Goal: Task Accomplishment & Management: Manage account settings

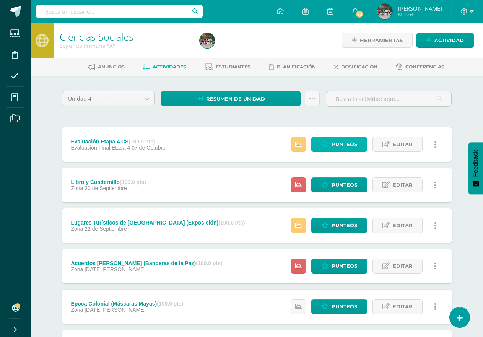
click at [323, 142] on icon at bounding box center [324, 144] width 7 height 7
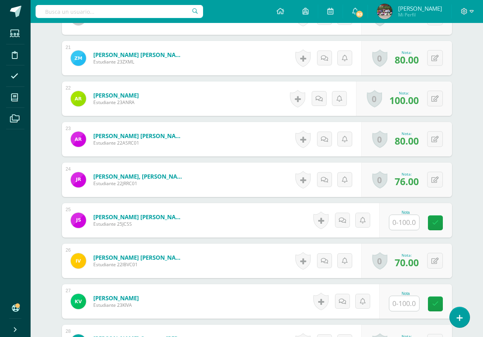
scroll to position [1037, 0]
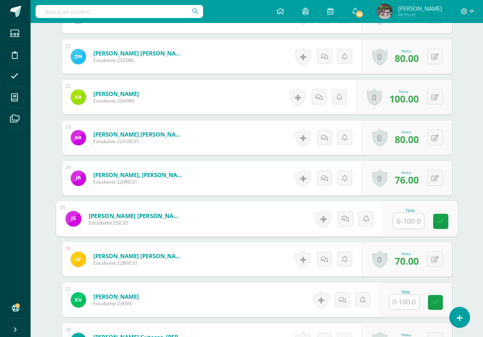
click at [411, 218] on input "text" at bounding box center [408, 220] width 31 height 15
type input "80"
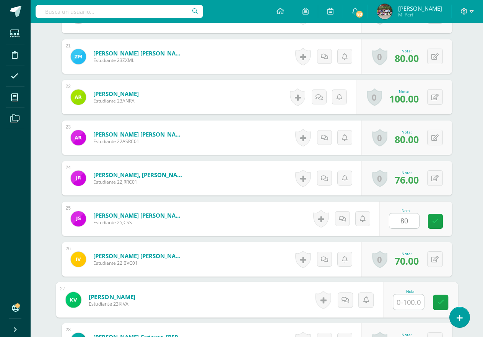
click at [412, 309] on input "text" at bounding box center [408, 301] width 31 height 15
type input "80"
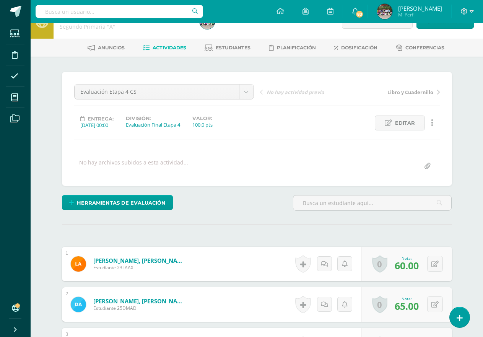
scroll to position [0, 0]
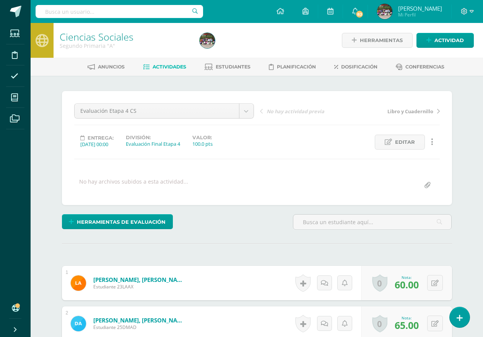
click at [163, 67] on span "Actividades" at bounding box center [170, 67] width 34 height 6
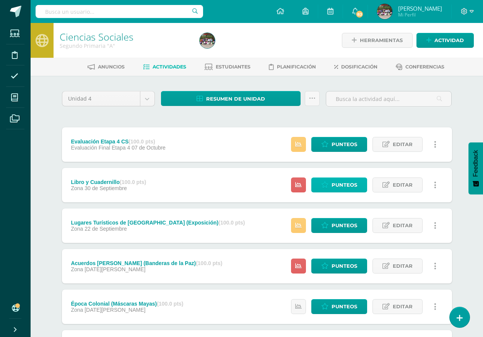
click at [349, 184] on span "Punteos" at bounding box center [345, 185] width 26 height 14
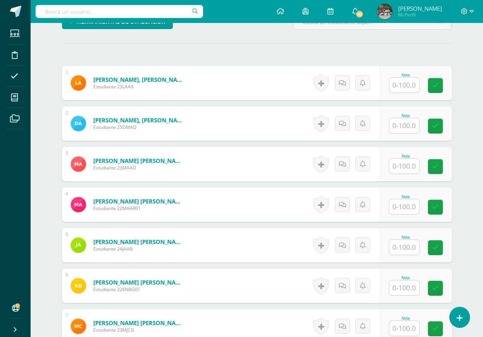
scroll to position [229, 0]
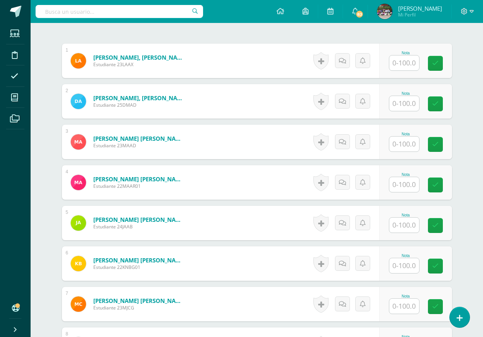
click at [404, 66] on input "text" at bounding box center [404, 62] width 30 height 15
type input "90"
click at [407, 102] on input "text" at bounding box center [404, 103] width 30 height 15
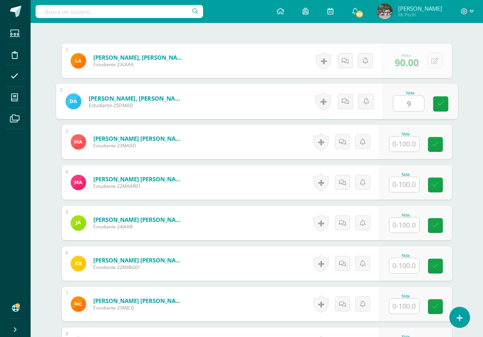
scroll to position [230, 0]
type input "90"
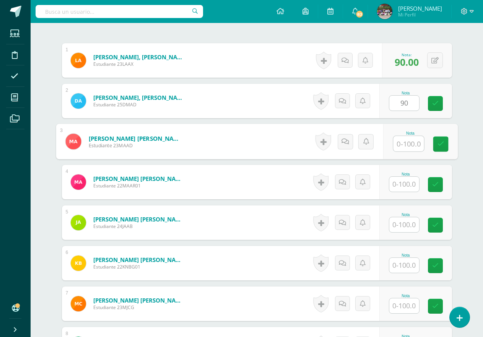
drag, startPoint x: 402, startPoint y: 144, endPoint x: 402, endPoint y: 140, distance: 4.2
click at [403, 143] on input "text" at bounding box center [408, 143] width 31 height 15
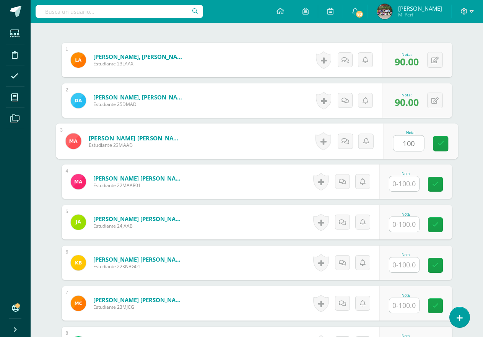
type input "100"
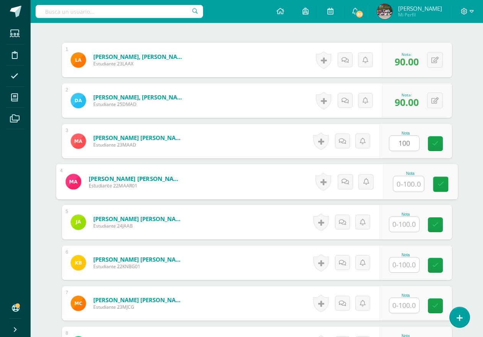
click at [408, 185] on input "text" at bounding box center [408, 183] width 31 height 15
type input "95"
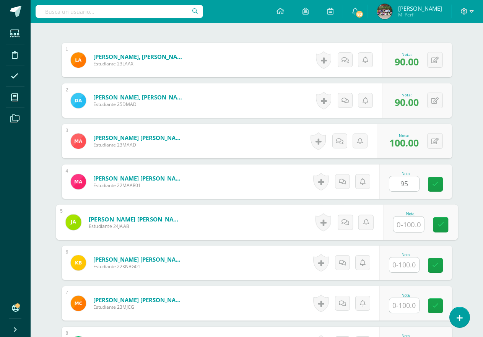
click at [408, 220] on input "text" at bounding box center [408, 224] width 31 height 15
type input "90"
click at [404, 270] on input "text" at bounding box center [404, 264] width 30 height 15
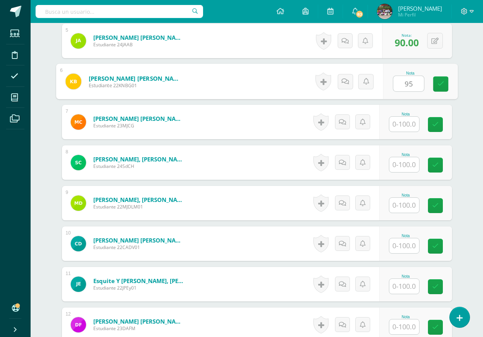
scroll to position [410, 0]
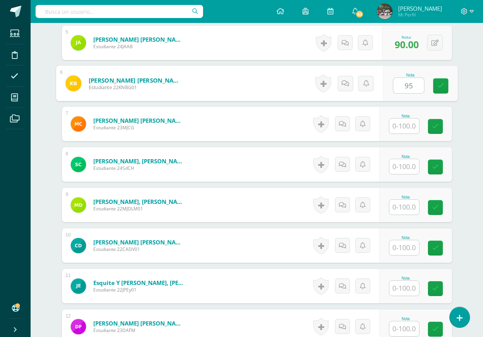
type input "95"
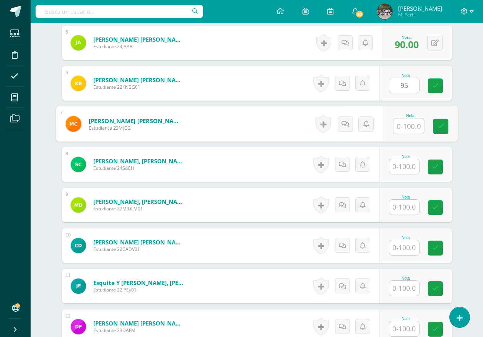
click at [406, 125] on input "text" at bounding box center [408, 126] width 31 height 15
type input "100"
click at [412, 161] on input "text" at bounding box center [404, 166] width 30 height 15
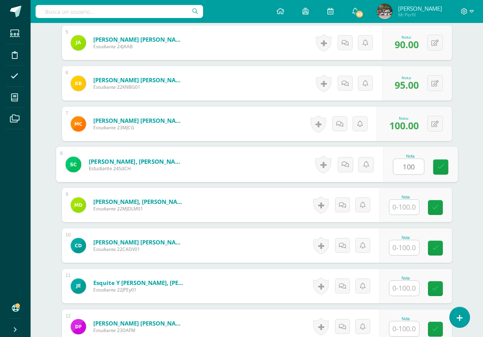
type input "100"
click at [412, 208] on input "text" at bounding box center [404, 207] width 30 height 15
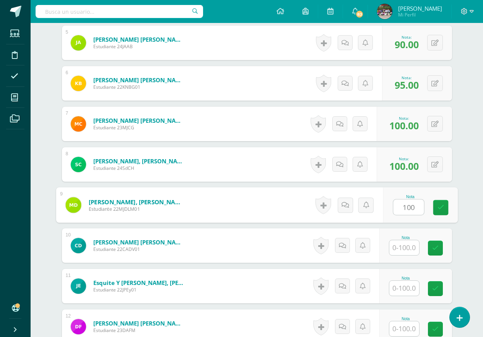
type input "100"
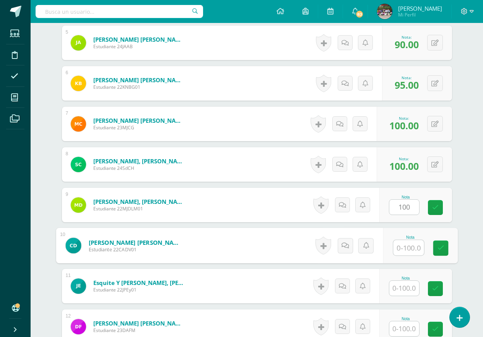
click at [407, 251] on input "text" at bounding box center [408, 247] width 31 height 15
type input "90"
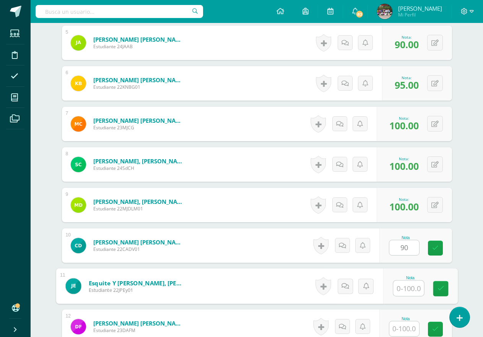
click at [409, 295] on input "text" at bounding box center [408, 288] width 31 height 15
type input "90"
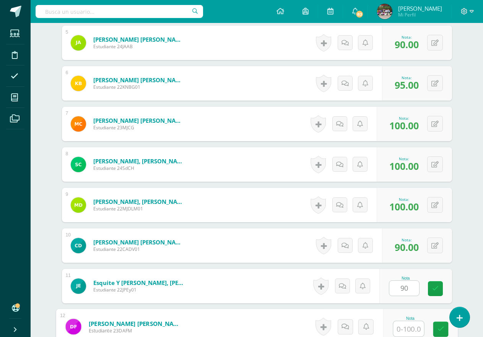
click at [413, 331] on input "text" at bounding box center [408, 328] width 31 height 15
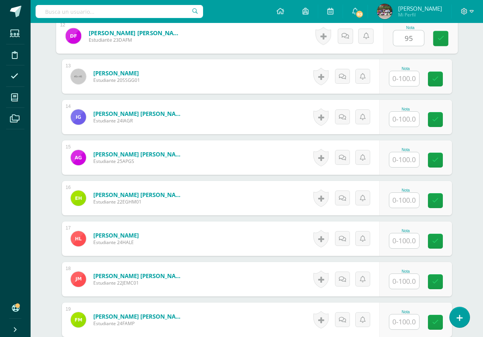
scroll to position [702, 0]
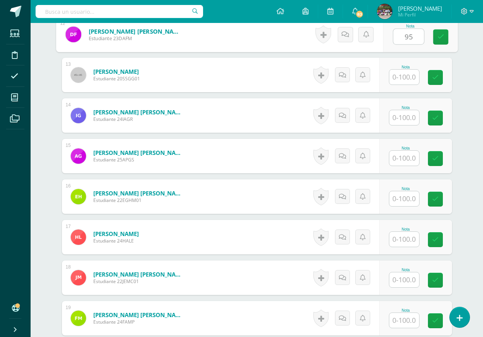
type input "95"
click at [400, 80] on input "text" at bounding box center [404, 77] width 30 height 15
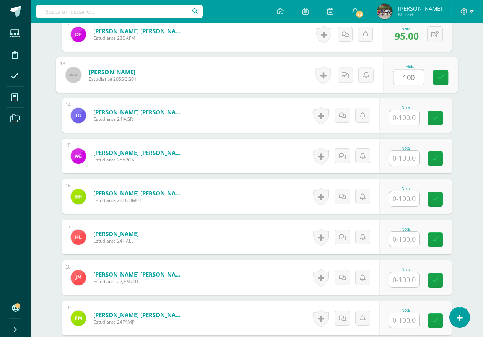
type input "100"
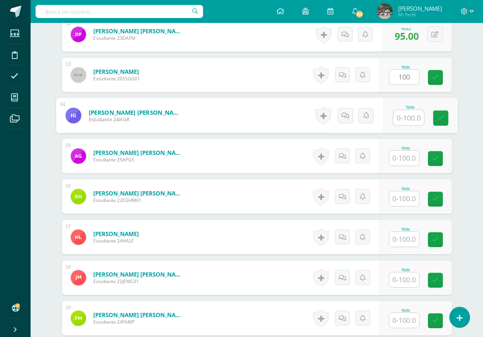
click at [403, 122] on input "text" at bounding box center [408, 117] width 31 height 15
type input "90"
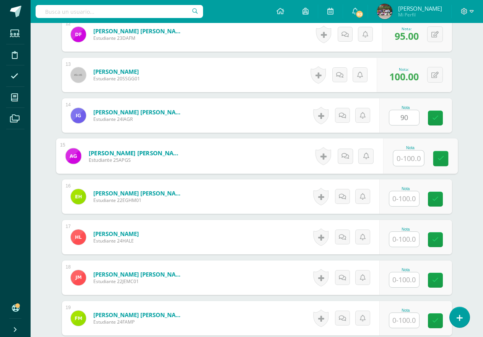
click at [403, 159] on input "text" at bounding box center [408, 158] width 31 height 15
type input "100"
click at [409, 201] on input "text" at bounding box center [404, 198] width 30 height 15
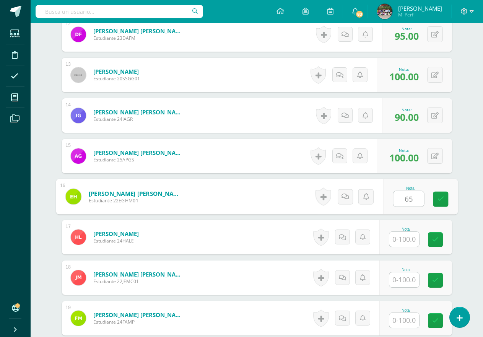
type input "65"
click at [411, 243] on input "text" at bounding box center [404, 239] width 30 height 15
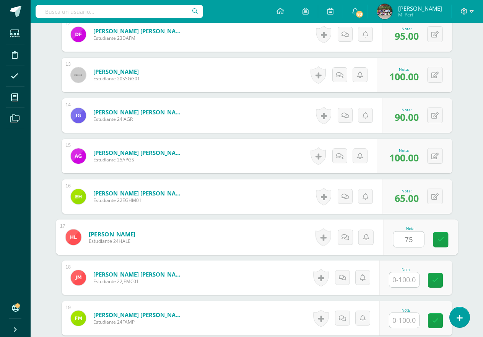
type input "75"
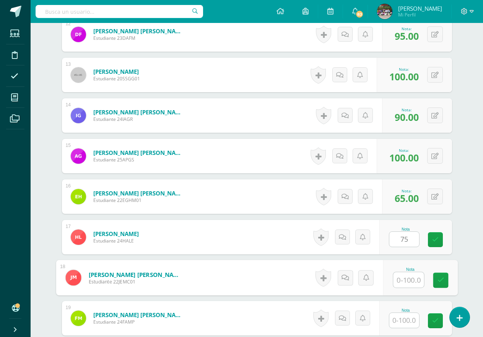
click at [407, 282] on input "text" at bounding box center [408, 279] width 31 height 15
type input "95"
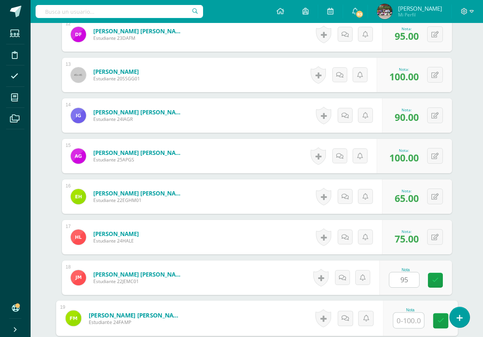
click at [413, 320] on input "text" at bounding box center [408, 320] width 31 height 15
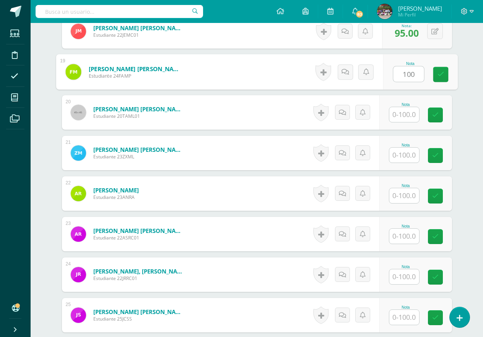
scroll to position [961, 0]
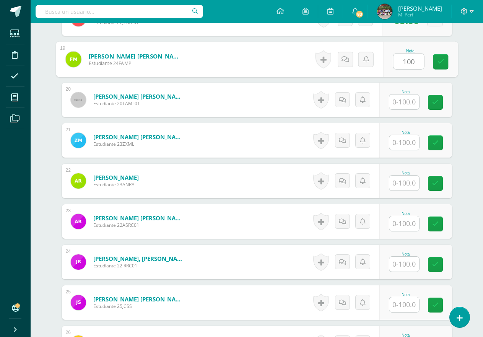
type input "100"
click at [410, 106] on input "text" at bounding box center [404, 101] width 30 height 15
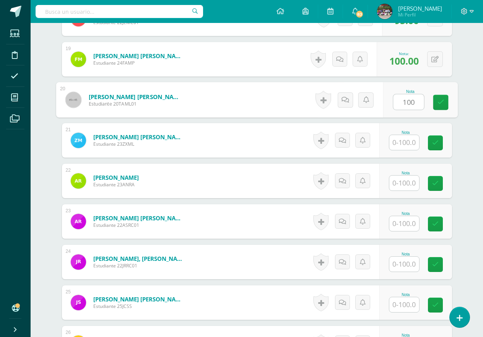
type input "100"
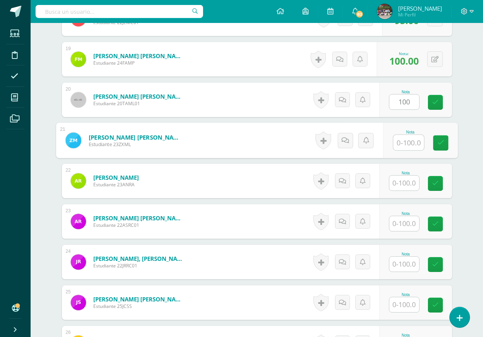
click at [411, 150] on input "text" at bounding box center [408, 142] width 31 height 15
type input "100"
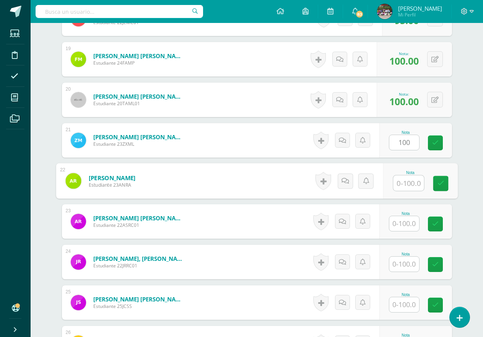
click at [409, 183] on input "text" at bounding box center [408, 183] width 31 height 15
type input "100"
click at [411, 228] on input "text" at bounding box center [404, 223] width 30 height 15
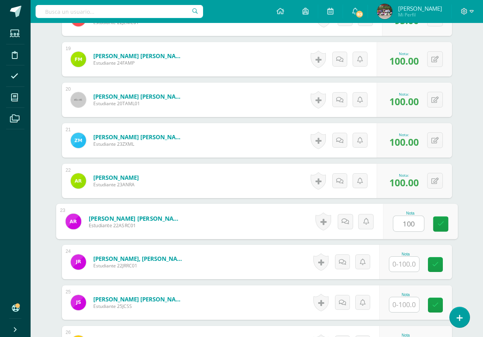
type input "100"
click at [409, 270] on input "text" at bounding box center [404, 264] width 30 height 15
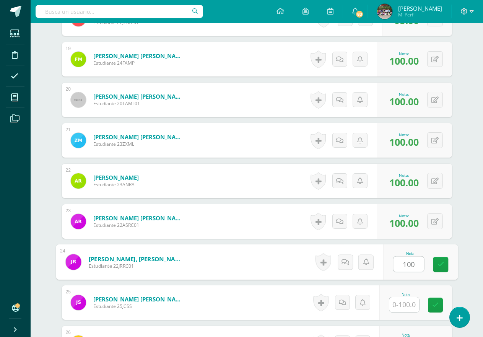
type input "100"
click at [408, 314] on div "Nota" at bounding box center [415, 302] width 73 height 34
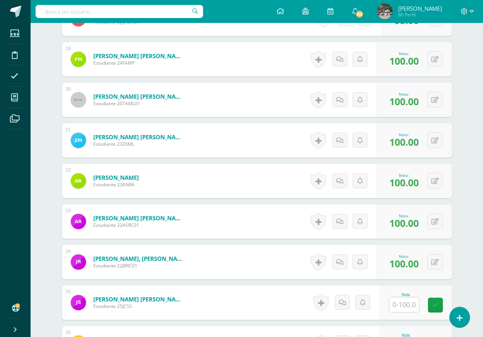
click at [406, 305] on input "text" at bounding box center [404, 304] width 30 height 15
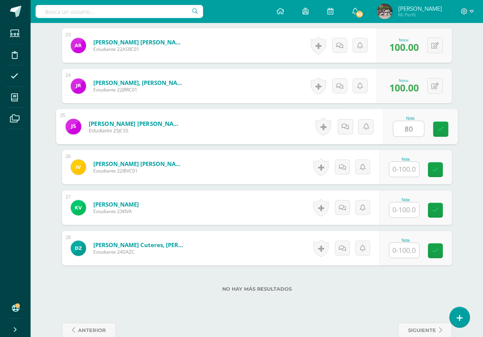
scroll to position [1129, 0]
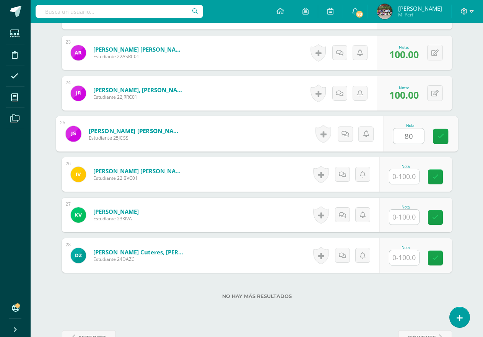
type input "80"
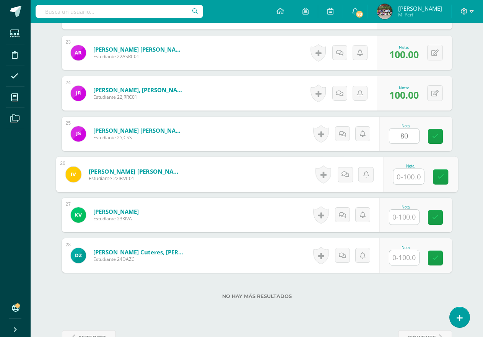
click at [408, 178] on input "text" at bounding box center [408, 176] width 31 height 15
type input "100"
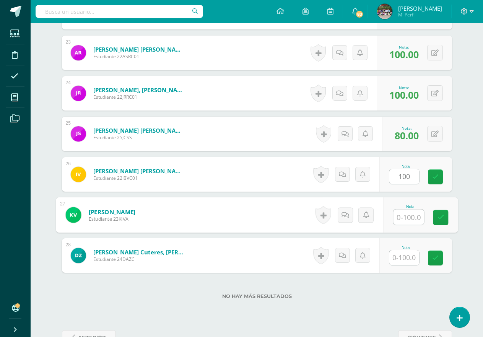
click at [403, 221] on input "text" at bounding box center [408, 217] width 31 height 15
type input "80"
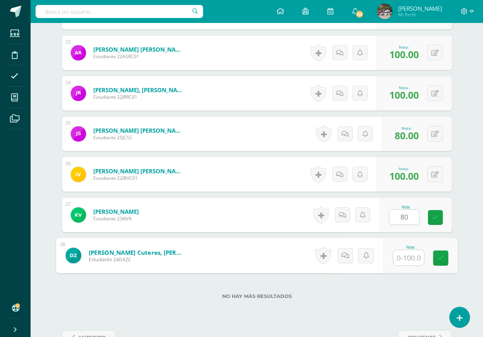
click at [410, 254] on input "text" at bounding box center [408, 257] width 31 height 15
type input "90"
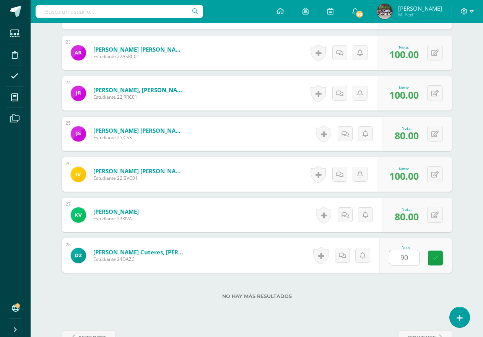
drag, startPoint x: 408, startPoint y: 299, endPoint x: 403, endPoint y: 297, distance: 5.9
click at [408, 299] on div "No hay más resultados" at bounding box center [257, 291] width 390 height 36
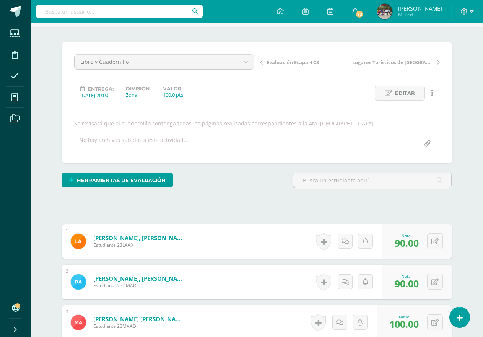
scroll to position [0, 0]
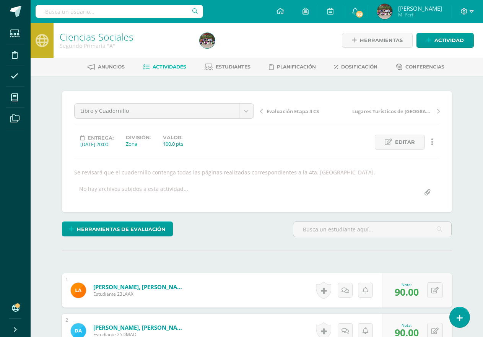
click at [174, 67] on span "Actividades" at bounding box center [170, 67] width 34 height 6
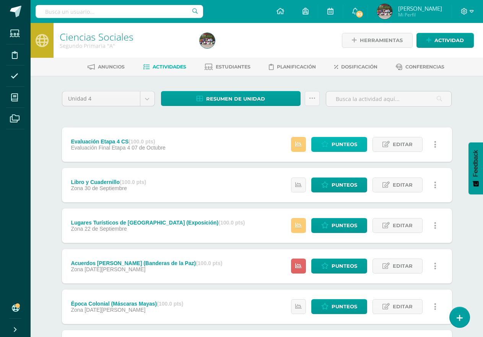
click at [349, 147] on span "Punteos" at bounding box center [345, 144] width 26 height 14
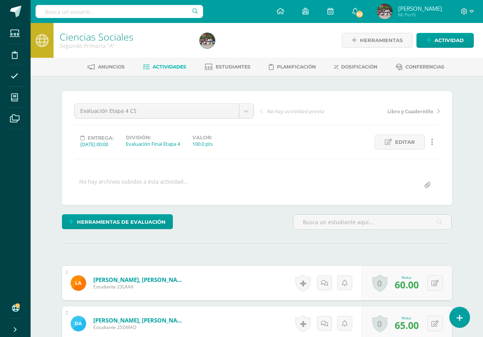
click at [154, 68] on span "Actividades" at bounding box center [170, 67] width 34 height 6
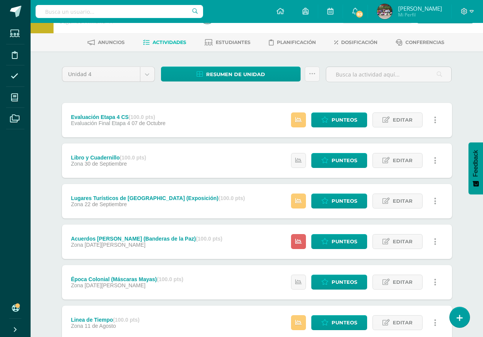
scroll to position [38, 0]
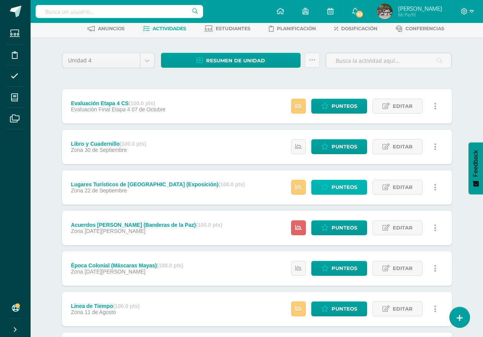
click at [331, 194] on link "Punteos" at bounding box center [339, 187] width 56 height 15
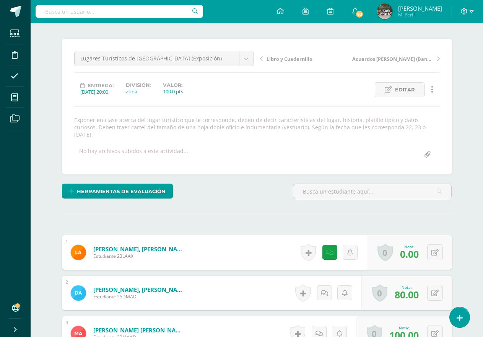
scroll to position [53, 0]
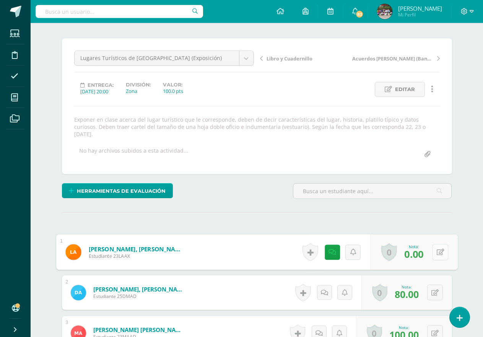
click at [434, 255] on button at bounding box center [440, 252] width 16 height 16
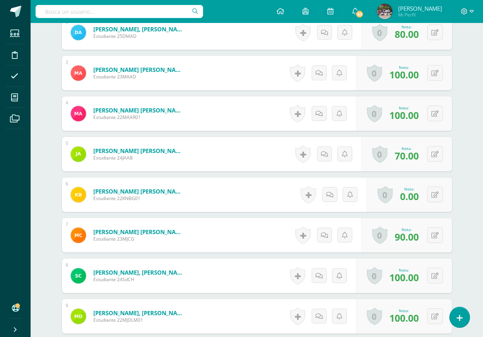
scroll to position [315, 0]
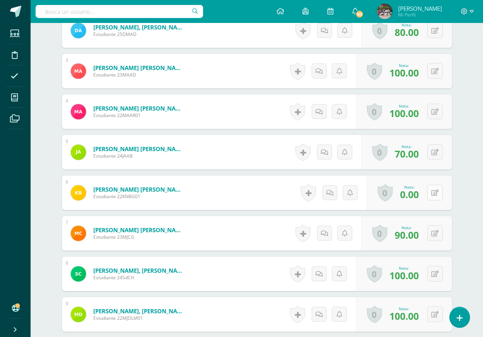
type input "50"
click at [433, 190] on button at bounding box center [435, 193] width 16 height 16
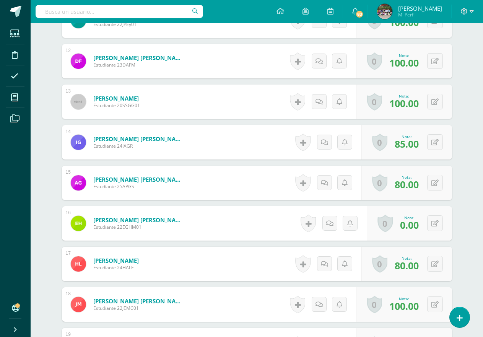
scroll to position [702, 0]
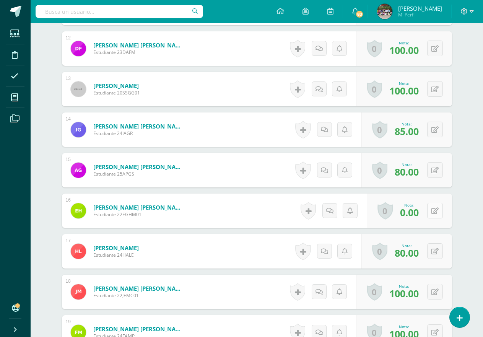
type input "50"
click at [433, 213] on button at bounding box center [440, 211] width 16 height 16
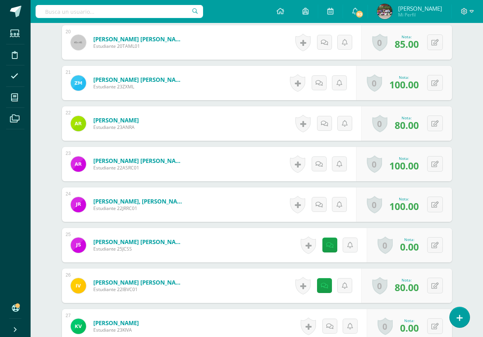
scroll to position [1034, 0]
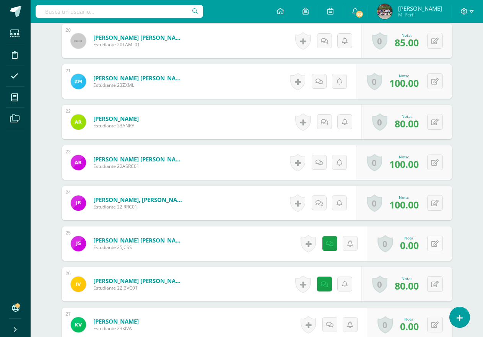
type input "50"
click at [438, 247] on button at bounding box center [440, 244] width 16 height 16
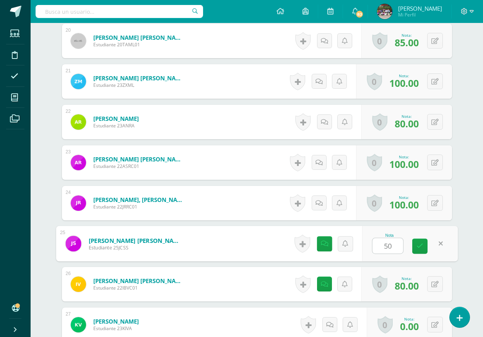
type input "50"
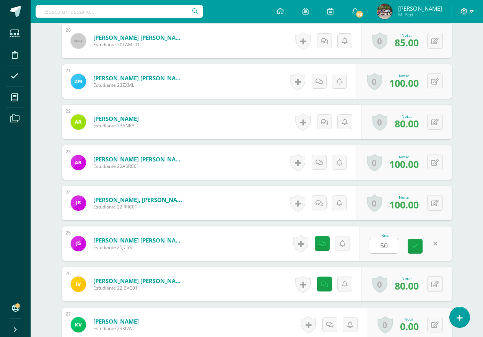
drag, startPoint x: 475, startPoint y: 242, endPoint x: 468, endPoint y: 242, distance: 7.3
click at [319, 289] on div "Historial de actividad No hay historial para esta actividad Agregar Comentarios…" at bounding box center [327, 284] width 69 height 34
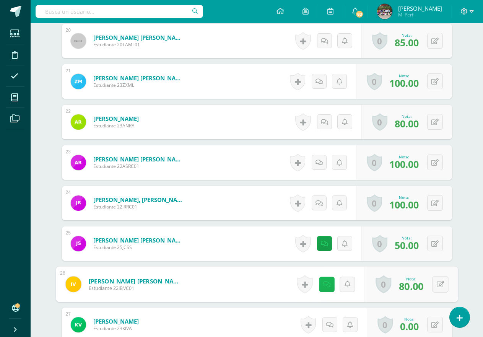
click at [330, 285] on icon at bounding box center [327, 284] width 8 height 7
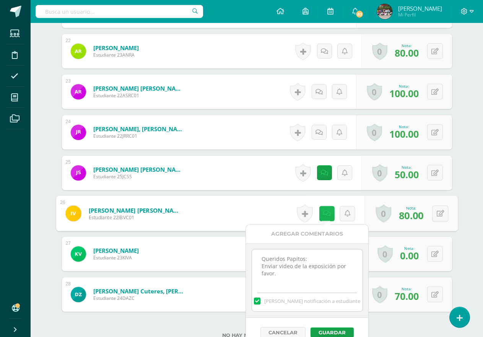
scroll to position [1111, 0]
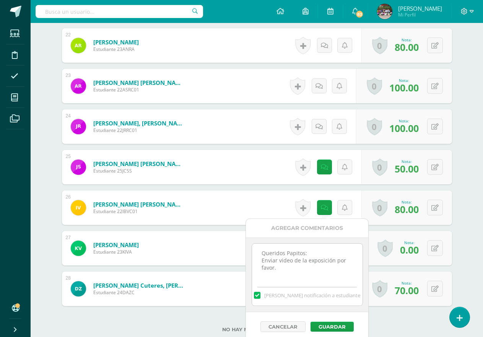
click at [294, 267] on textarea "Queridos Papitos: Enviar video de la exposición por favor." at bounding box center [307, 263] width 111 height 38
type textarea "Q"
click at [350, 327] on button "Guardar" at bounding box center [332, 327] width 43 height 10
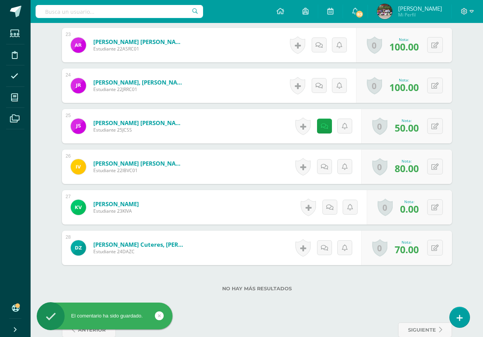
scroll to position [1167, 0]
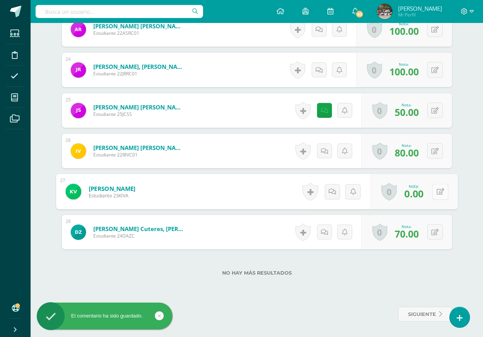
click at [434, 195] on button at bounding box center [440, 192] width 16 height 16
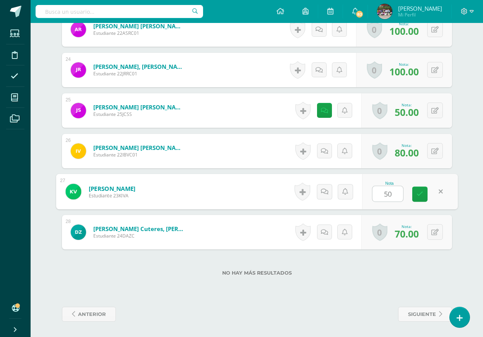
type input "50"
click at [450, 278] on div "No hay más resultados" at bounding box center [257, 267] width 390 height 36
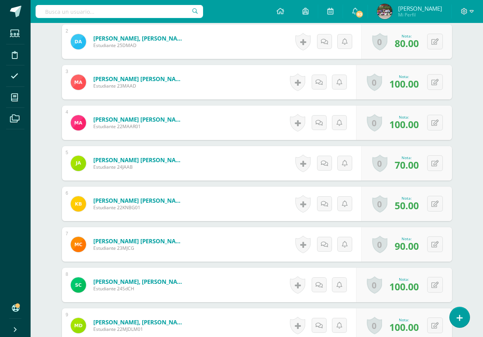
scroll to position [0, 0]
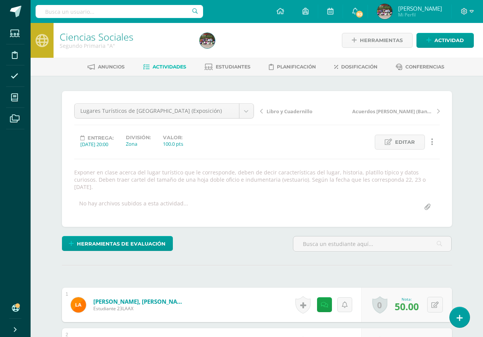
click at [165, 64] on span "Actividades" at bounding box center [170, 67] width 34 height 6
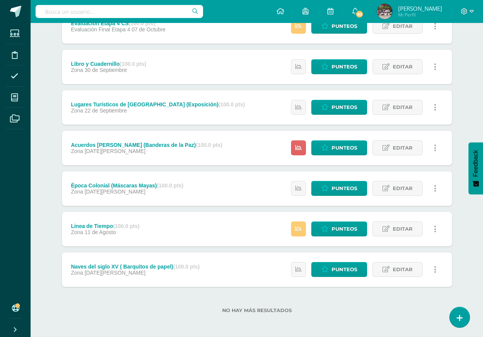
scroll to position [119, 0]
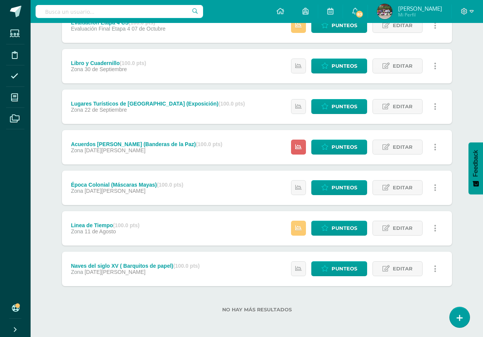
click at [239, 140] on div "Acuerdos [PERSON_NAME] (Banderas de la Paz) (100.0 pts) Zona [DATE][PERSON_NAME…" at bounding box center [257, 147] width 390 height 34
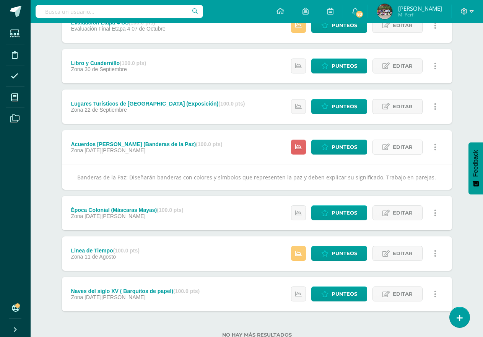
click at [400, 149] on span "Editar" at bounding box center [403, 147] width 20 height 14
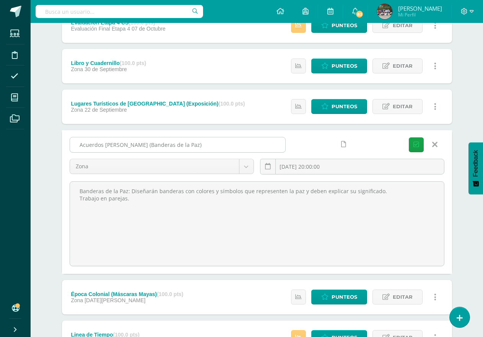
click at [217, 148] on input "Acuerdos de Paz (Banderas de la Paz)" at bounding box center [177, 144] width 215 height 15
type input "A"
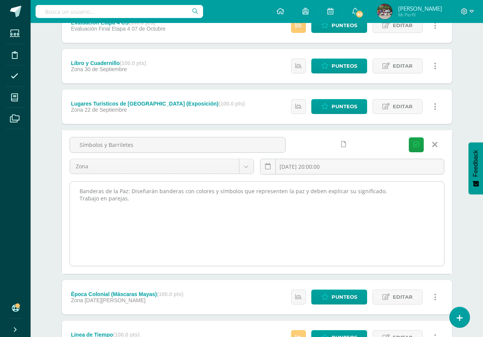
type input "Símbolos y Barriletes"
click at [136, 202] on textarea "Banderas de la Paz: Diseñarán banderas con colores y símbolos que representen l…" at bounding box center [257, 224] width 374 height 84
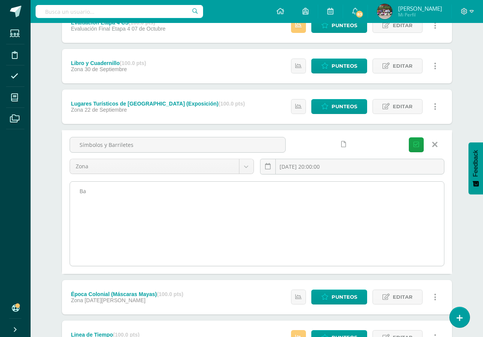
type textarea "B"
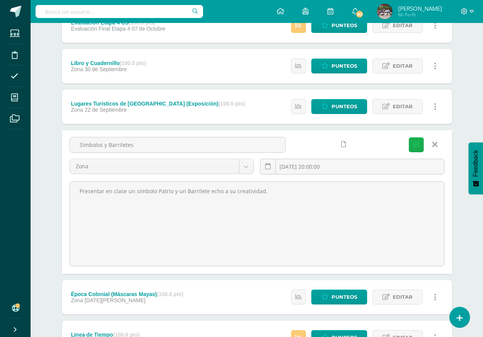
type textarea "Presentar en clase un símbolo Patrio y un Barrilete echo a su creatividad."
click at [415, 144] on icon "submit" at bounding box center [416, 144] width 6 height 7
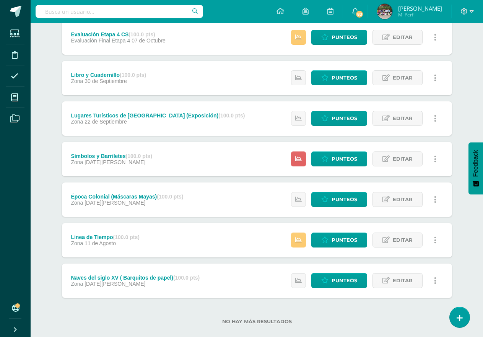
scroll to position [115, 0]
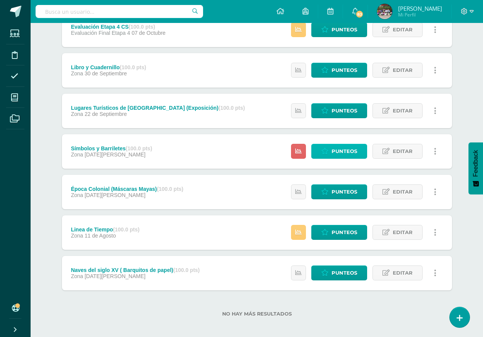
click at [335, 146] on span "Punteos" at bounding box center [345, 151] width 26 height 14
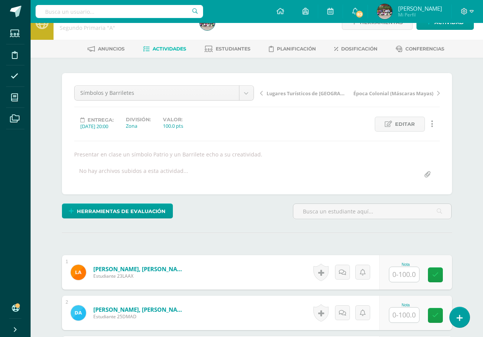
scroll to position [18, 0]
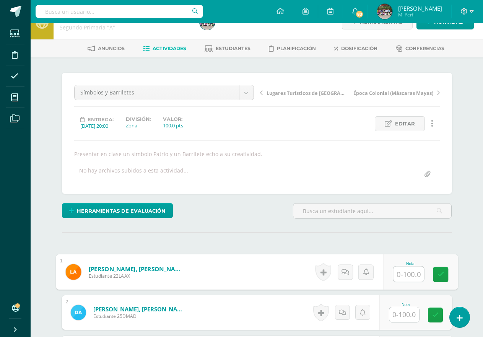
click at [408, 276] on input "text" at bounding box center [408, 274] width 31 height 15
type input "100"
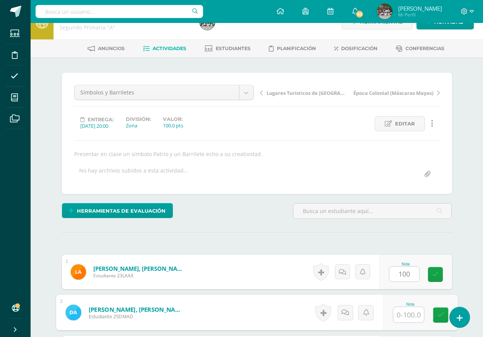
click at [403, 312] on input "text" at bounding box center [408, 314] width 31 height 15
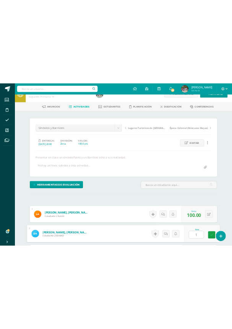
scroll to position [19, 0]
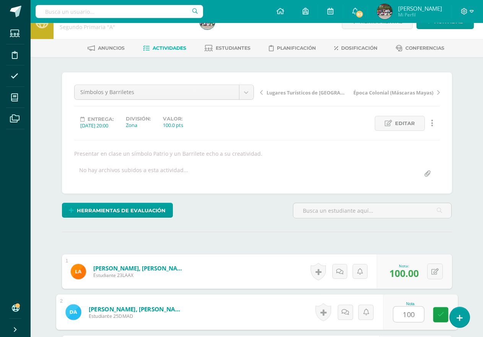
type input "100"
drag, startPoint x: 466, startPoint y: 233, endPoint x: 472, endPoint y: 211, distance: 22.9
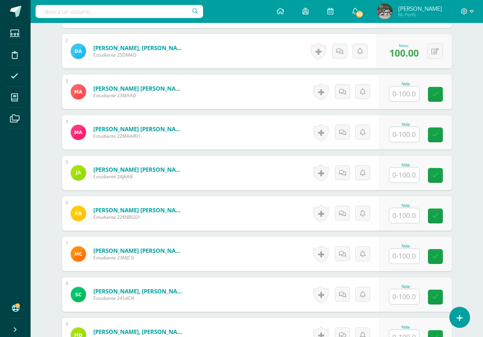
scroll to position [288, 0]
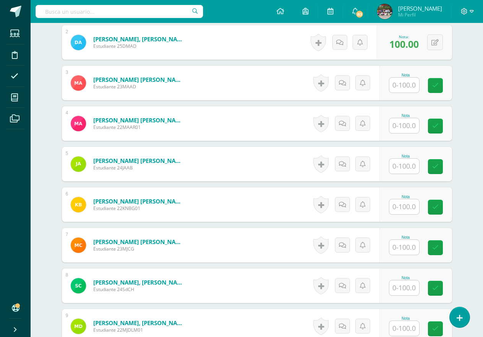
click at [405, 82] on input "text" at bounding box center [404, 85] width 30 height 15
type input "100"
click at [410, 130] on input "text" at bounding box center [404, 125] width 30 height 15
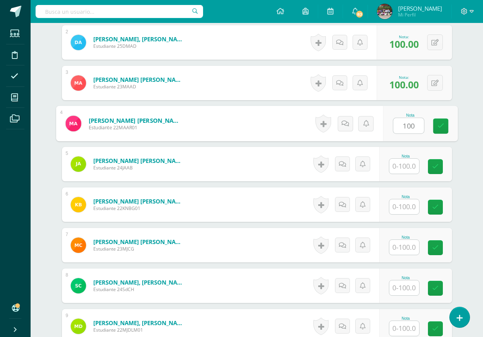
type input "100"
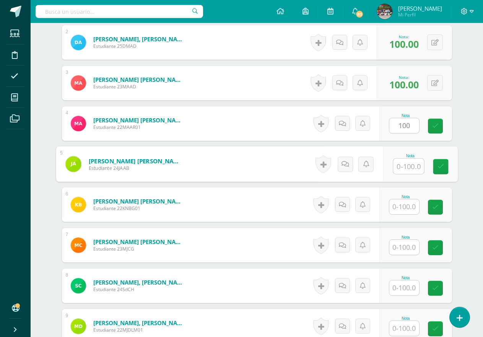
click at [408, 165] on input "text" at bounding box center [408, 166] width 31 height 15
type input "100"
click at [408, 207] on input "text" at bounding box center [404, 206] width 30 height 15
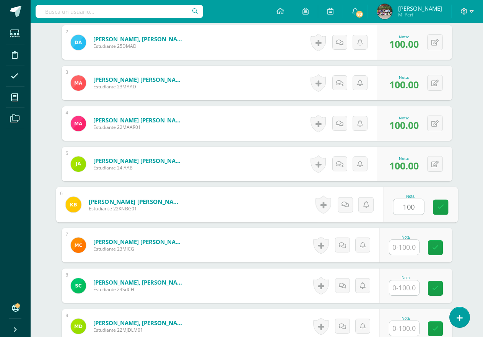
type input "100"
click at [411, 249] on input "text" at bounding box center [404, 247] width 30 height 15
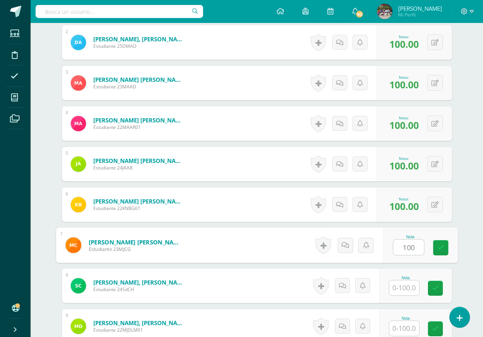
type input "100"
click at [408, 292] on input "text" at bounding box center [404, 287] width 30 height 15
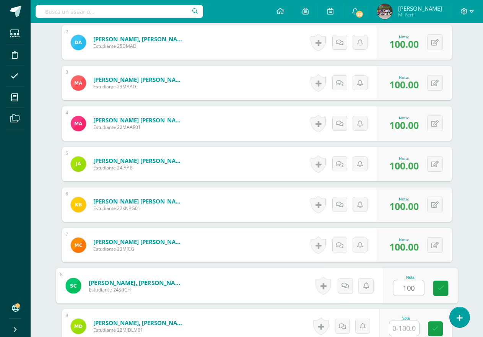
type input "100"
click at [405, 332] on input "text" at bounding box center [404, 328] width 30 height 15
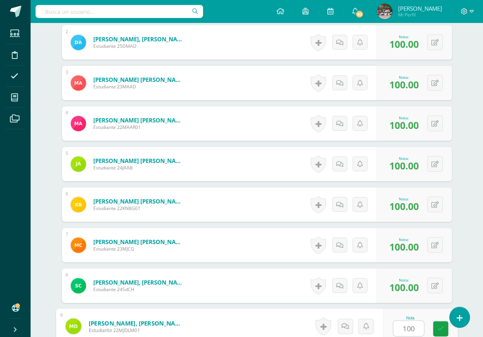
type input "100"
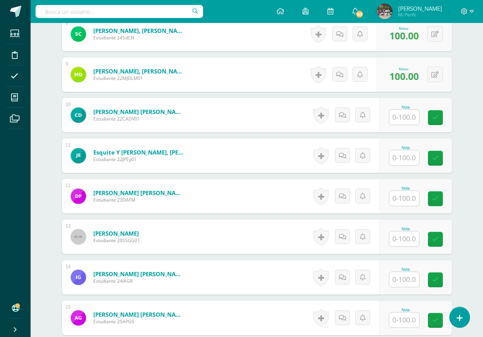
scroll to position [552, 0]
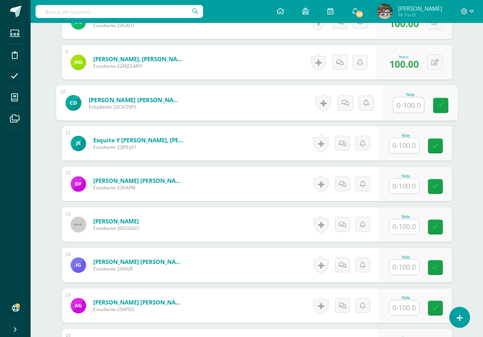
click at [411, 106] on input "text" at bounding box center [408, 105] width 31 height 15
type input "100"
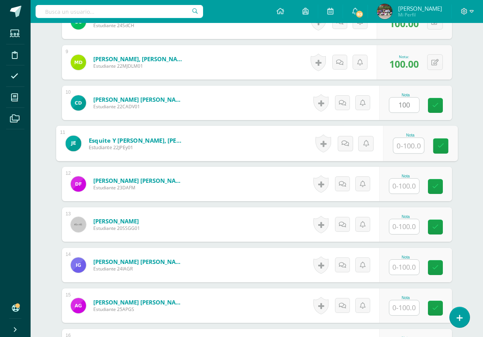
click at [406, 144] on input "text" at bounding box center [408, 145] width 31 height 15
type input "100"
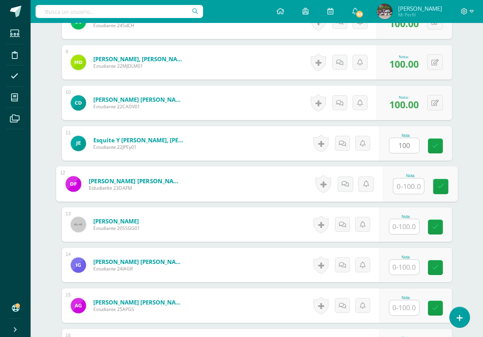
click at [402, 184] on input "text" at bounding box center [408, 186] width 31 height 15
type input "100"
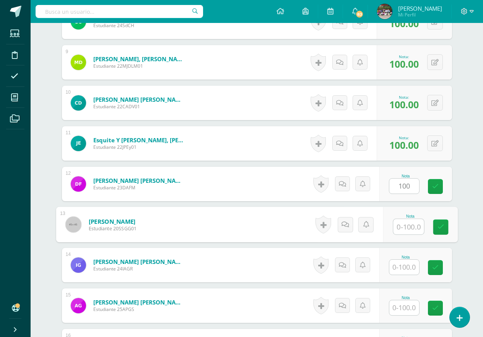
click at [407, 224] on input "text" at bounding box center [408, 226] width 31 height 15
type input "100"
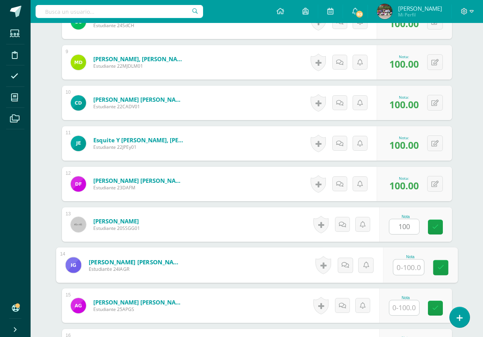
click at [405, 270] on input "text" at bounding box center [408, 267] width 31 height 15
type input "100"
click at [409, 305] on input "text" at bounding box center [404, 307] width 30 height 15
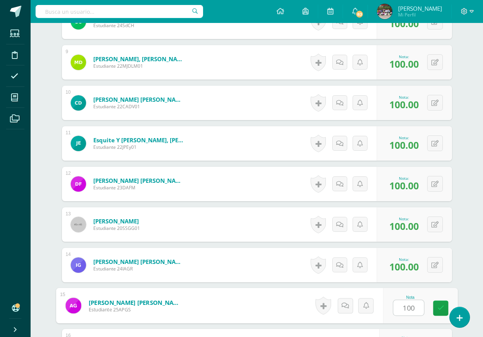
type input "100"
click at [460, 243] on div "¿Estás seguro que quieres eliminar esta actividad? Esto borrará la actividad y …" at bounding box center [257, 230] width 421 height 1414
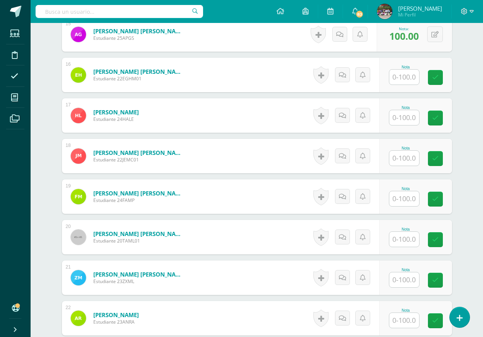
scroll to position [834, 0]
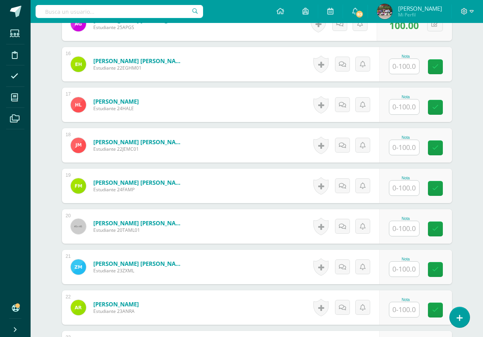
click at [404, 72] on input "text" at bounding box center [404, 66] width 30 height 15
type input "80"
click at [404, 107] on input "text" at bounding box center [408, 106] width 31 height 15
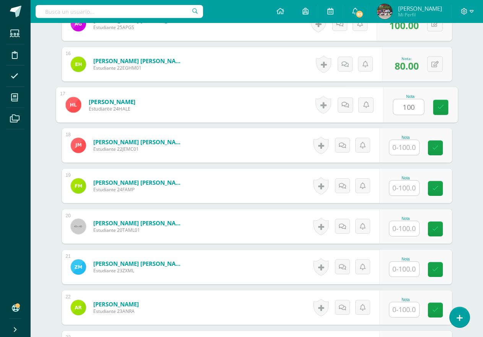
type input "100"
click at [403, 142] on input "text" at bounding box center [404, 147] width 30 height 15
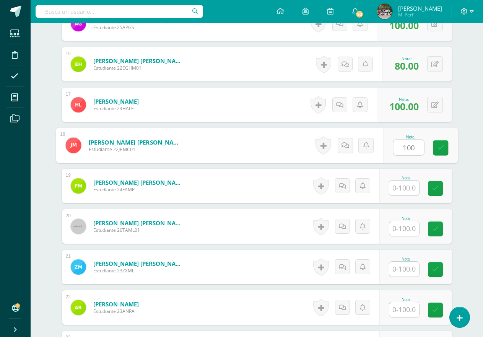
type input "100"
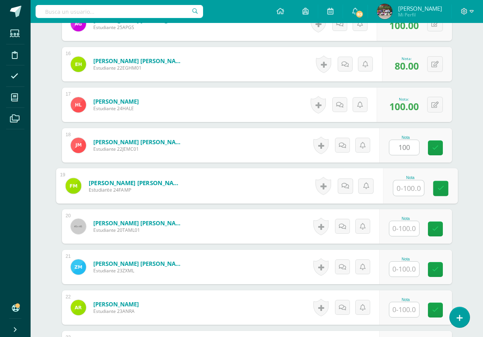
click at [405, 183] on input "text" at bounding box center [408, 188] width 31 height 15
type input "100"
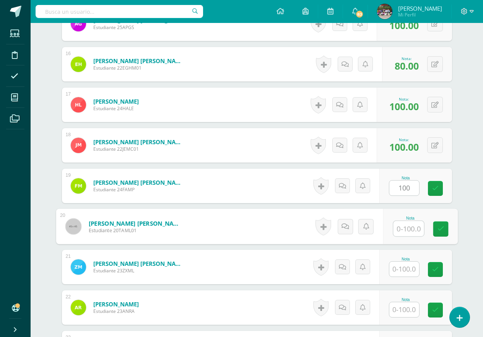
click at [403, 222] on input "text" at bounding box center [408, 228] width 31 height 15
type input "100"
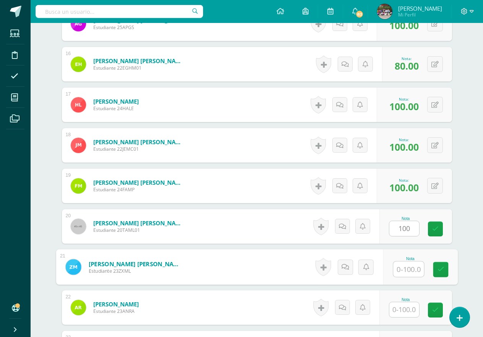
click at [405, 267] on input "text" at bounding box center [408, 269] width 31 height 15
type input "100"
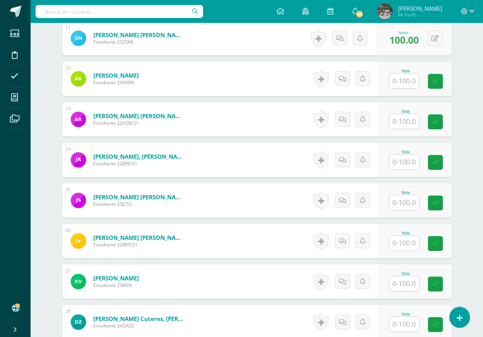
scroll to position [1064, 0]
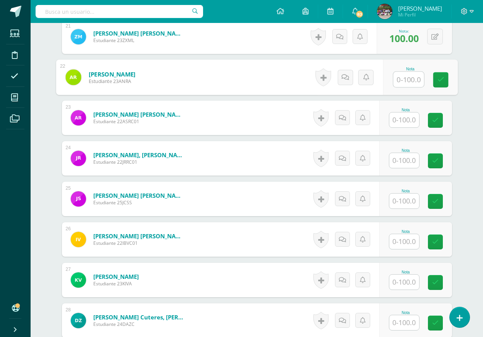
click at [408, 81] on input "text" at bounding box center [408, 79] width 31 height 15
type input "100"
click at [401, 124] on input "text" at bounding box center [404, 119] width 30 height 15
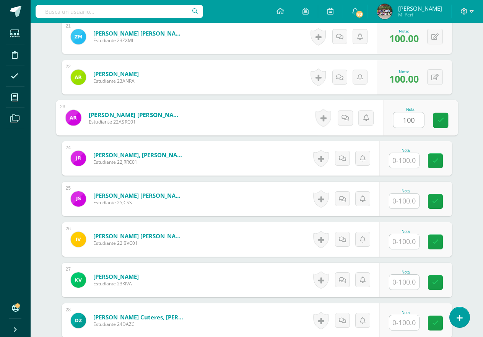
type input "100"
click at [405, 164] on input "text" at bounding box center [404, 160] width 30 height 15
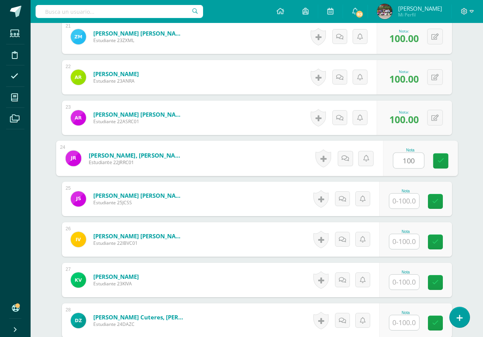
type input "100"
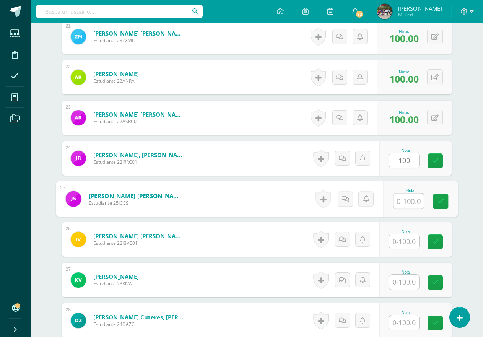
click at [408, 200] on input "text" at bounding box center [408, 201] width 31 height 15
type input "100"
click at [403, 242] on input "text" at bounding box center [404, 241] width 30 height 15
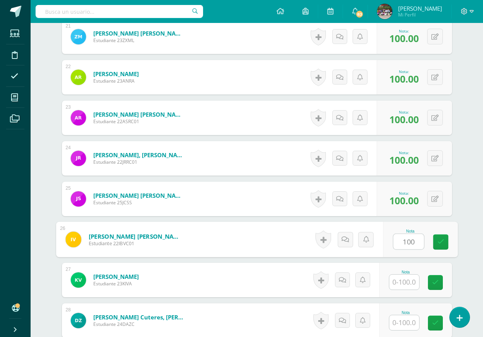
type input "100"
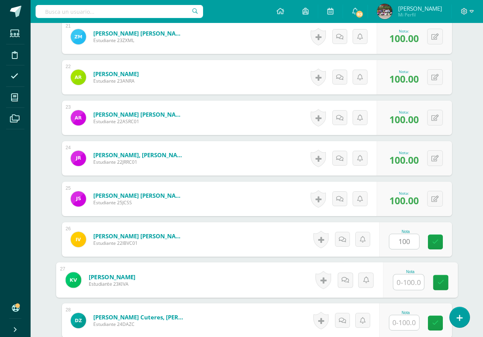
click at [403, 281] on input "text" at bounding box center [408, 282] width 31 height 15
type input "100"
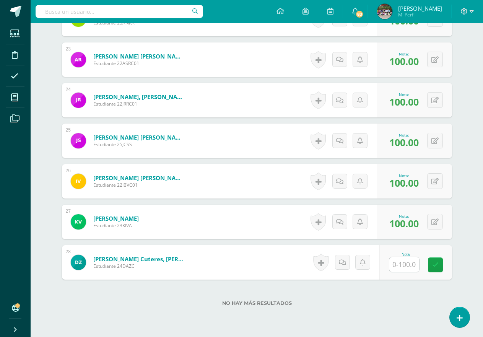
scroll to position [1153, 0]
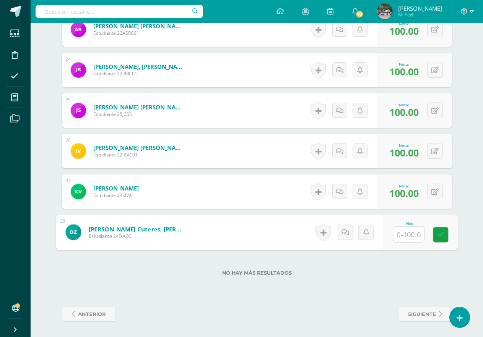
click at [409, 234] on input "text" at bounding box center [408, 234] width 31 height 15
type input "100"
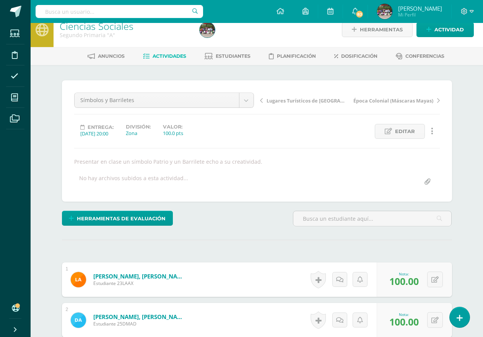
scroll to position [0, 0]
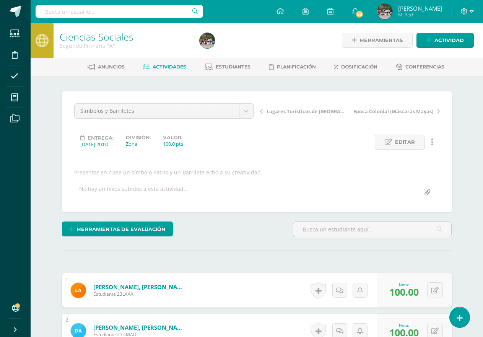
click at [168, 63] on link "Actividades" at bounding box center [164, 67] width 43 height 12
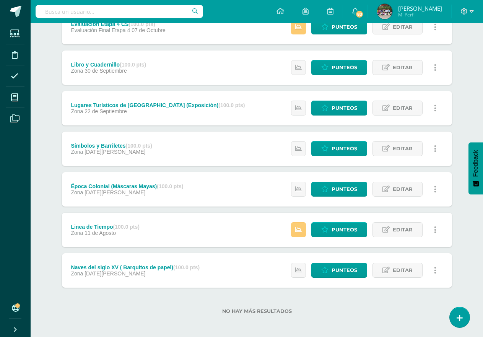
scroll to position [119, 0]
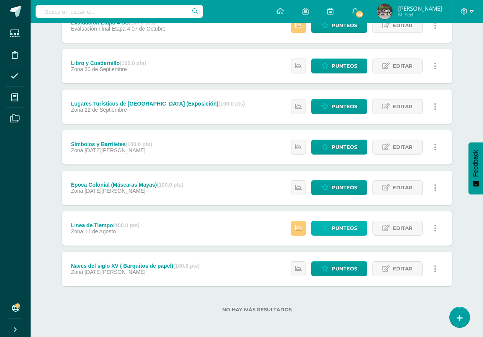
click at [348, 226] on span "Punteos" at bounding box center [345, 228] width 26 height 14
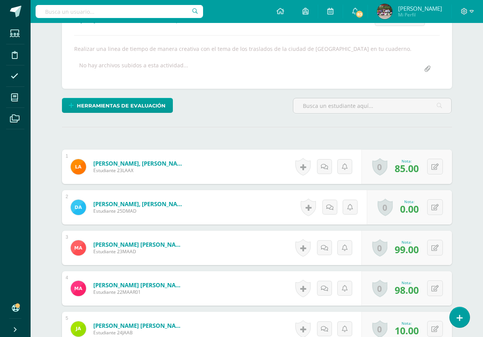
scroll to position [128, 0]
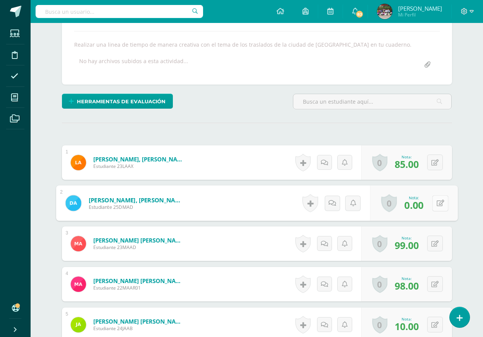
click at [434, 205] on button at bounding box center [440, 203] width 16 height 16
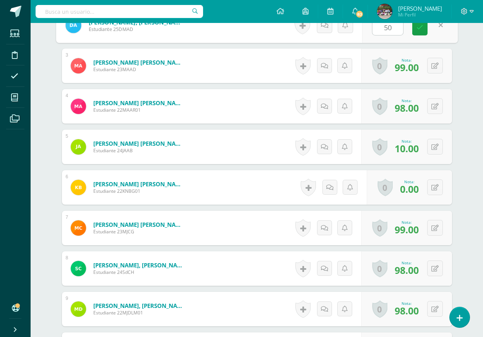
scroll to position [329, 0]
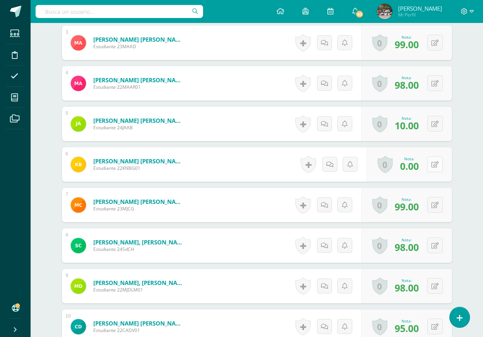
type input "50"
click at [440, 169] on button at bounding box center [440, 164] width 16 height 16
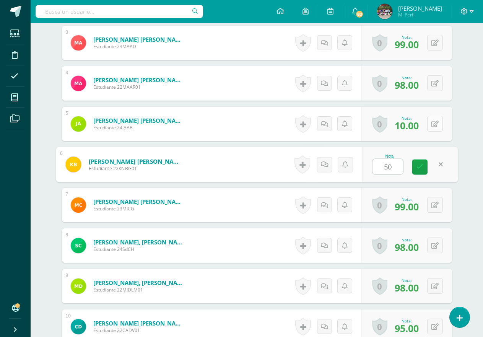
type input "50"
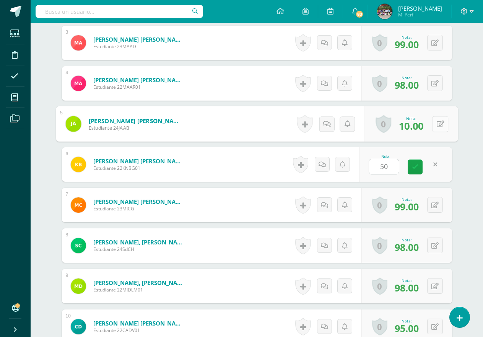
click at [436, 128] on button at bounding box center [440, 124] width 16 height 16
type input "50"
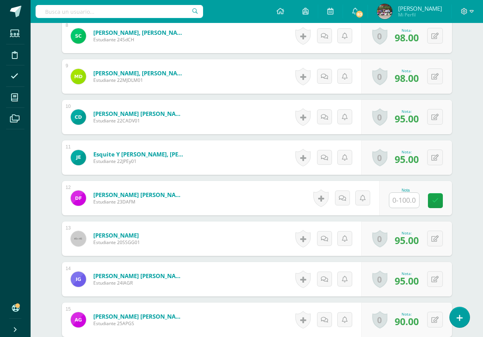
scroll to position [542, 0]
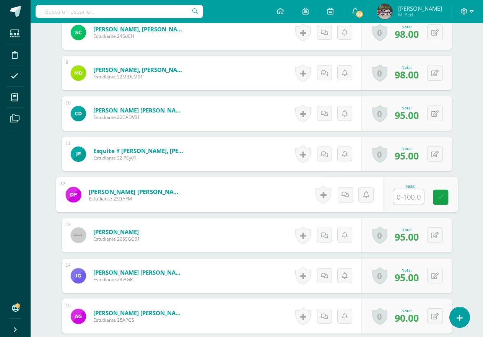
click at [408, 197] on input "text" at bounding box center [408, 196] width 31 height 15
type input "50"
click at [468, 171] on div "Ciencias Sociales Segundo Primaria "A" Herramientas Detalle de asistencias Acti…" at bounding box center [257, 214] width 452 height 1467
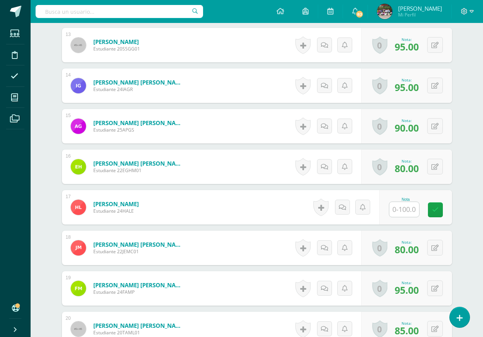
scroll to position [738, 0]
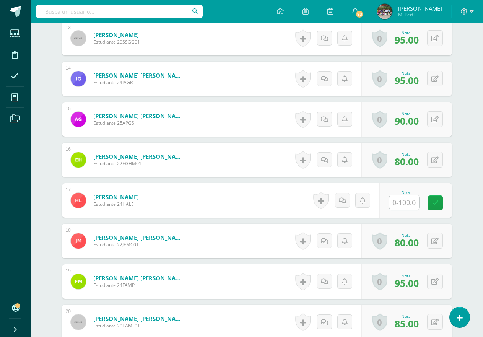
click at [415, 203] on input "text" at bounding box center [404, 202] width 30 height 15
type input "50"
click at [468, 216] on div "Ciencias Sociales Segundo Primaria "A" Herramientas Detalle de asistencias Acti…" at bounding box center [257, 17] width 452 height 1467
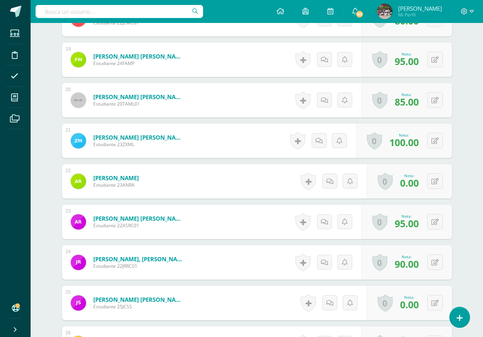
scroll to position [955, 0]
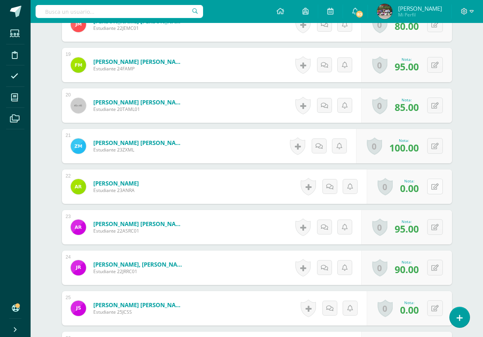
click at [434, 187] on button at bounding box center [435, 187] width 16 height 16
type input "50"
drag, startPoint x: 466, startPoint y: 216, endPoint x: 466, endPoint y: 234, distance: 18.4
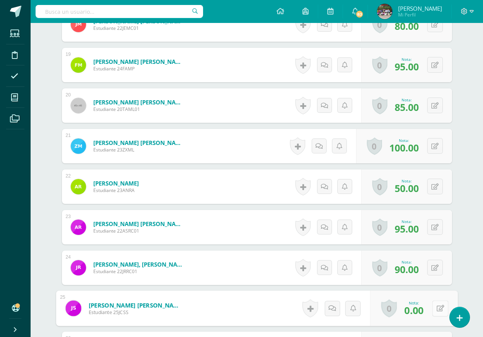
click at [431, 315] on div "0 Logros Logros obtenidos Aún no hay logros agregados Nota: 0.00" at bounding box center [414, 309] width 88 height 36
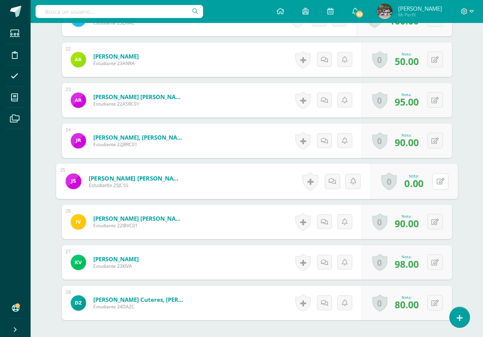
scroll to position [1077, 0]
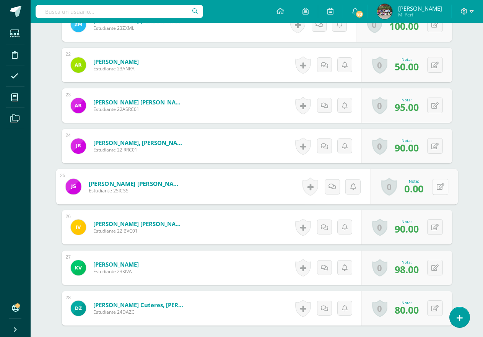
click at [440, 186] on icon at bounding box center [440, 186] width 8 height 7
type input "50"
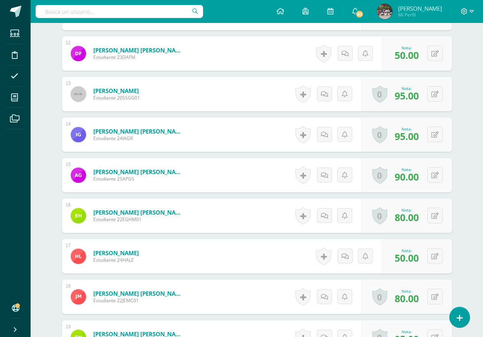
scroll to position [0, 0]
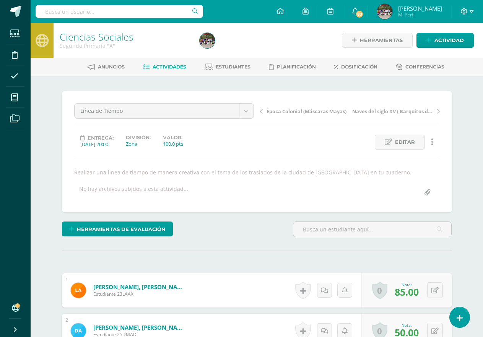
click at [162, 64] on span "Actividades" at bounding box center [170, 67] width 34 height 6
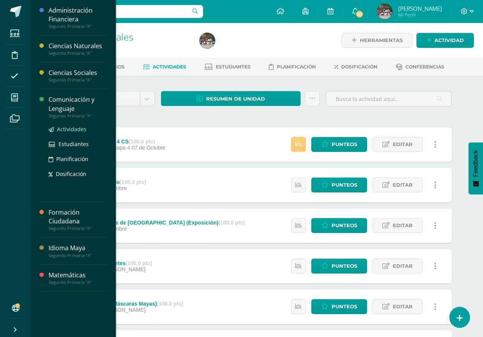
click at [69, 128] on span "Actividades" at bounding box center [71, 128] width 29 height 7
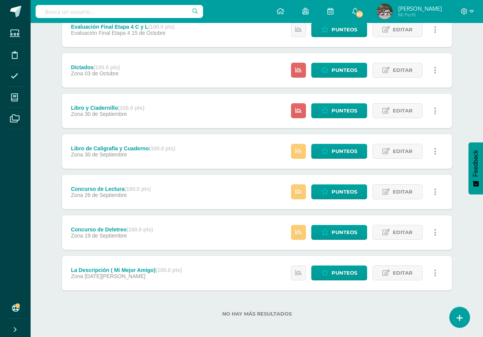
scroll to position [76, 0]
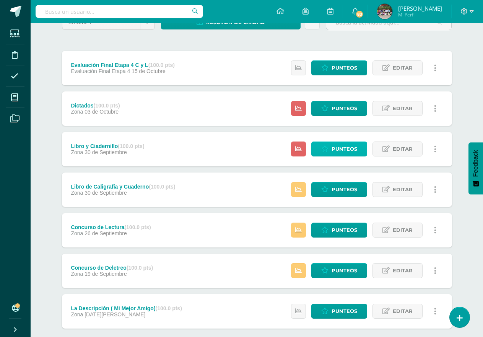
click at [341, 146] on span "Punteos" at bounding box center [345, 149] width 26 height 14
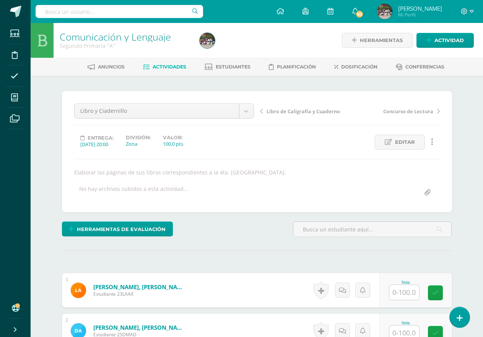
scroll to position [153, 0]
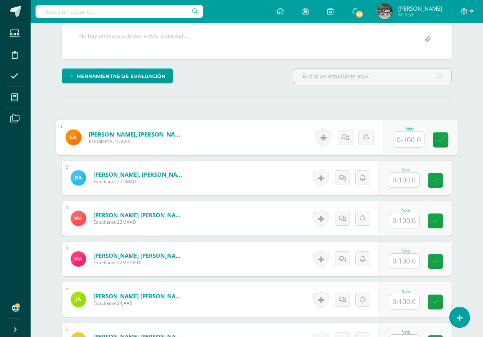
click at [404, 141] on input "text" at bounding box center [408, 139] width 31 height 15
type input "95"
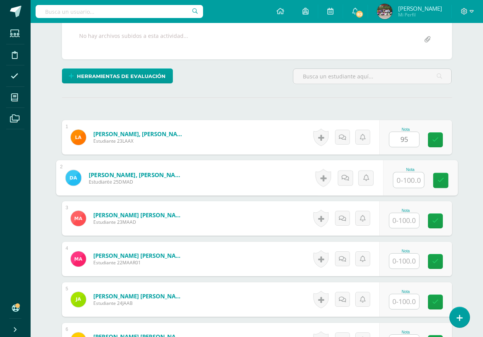
click at [397, 179] on input "text" at bounding box center [408, 179] width 31 height 15
type input "75"
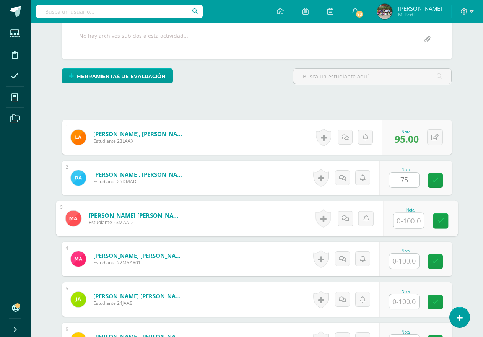
click at [401, 216] on input "text" at bounding box center [408, 220] width 31 height 15
type input "100"
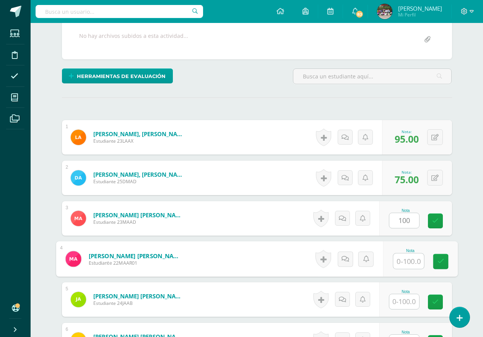
click at [404, 262] on input "text" at bounding box center [408, 261] width 31 height 15
type input "100"
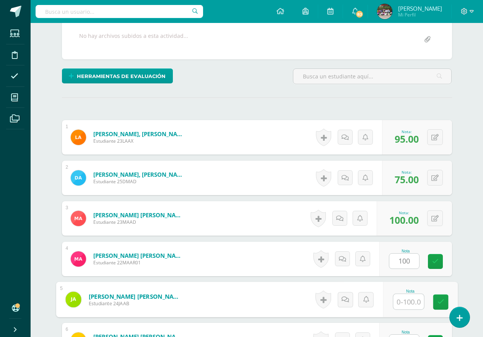
click at [407, 304] on input "text" at bounding box center [408, 301] width 31 height 15
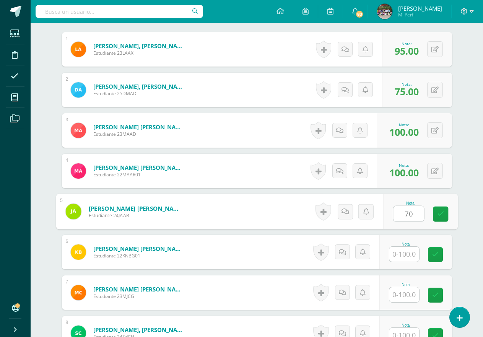
scroll to position [267, 0]
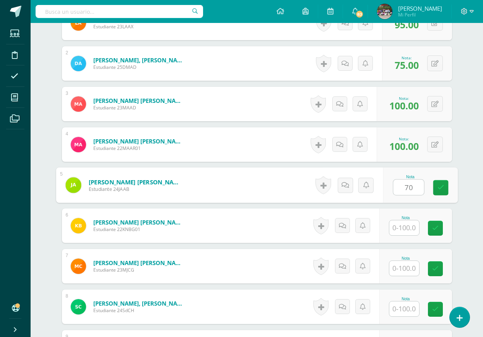
type input "70"
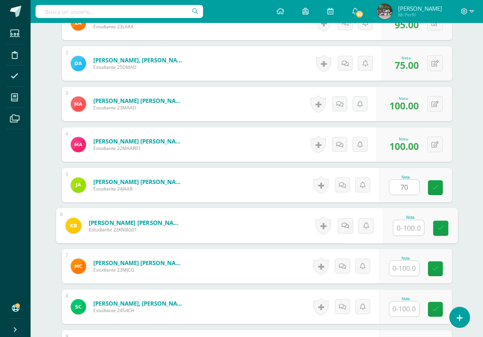
click at [407, 229] on input "text" at bounding box center [408, 227] width 31 height 15
type input "70"
click at [403, 271] on input "text" at bounding box center [404, 268] width 30 height 15
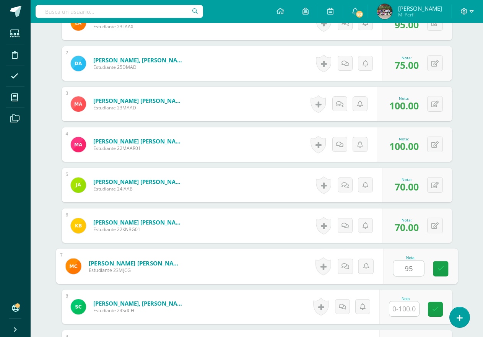
type input "95"
click at [402, 309] on input "text" at bounding box center [404, 308] width 30 height 15
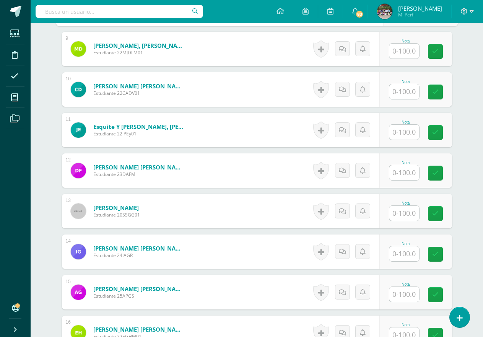
scroll to position [568, 0]
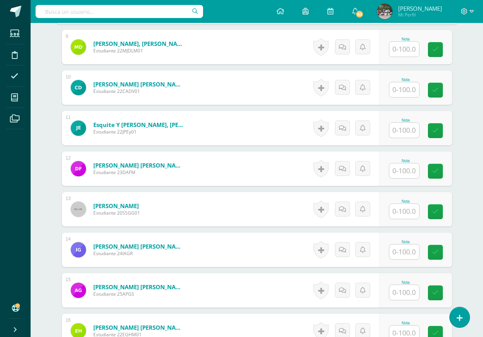
type input "100"
click at [404, 60] on div "Nota" at bounding box center [415, 47] width 73 height 34
click at [406, 52] on input "text" at bounding box center [408, 49] width 31 height 15
type input "100"
click at [407, 90] on input "text" at bounding box center [408, 89] width 31 height 15
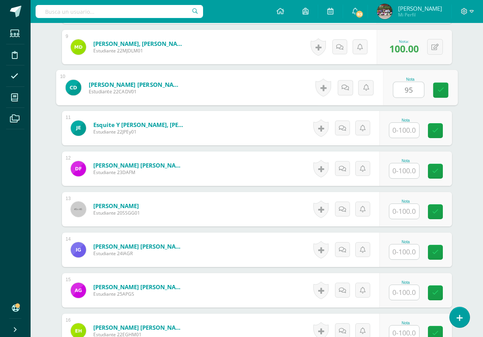
type input "95"
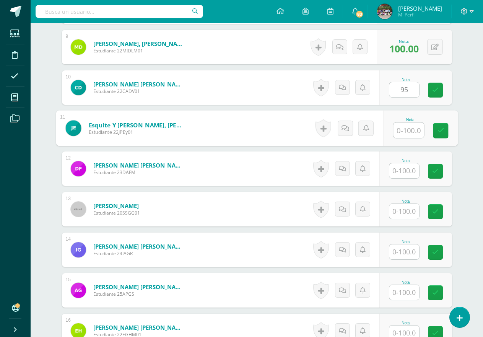
click at [406, 137] on input "text" at bounding box center [408, 130] width 31 height 15
type input "95"
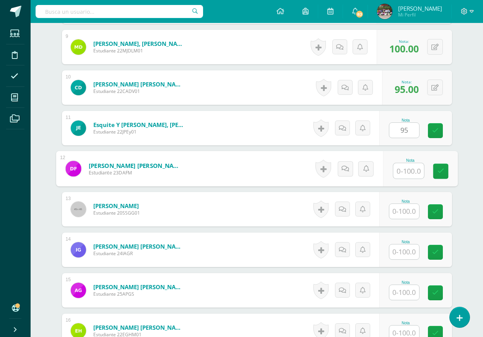
click at [400, 168] on input "text" at bounding box center [408, 170] width 31 height 15
type input "100"
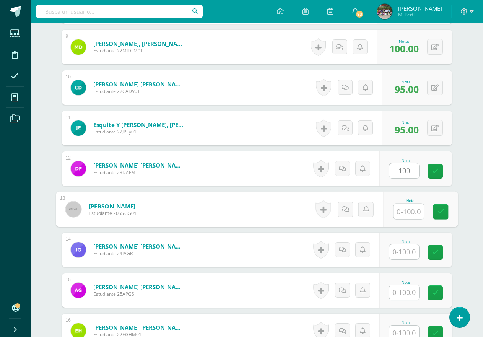
click at [402, 213] on input "text" at bounding box center [408, 211] width 31 height 15
type input "70"
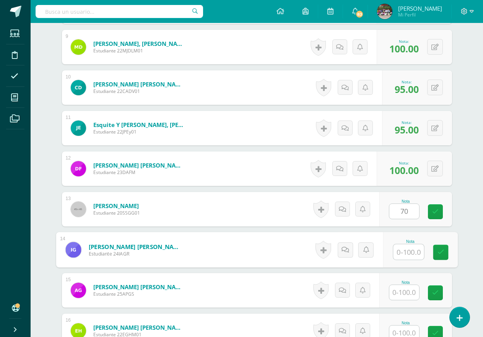
click at [410, 255] on input "text" at bounding box center [408, 251] width 31 height 15
type input "9"
type input "85"
click at [407, 294] on input "text" at bounding box center [404, 292] width 30 height 15
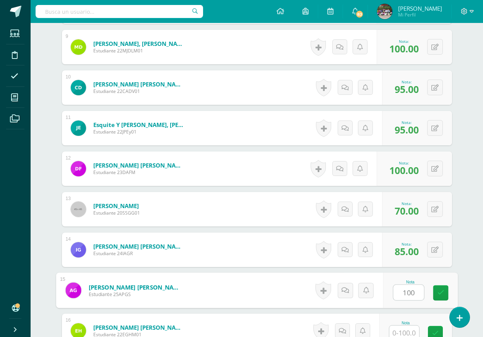
type input "100"
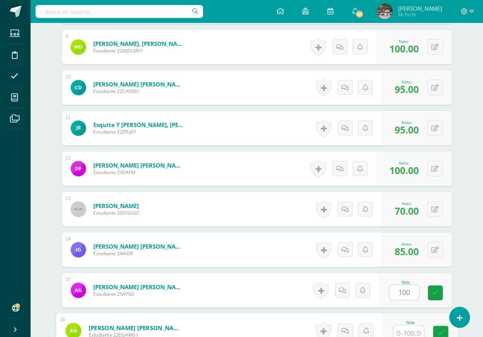
click at [410, 331] on input "text" at bounding box center [408, 332] width 31 height 15
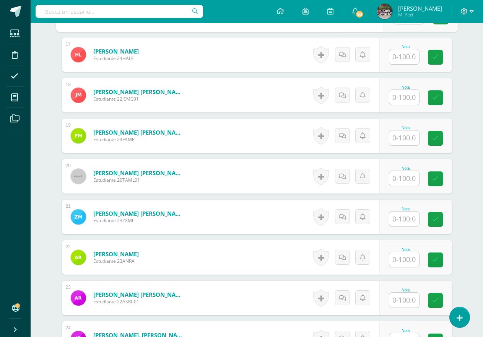
scroll to position [893, 0]
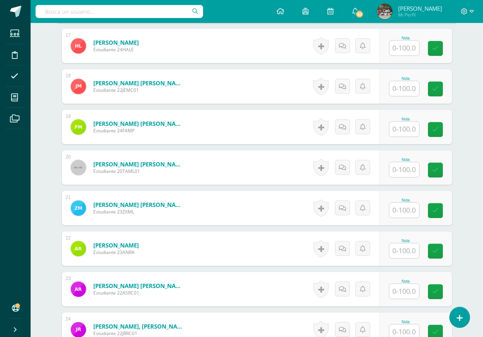
type input "80"
click at [402, 47] on input "text" at bounding box center [404, 48] width 30 height 15
type input "80"
click at [400, 89] on input "text" at bounding box center [404, 88] width 30 height 15
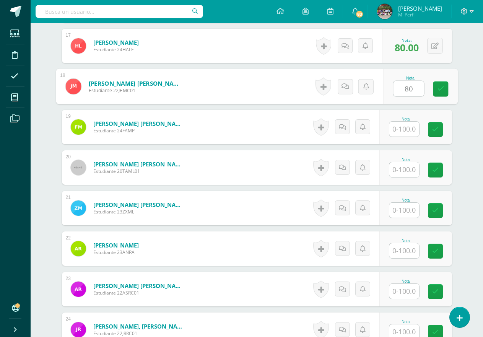
type input "80"
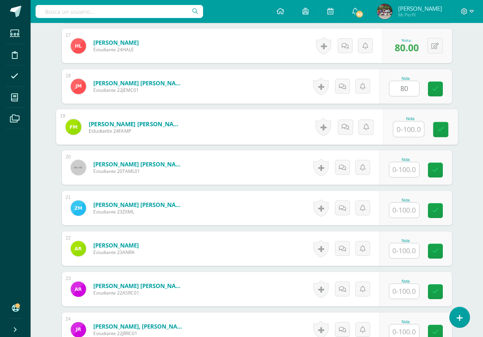
click at [409, 129] on input "text" at bounding box center [408, 129] width 31 height 15
type input "95"
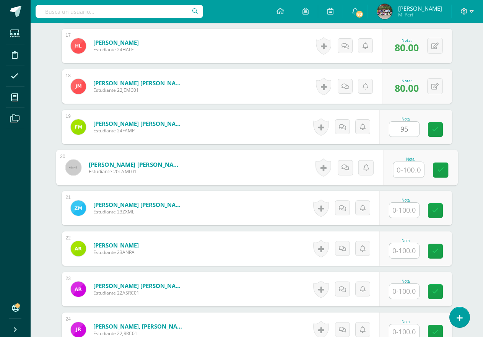
click at [409, 175] on input "text" at bounding box center [408, 169] width 31 height 15
type input "98"
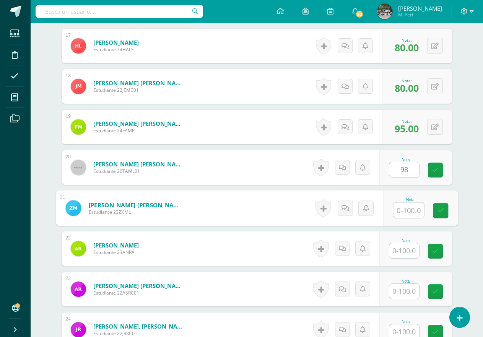
click at [405, 212] on input "text" at bounding box center [408, 210] width 31 height 15
type input "95"
click at [403, 255] on input "text" at bounding box center [404, 250] width 30 height 15
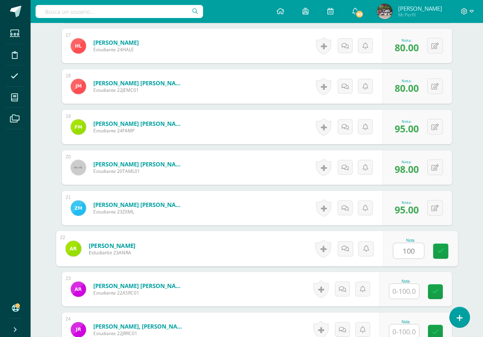
type input "100"
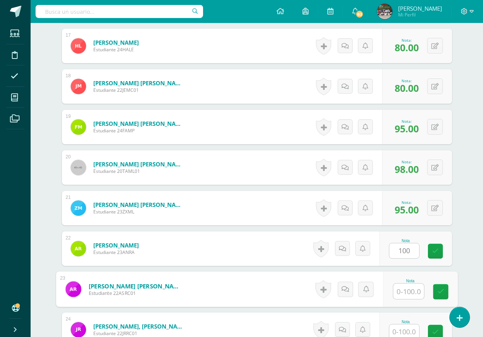
click at [404, 296] on input "text" at bounding box center [408, 291] width 31 height 15
type input "100"
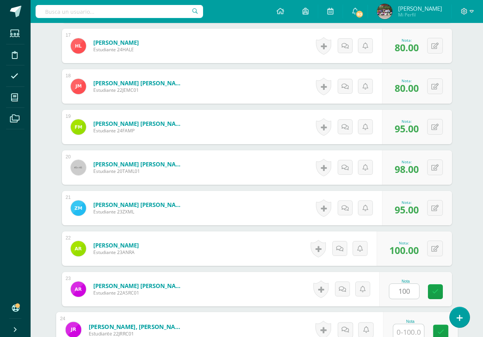
click at [405, 328] on input "text" at bounding box center [408, 331] width 31 height 15
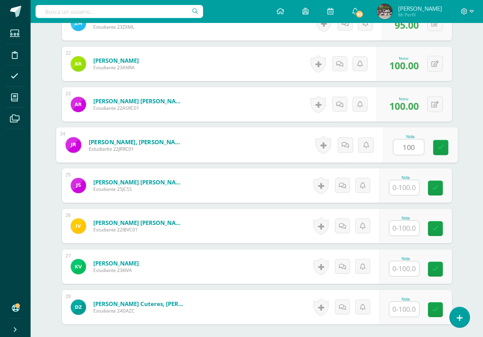
scroll to position [1081, 0]
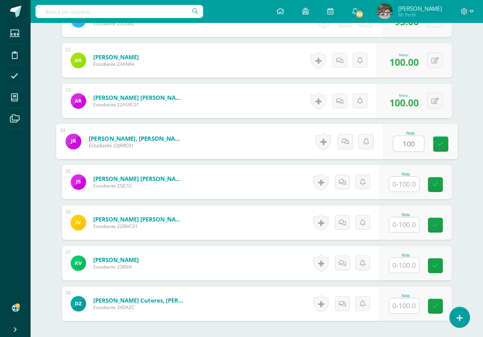
type input "100"
click at [408, 187] on input "text" at bounding box center [404, 184] width 30 height 15
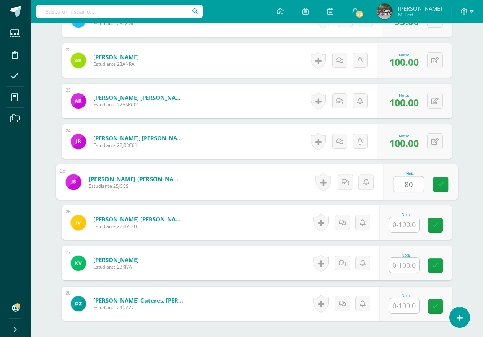
type input "80"
click at [408, 233] on div "Nota" at bounding box center [415, 222] width 73 height 34
drag, startPoint x: 406, startPoint y: 225, endPoint x: 402, endPoint y: 227, distance: 3.9
click at [402, 227] on input "text" at bounding box center [404, 224] width 30 height 15
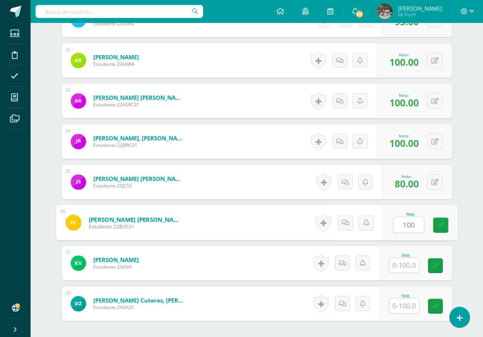
type input "100"
click at [408, 264] on input "text" at bounding box center [404, 265] width 30 height 15
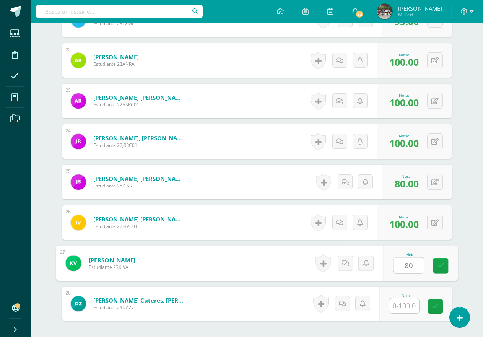
type input "80"
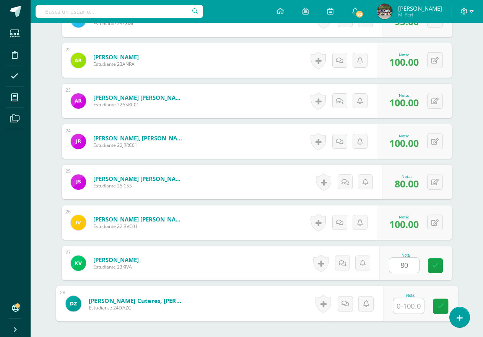
click at [405, 304] on input "text" at bounding box center [408, 305] width 31 height 15
type input "90"
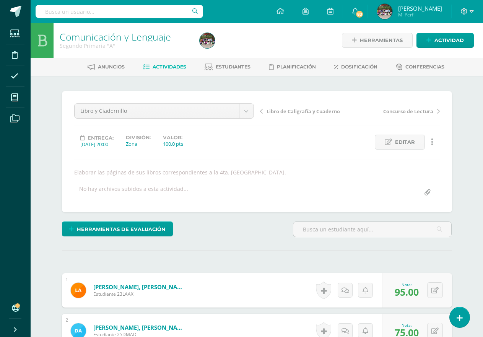
scroll to position [0, 0]
click at [169, 66] on span "Actividades" at bounding box center [170, 67] width 34 height 6
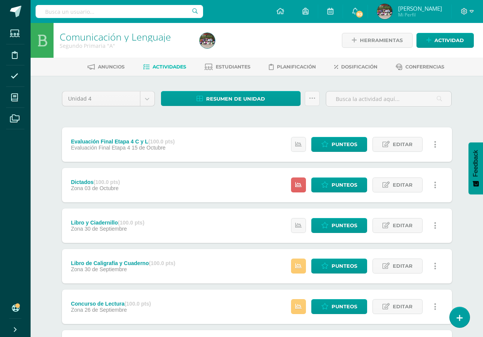
click at [438, 187] on link at bounding box center [435, 184] width 15 height 15
click at [419, 233] on link "Eliminar" at bounding box center [420, 234] width 78 height 12
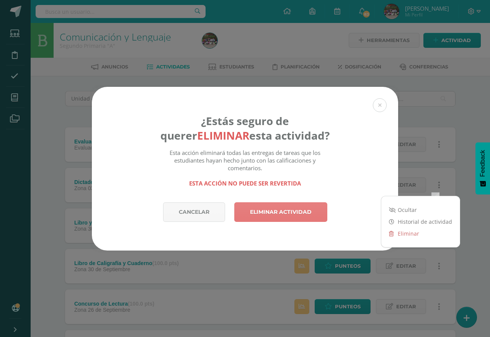
click at [301, 215] on link "Eliminar actividad" at bounding box center [280, 212] width 93 height 20
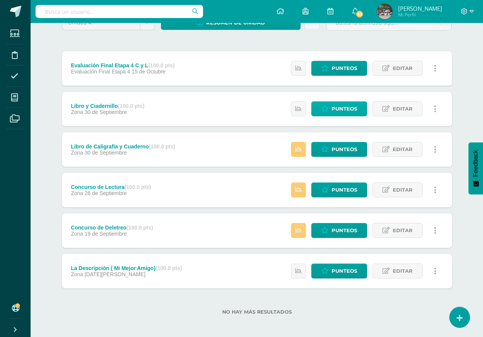
scroll to position [76, 0]
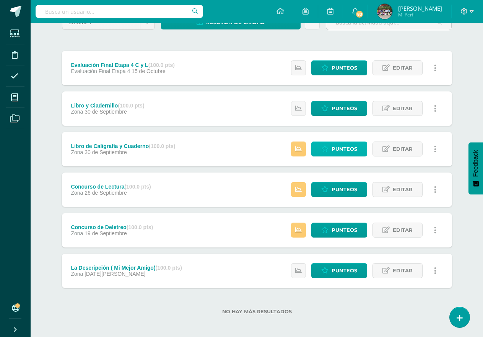
click at [349, 147] on span "Punteos" at bounding box center [345, 149] width 26 height 14
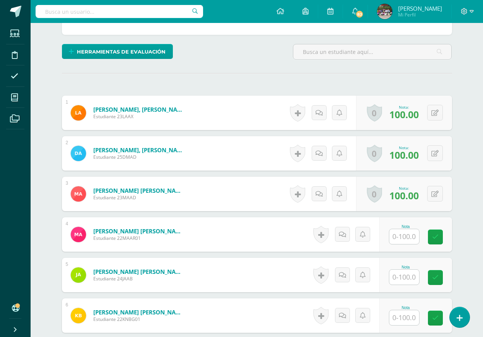
scroll to position [213, 0]
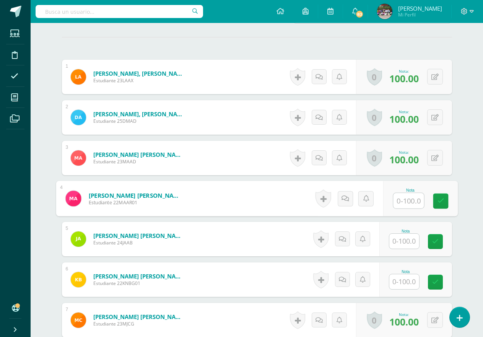
click at [406, 204] on input "text" at bounding box center [408, 200] width 31 height 15
type input "100"
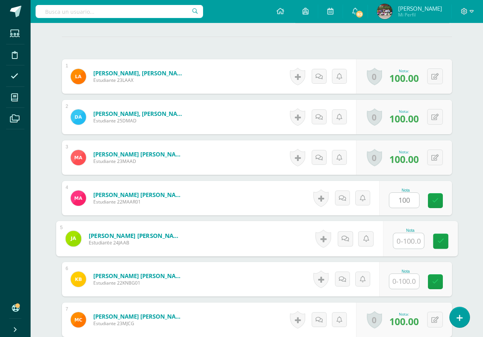
click at [407, 243] on input "text" at bounding box center [408, 240] width 31 height 15
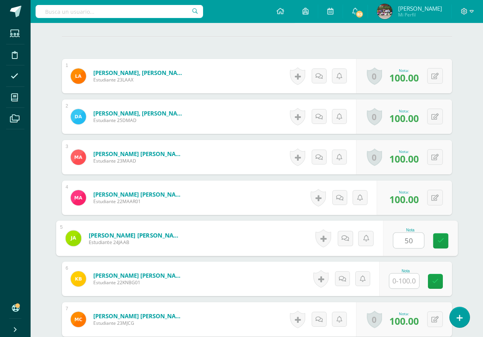
type input "50"
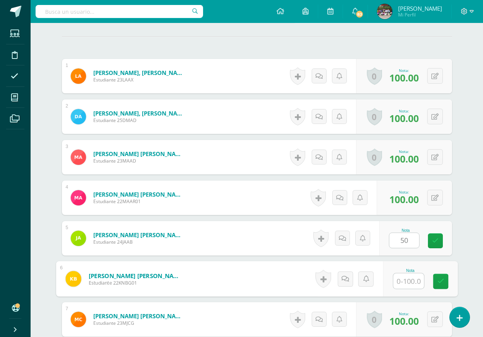
click at [408, 283] on input "text" at bounding box center [408, 280] width 31 height 15
type input "5"
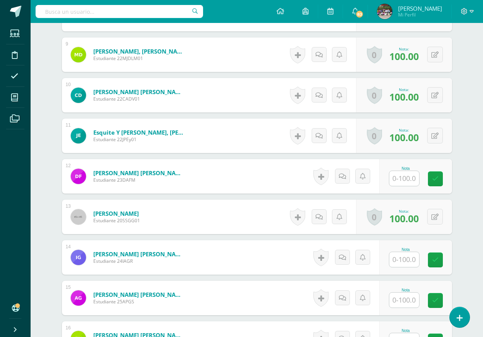
scroll to position [577, 0]
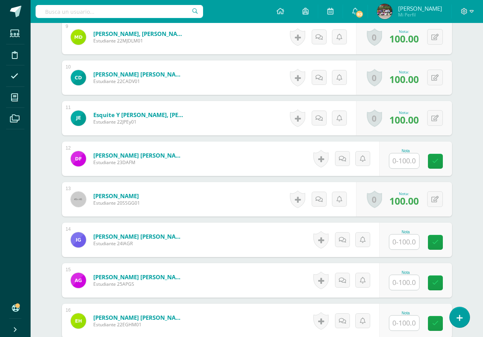
type input "100"
click at [409, 166] on input "text" at bounding box center [404, 160] width 30 height 15
type input "50"
click at [407, 247] on input "text" at bounding box center [404, 241] width 30 height 15
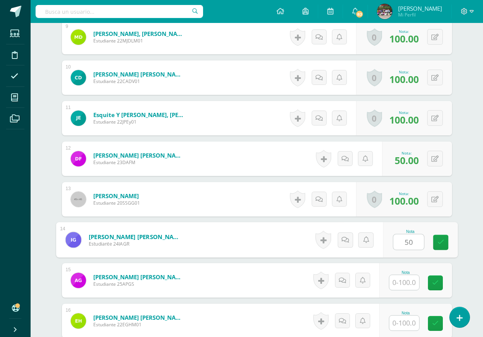
type input "50"
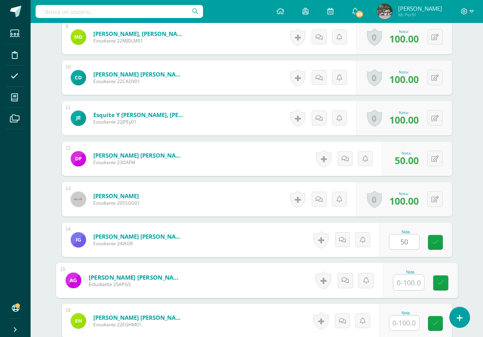
click at [407, 282] on input "text" at bounding box center [408, 282] width 31 height 15
type input "80"
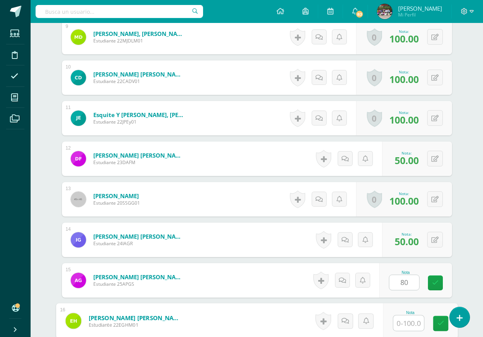
click at [406, 324] on input "text" at bounding box center [408, 323] width 31 height 15
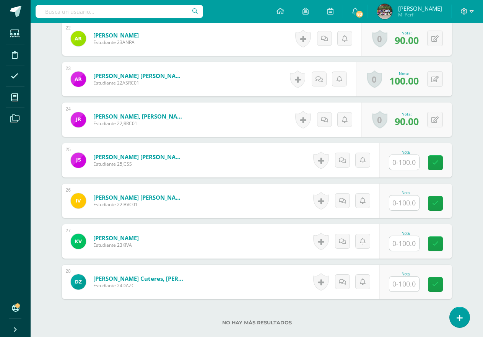
scroll to position [1106, 0]
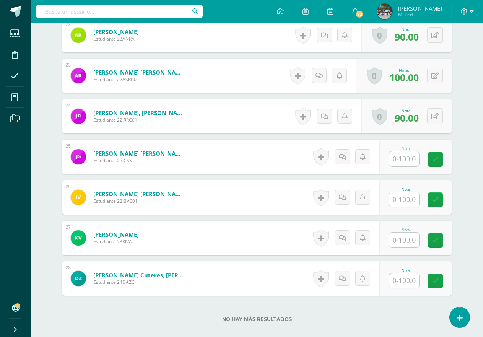
type input "50"
click at [409, 158] on input "text" at bounding box center [408, 158] width 31 height 15
type input "80"
click at [410, 198] on input "text" at bounding box center [408, 199] width 31 height 15
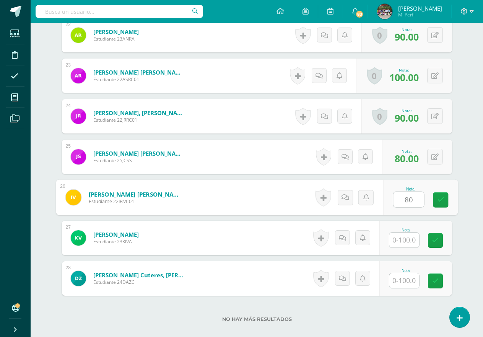
type input "80"
click at [404, 246] on input "text" at bounding box center [404, 240] width 30 height 15
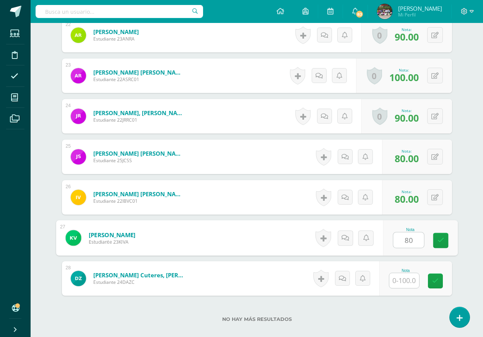
type input "80"
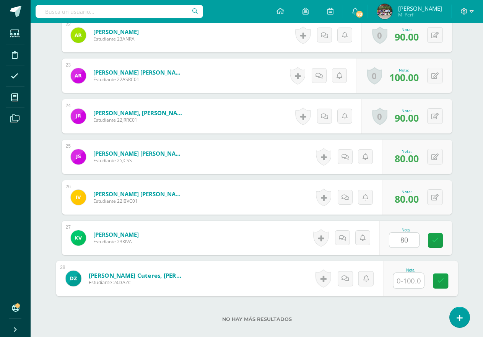
click at [408, 287] on input "text" at bounding box center [408, 280] width 31 height 15
type input "50"
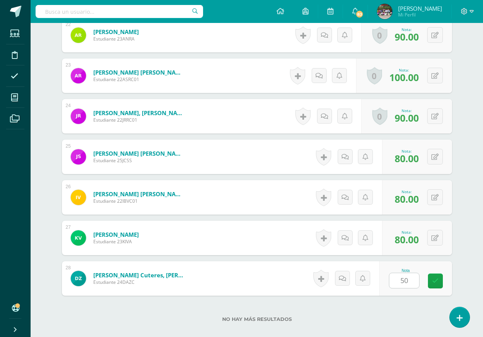
click at [403, 312] on div "No hay más resultados" at bounding box center [257, 314] width 390 height 36
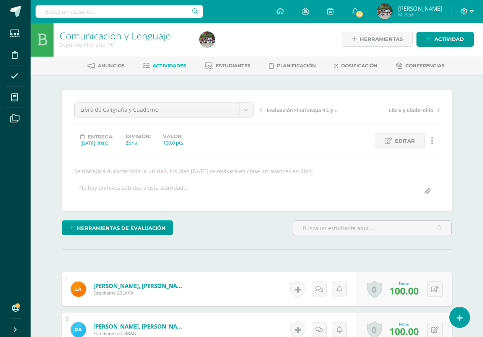
scroll to position [0, 0]
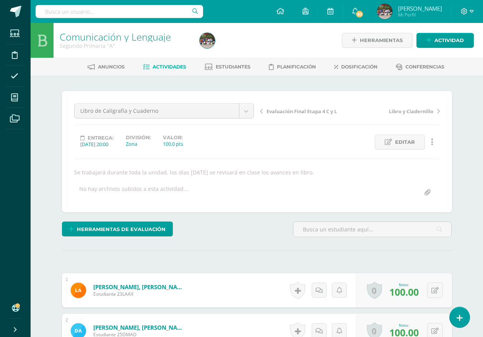
click at [166, 68] on span "Actividades" at bounding box center [170, 67] width 34 height 6
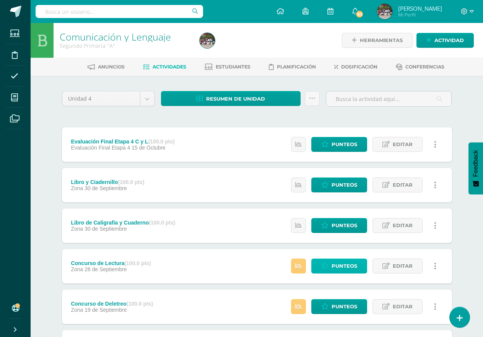
click at [343, 267] on span "Punteos" at bounding box center [345, 266] width 26 height 14
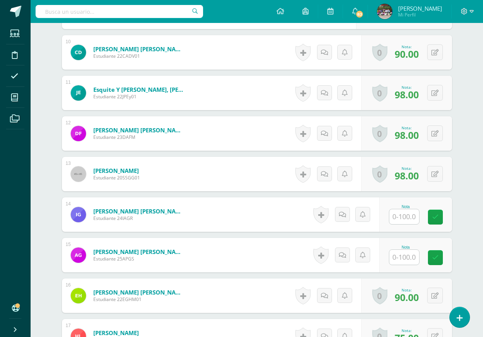
scroll to position [612, 0]
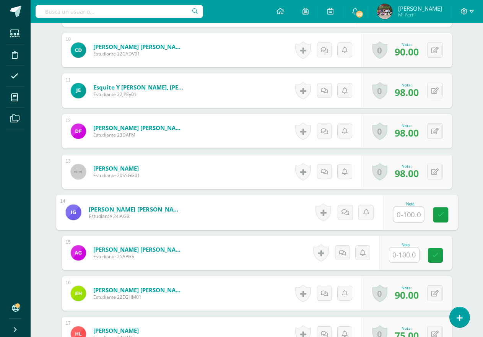
click at [414, 211] on input "text" at bounding box center [408, 214] width 31 height 15
type input "50"
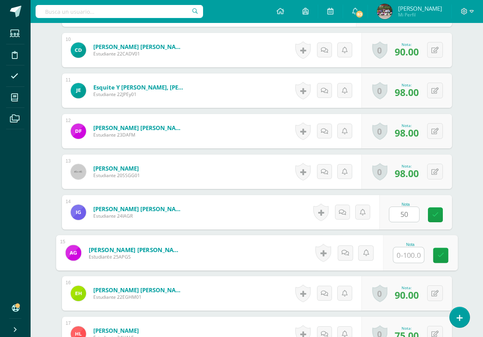
click at [407, 255] on input "text" at bounding box center [408, 254] width 31 height 15
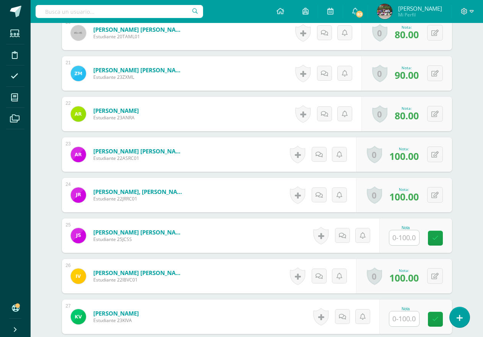
scroll to position [1067, 0]
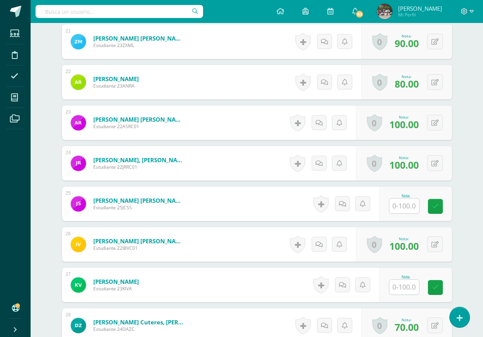
type input "60"
click at [409, 205] on input "text" at bounding box center [404, 205] width 30 height 15
type input "80"
click at [410, 288] on input "text" at bounding box center [408, 287] width 31 height 15
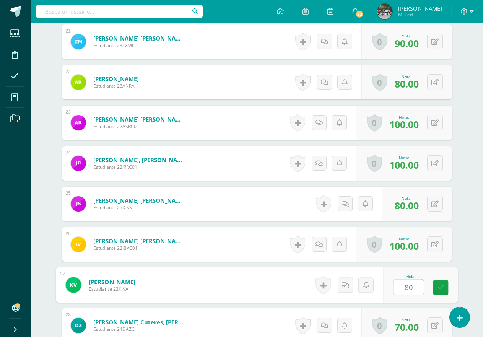
scroll to position [1160, 0]
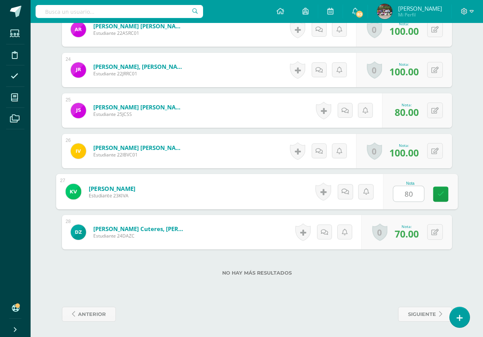
type input "80"
click at [351, 283] on div "No hay más resultados" at bounding box center [257, 267] width 390 height 36
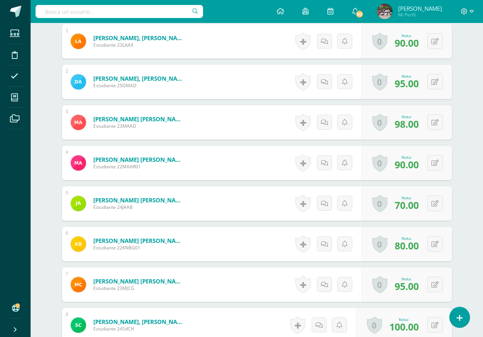
scroll to position [0, 0]
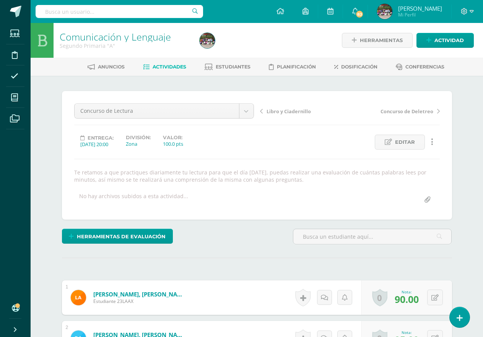
click at [156, 65] on span "Actividades" at bounding box center [170, 67] width 34 height 6
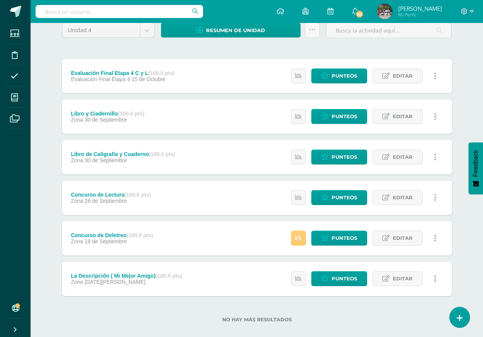
scroll to position [78, 0]
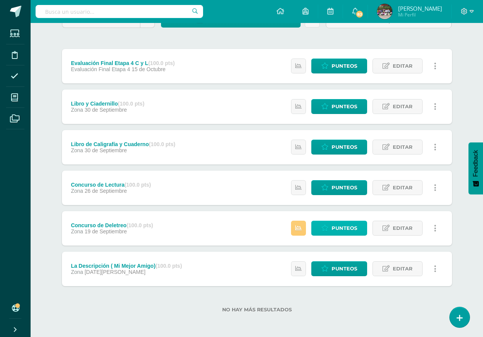
click at [325, 228] on icon at bounding box center [324, 228] width 7 height 7
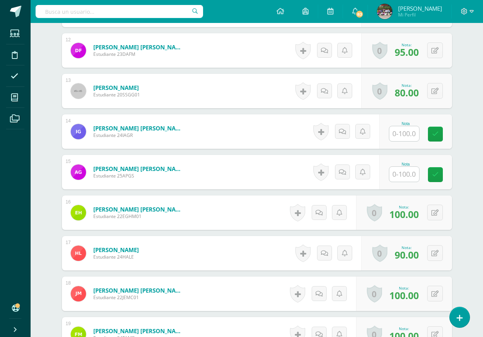
scroll to position [688, 0]
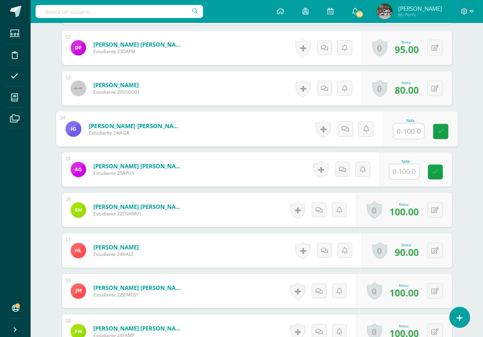
click at [410, 132] on input "text" at bounding box center [408, 131] width 31 height 15
type input "50"
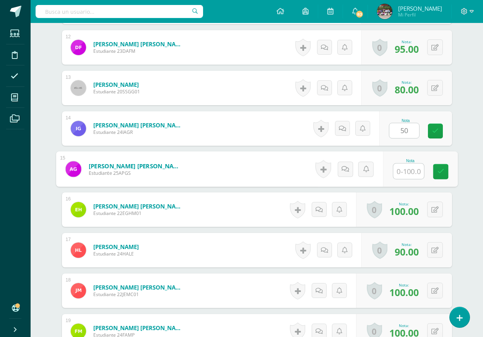
click at [412, 170] on input "text" at bounding box center [408, 171] width 31 height 15
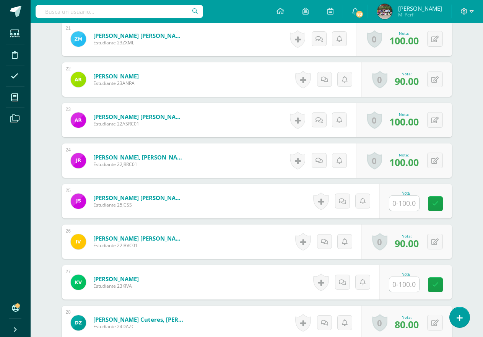
scroll to position [1064, 0]
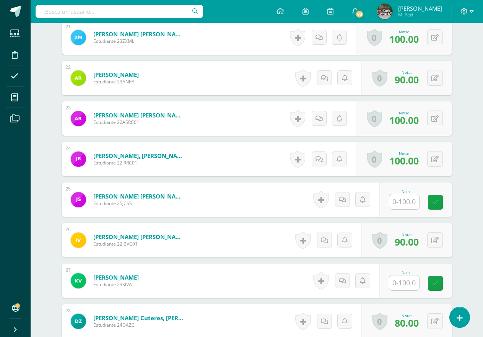
type input "60"
click at [404, 200] on input "text" at bounding box center [404, 201] width 30 height 15
type input "80"
click at [403, 286] on input "text" at bounding box center [408, 282] width 31 height 15
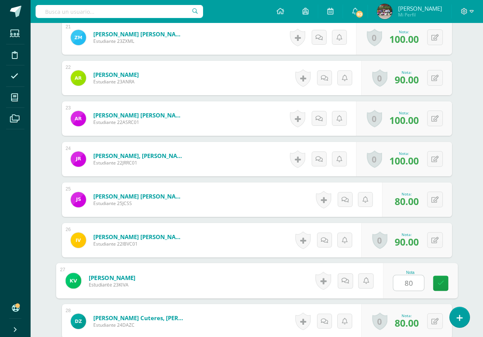
type input "80"
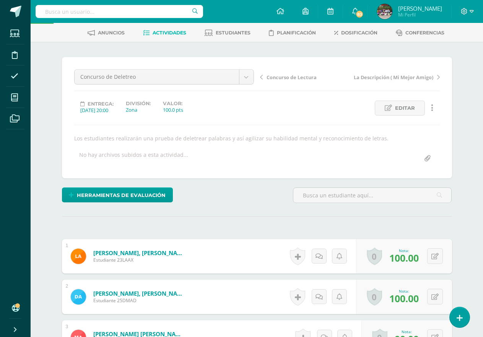
scroll to position [0, 0]
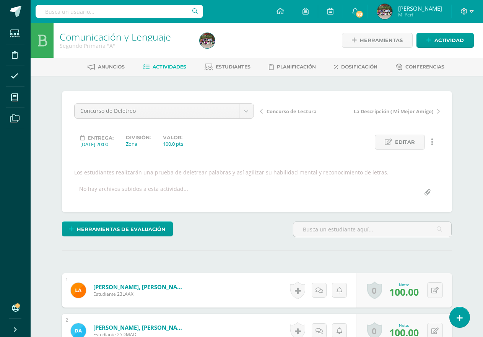
click at [165, 64] on link "Actividades" at bounding box center [164, 67] width 43 height 12
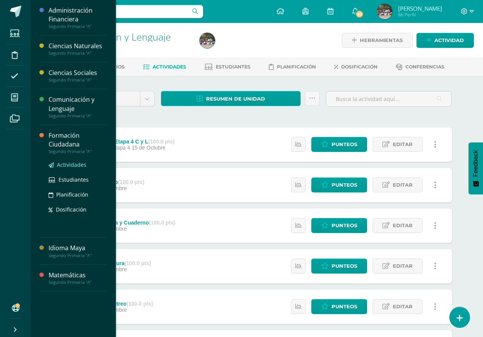
click at [69, 166] on span "Actividades" at bounding box center [71, 164] width 29 height 7
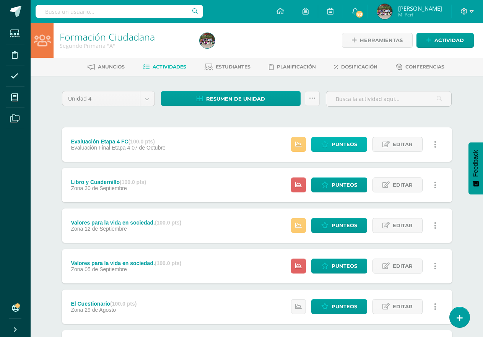
click at [332, 144] on span "Punteos" at bounding box center [345, 144] width 26 height 14
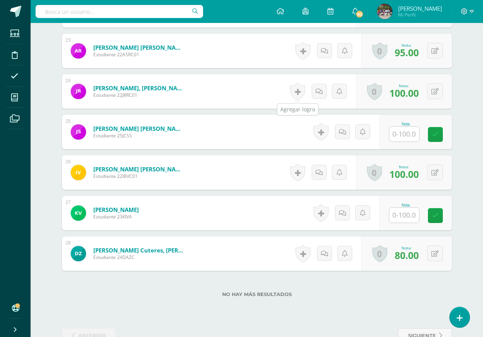
scroll to position [1125, 0]
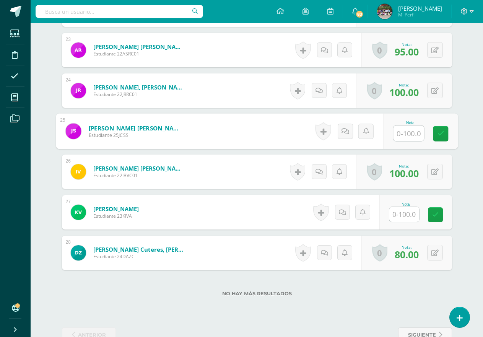
click at [410, 129] on input "text" at bounding box center [408, 133] width 31 height 15
type input "80"
click at [408, 216] on input "text" at bounding box center [404, 214] width 30 height 15
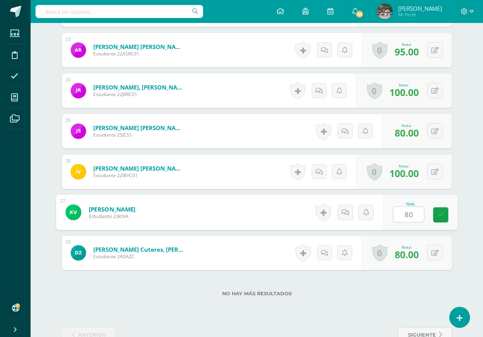
type input "80"
click at [394, 299] on div "No hay más resultados" at bounding box center [257, 288] width 390 height 36
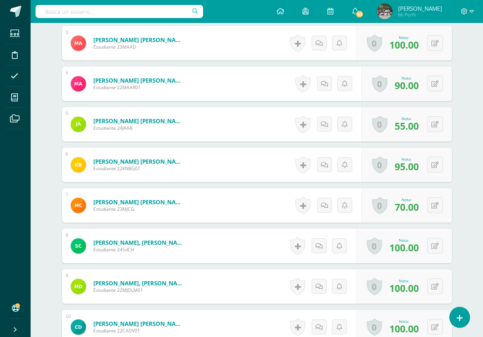
scroll to position [0, 0]
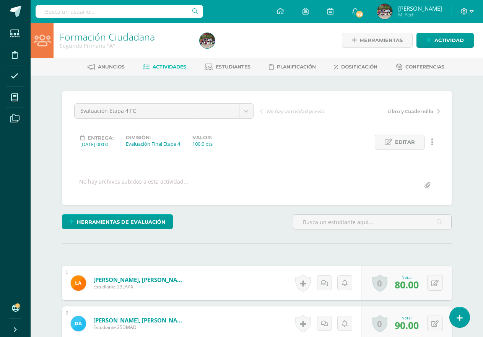
click at [158, 64] on span "Actividades" at bounding box center [170, 67] width 34 height 6
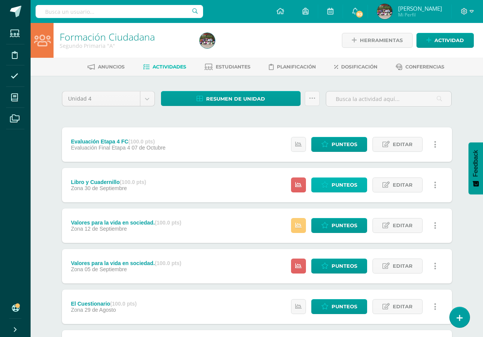
click at [344, 187] on span "Punteos" at bounding box center [345, 185] width 26 height 14
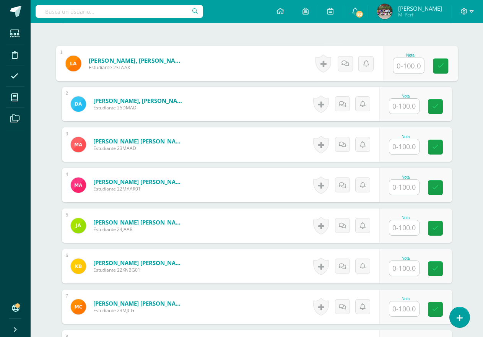
scroll to position [227, 0]
click at [406, 66] on input "text" at bounding box center [408, 65] width 31 height 15
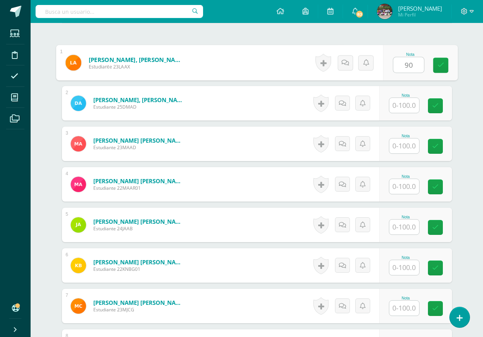
type input "90"
click at [409, 104] on input "text" at bounding box center [404, 105] width 30 height 15
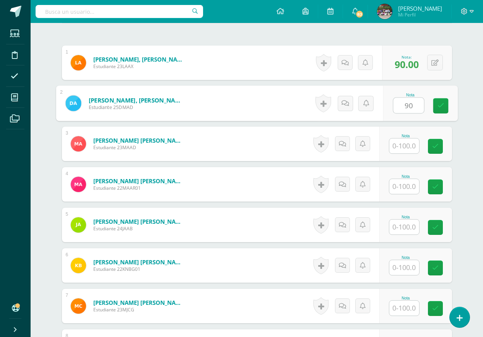
type input "90"
click at [405, 139] on input "text" at bounding box center [404, 145] width 30 height 15
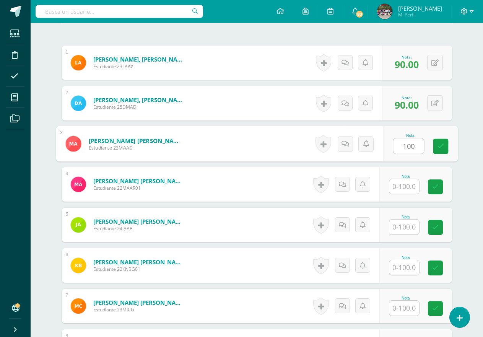
type input "100"
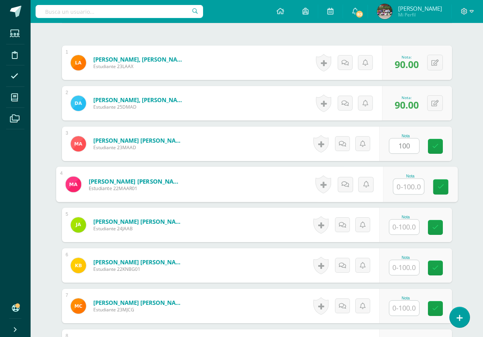
click at [404, 192] on input "text" at bounding box center [408, 186] width 31 height 15
type input "95"
click at [409, 231] on input "text" at bounding box center [404, 227] width 30 height 15
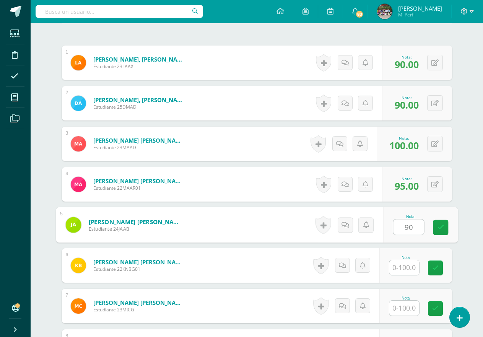
type input "90"
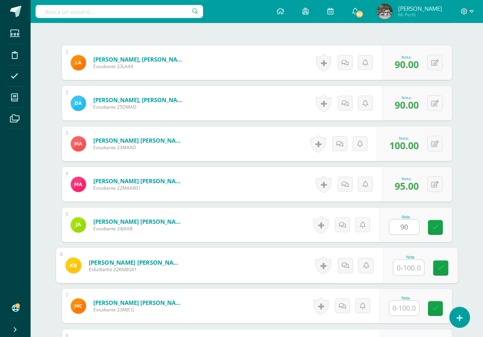
click at [402, 269] on input "text" at bounding box center [408, 267] width 31 height 15
type input "95"
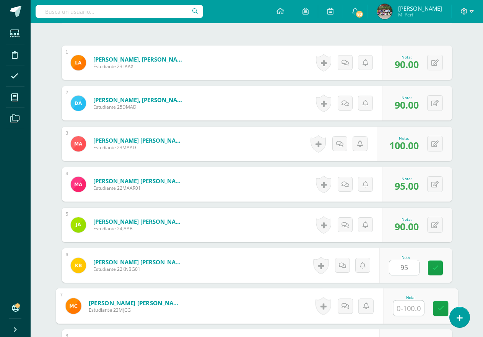
click at [409, 315] on input "text" at bounding box center [408, 308] width 31 height 15
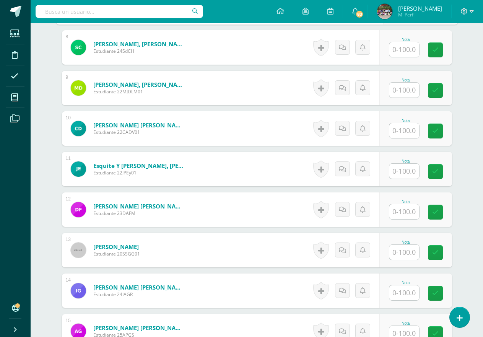
scroll to position [529, 0]
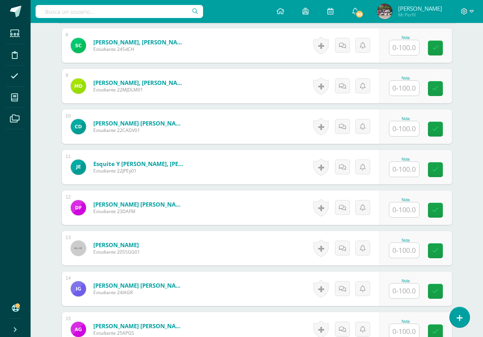
type input "100"
click at [407, 52] on input "text" at bounding box center [408, 47] width 31 height 15
type input "100"
click at [402, 91] on input "text" at bounding box center [408, 88] width 31 height 15
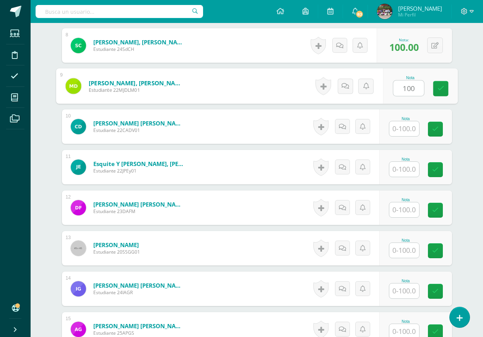
type input "100"
click at [401, 133] on input "text" at bounding box center [404, 128] width 30 height 15
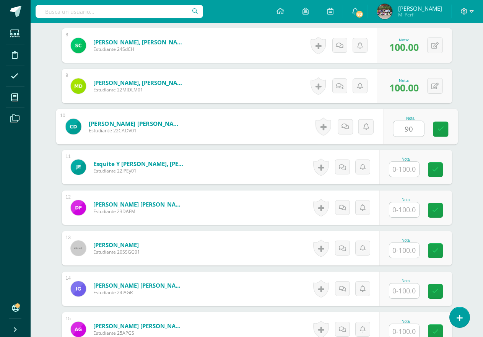
type input "90"
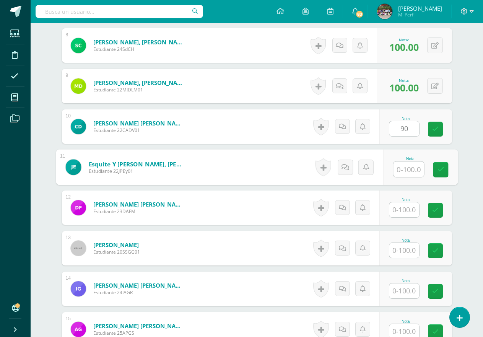
click at [403, 168] on input "text" at bounding box center [408, 169] width 31 height 15
type input "90"
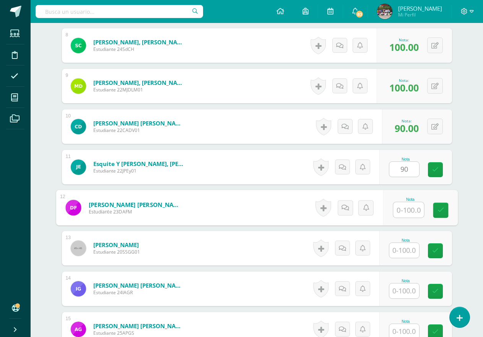
click at [405, 211] on input "text" at bounding box center [408, 209] width 31 height 15
type input "95"
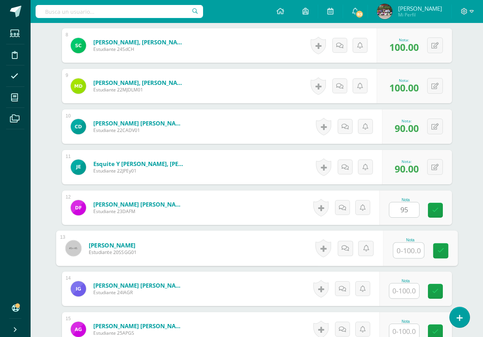
click at [409, 249] on input "text" at bounding box center [408, 250] width 31 height 15
type input "100"
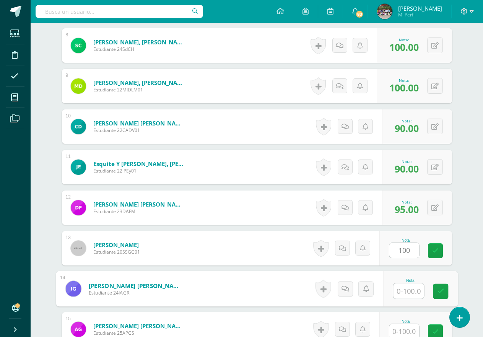
click at [407, 291] on input "text" at bounding box center [408, 290] width 31 height 15
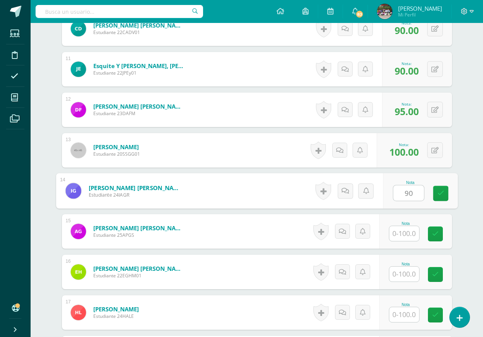
scroll to position [643, 0]
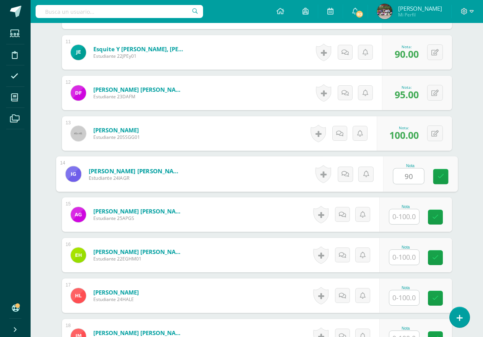
type input "90"
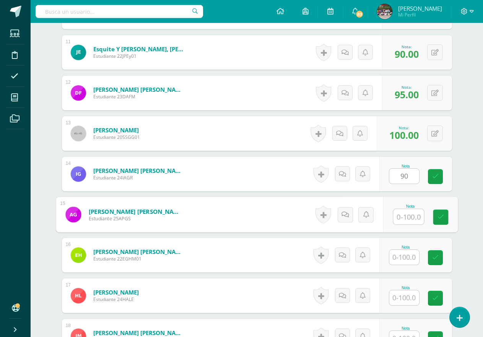
click at [403, 218] on input "text" at bounding box center [408, 216] width 31 height 15
type input "9"
type input "100"
click at [406, 257] on input "text" at bounding box center [404, 257] width 30 height 15
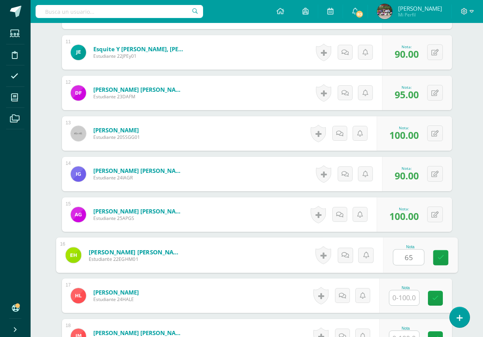
type input "65"
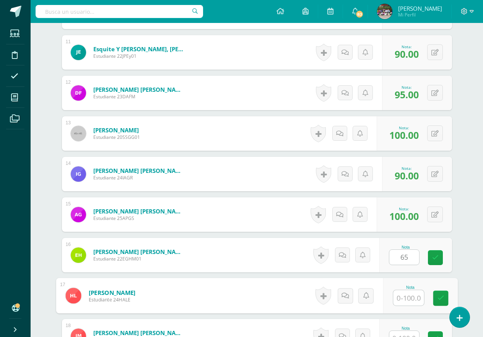
click at [407, 295] on input "text" at bounding box center [408, 297] width 31 height 15
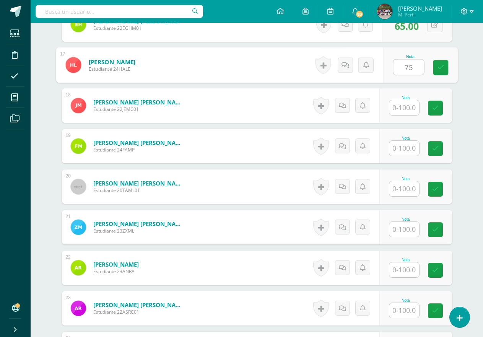
scroll to position [911, 0]
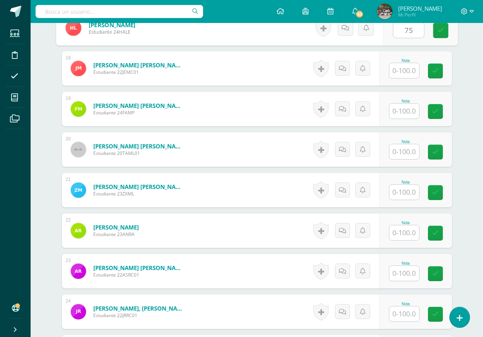
type input "75"
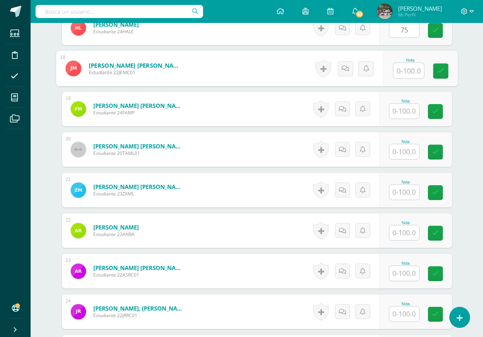
click at [404, 73] on input "text" at bounding box center [408, 70] width 31 height 15
type input "95"
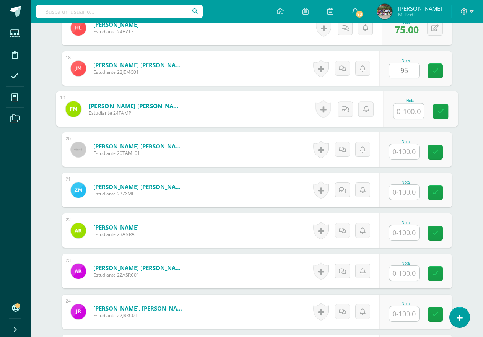
click at [407, 112] on input "text" at bounding box center [408, 111] width 31 height 15
type input "100"
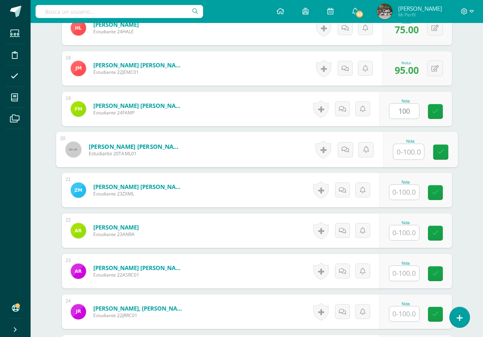
click at [408, 155] on input "text" at bounding box center [408, 151] width 31 height 15
type input "100"
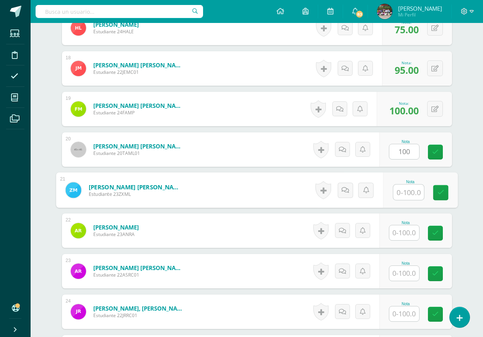
click at [402, 192] on input "text" at bounding box center [408, 192] width 31 height 15
type input "100"
click at [405, 234] on input "text" at bounding box center [404, 232] width 30 height 15
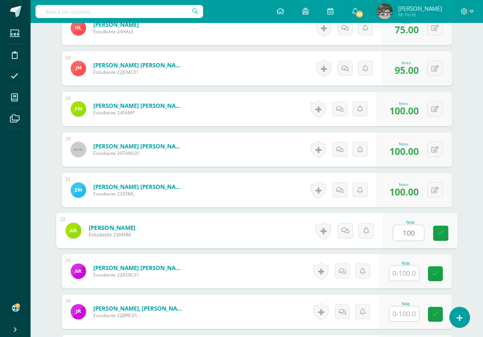
type input "100"
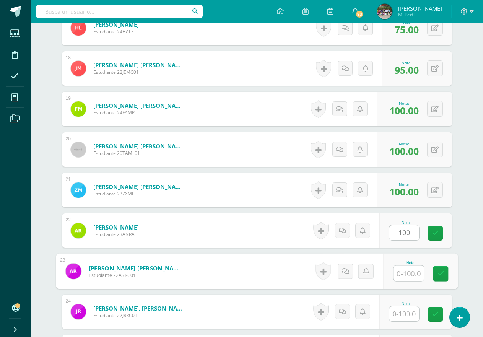
click at [407, 272] on input "text" at bounding box center [408, 273] width 31 height 15
type input "100"
click at [400, 315] on input "text" at bounding box center [404, 313] width 30 height 15
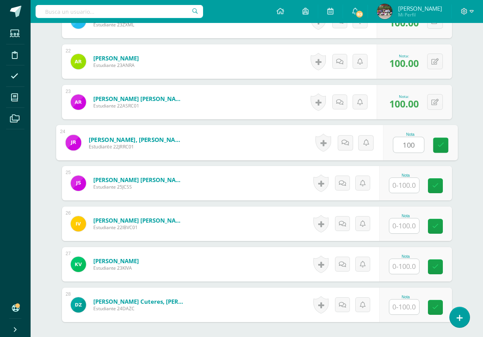
scroll to position [1096, 0]
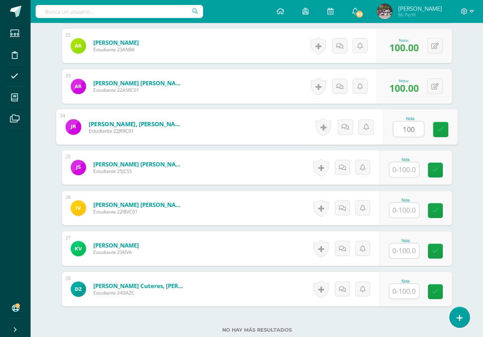
type input "100"
click at [416, 169] on input "text" at bounding box center [404, 169] width 30 height 15
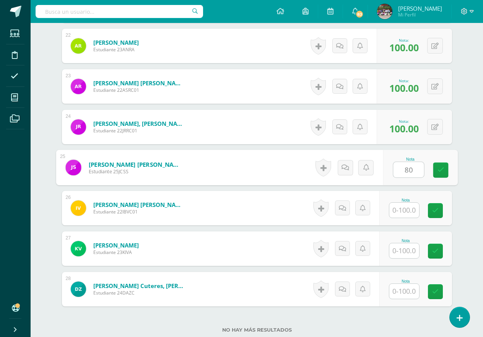
type input "80"
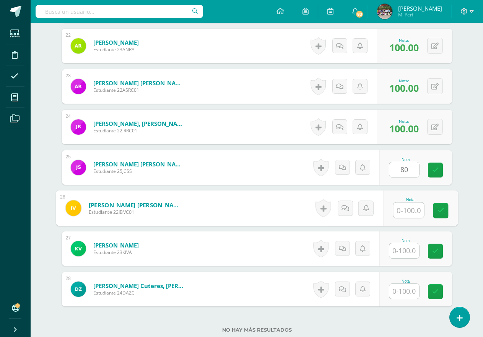
click at [405, 212] on input "text" at bounding box center [408, 210] width 31 height 15
type input "100"
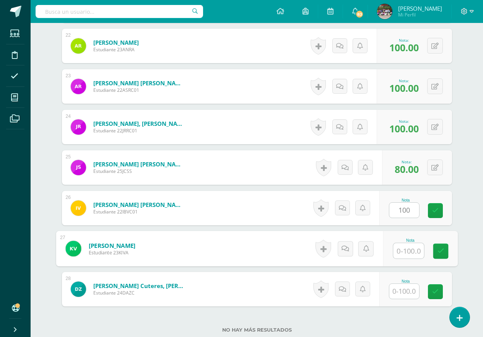
click at [407, 257] on input "text" at bounding box center [408, 250] width 31 height 15
type input "80"
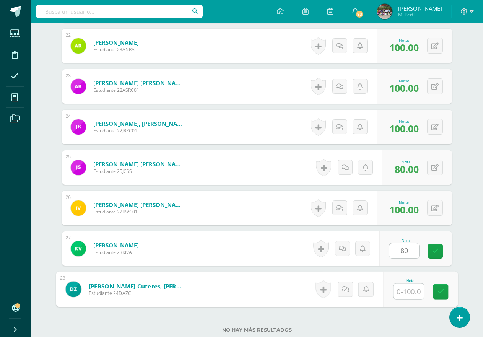
click at [405, 295] on input "text" at bounding box center [408, 291] width 31 height 15
type input "90"
click at [397, 317] on div "No hay más resultados" at bounding box center [257, 324] width 390 height 36
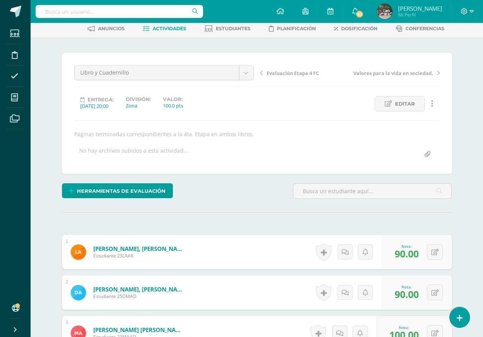
scroll to position [0, 0]
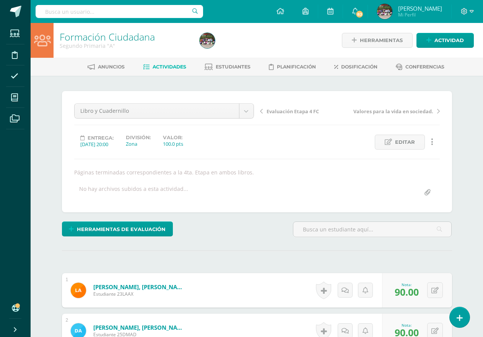
click at [174, 70] on span "Actividades" at bounding box center [170, 67] width 34 height 6
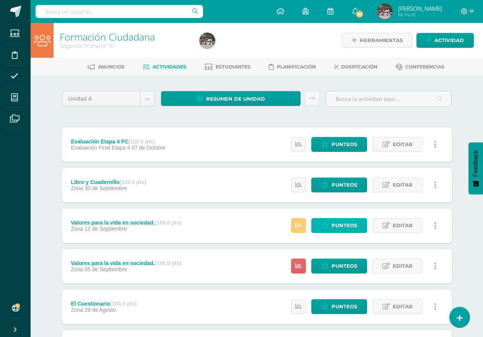
click at [341, 222] on span "Punteos" at bounding box center [345, 225] width 26 height 14
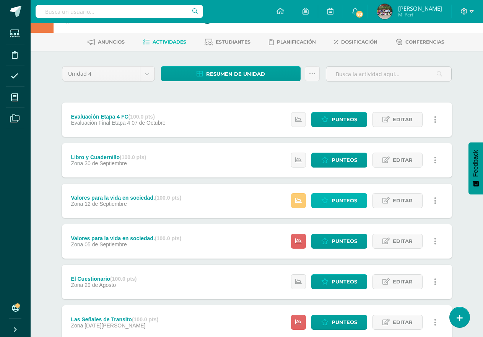
scroll to position [38, 0]
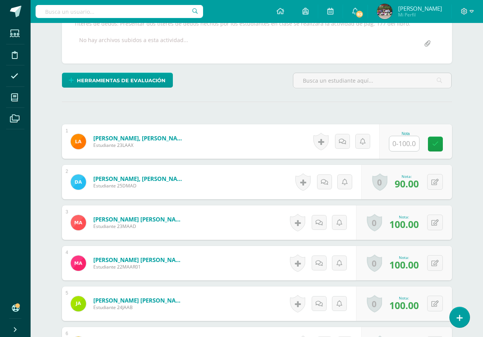
scroll to position [154, 0]
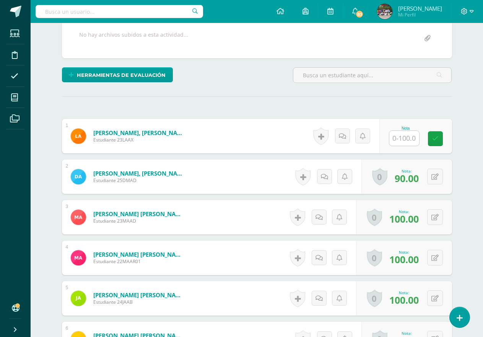
click at [406, 141] on input "text" at bounding box center [404, 138] width 30 height 15
type input "80"
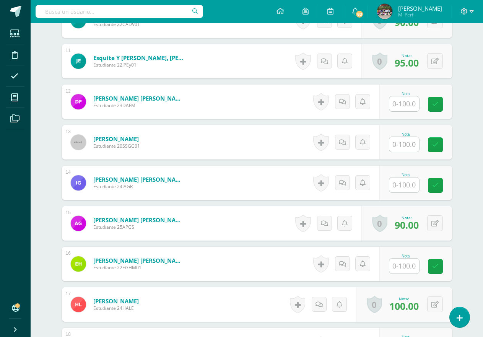
scroll to position [636, 0]
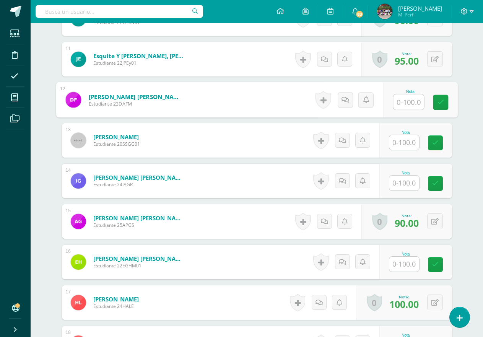
click at [408, 105] on input "text" at bounding box center [408, 101] width 31 height 15
type input "80"
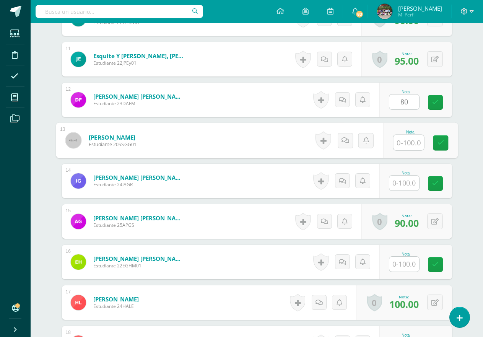
click at [396, 146] on input "text" at bounding box center [408, 142] width 31 height 15
type input "80"
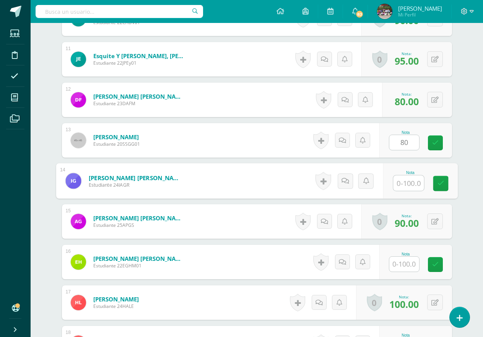
click at [409, 185] on input "text" at bounding box center [408, 183] width 31 height 15
type input "80"
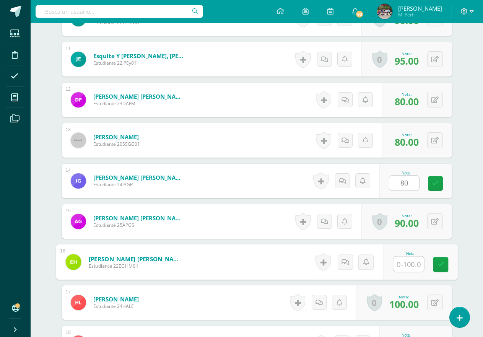
click at [407, 263] on input "text" at bounding box center [408, 264] width 31 height 15
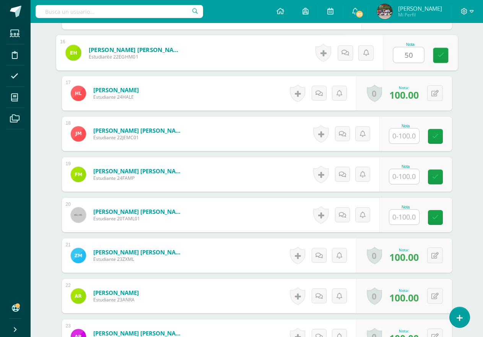
scroll to position [862, 0]
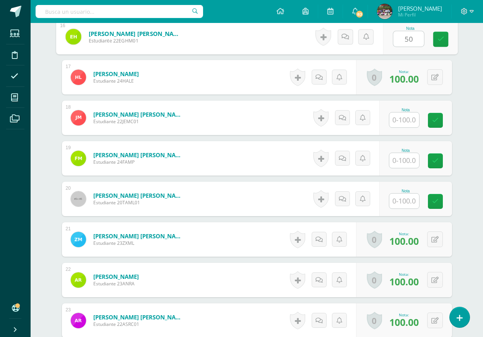
type input "50"
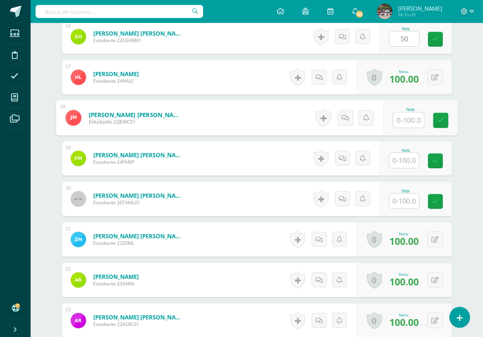
click at [407, 124] on input "text" at bounding box center [408, 119] width 31 height 15
type input "80"
click at [412, 161] on input "text" at bounding box center [404, 160] width 30 height 15
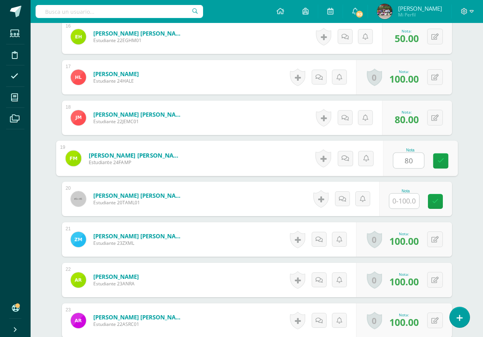
type input "80"
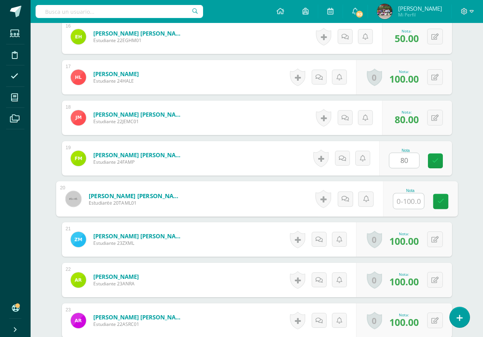
click at [401, 203] on input "text" at bounding box center [408, 201] width 31 height 15
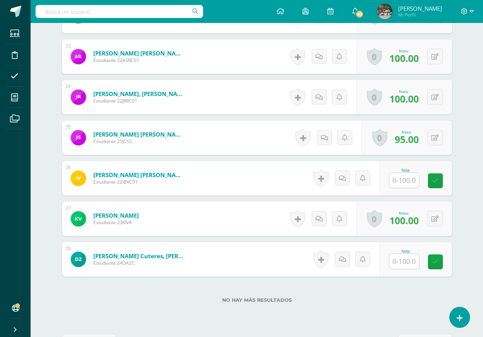
scroll to position [1127, 0]
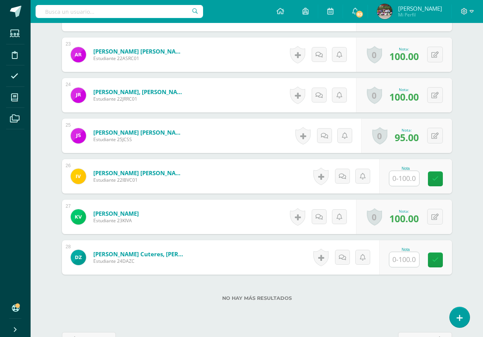
type input "80"
click at [410, 182] on input "text" at bounding box center [404, 178] width 30 height 15
type input "80"
click at [412, 260] on input "text" at bounding box center [404, 259] width 30 height 15
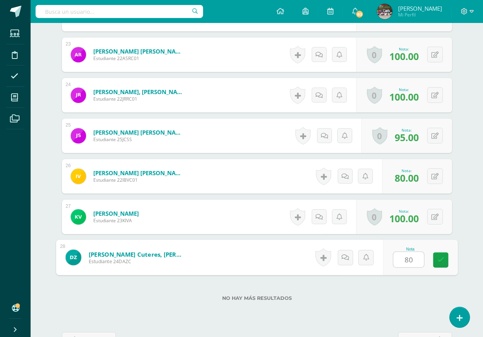
type input "80"
click at [441, 272] on div "Nota 80" at bounding box center [420, 258] width 75 height 36
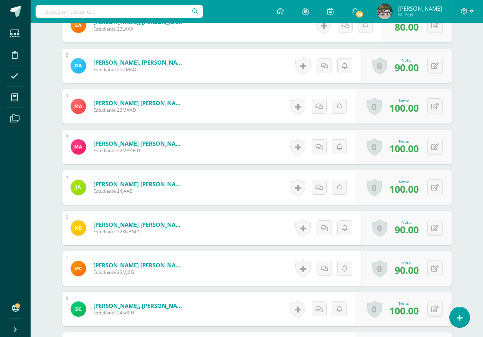
scroll to position [0, 0]
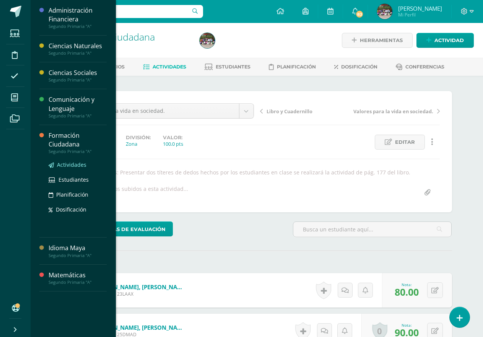
click at [77, 168] on span "Actividades" at bounding box center [71, 164] width 29 height 7
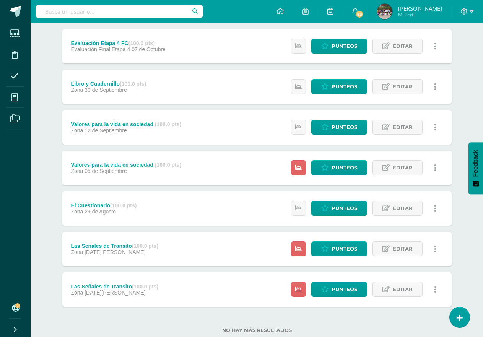
scroll to position [115, 0]
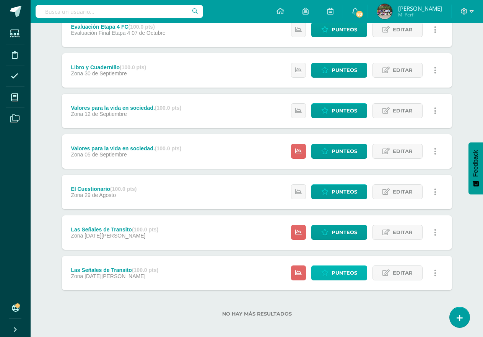
click at [338, 279] on span "Punteos" at bounding box center [345, 273] width 26 height 14
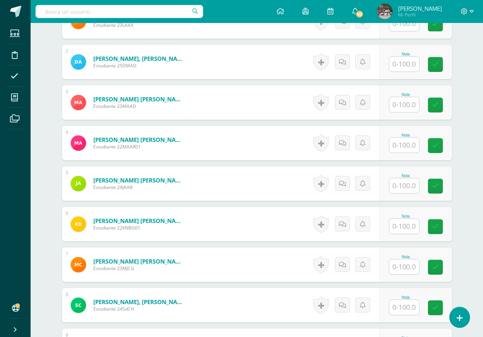
scroll to position [192, 0]
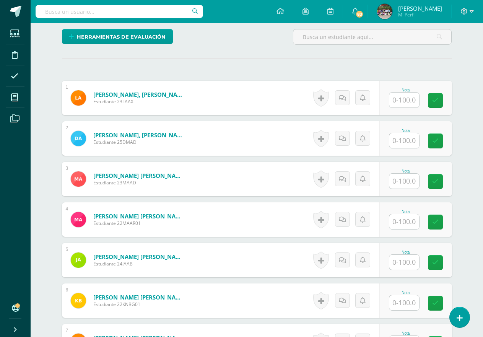
click at [404, 100] on input "text" at bounding box center [404, 100] width 30 height 15
type input "95"
click at [406, 147] on input "text" at bounding box center [408, 140] width 31 height 15
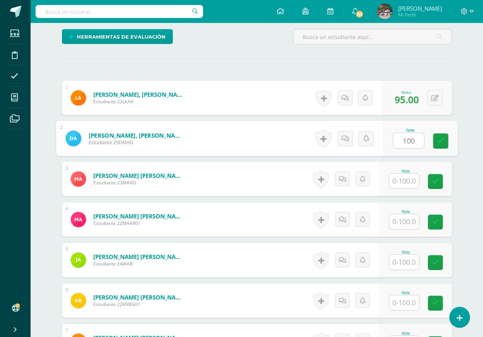
type input "100"
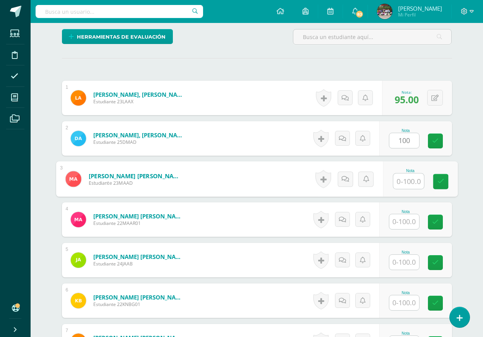
click at [406, 182] on input "text" at bounding box center [408, 181] width 31 height 15
type input "95"
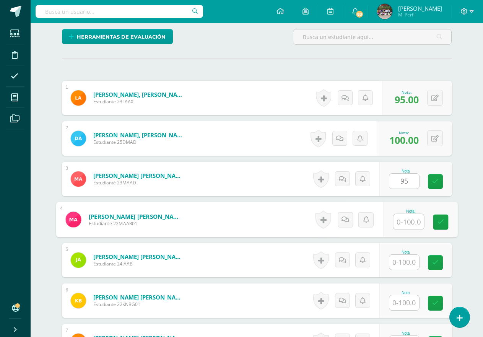
click at [407, 224] on input "text" at bounding box center [408, 221] width 31 height 15
type input "90"
click at [405, 262] on input "text" at bounding box center [404, 262] width 30 height 15
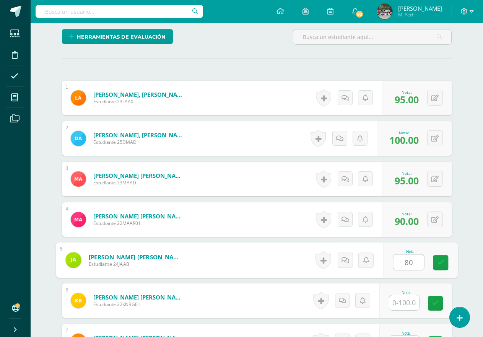
type input "80"
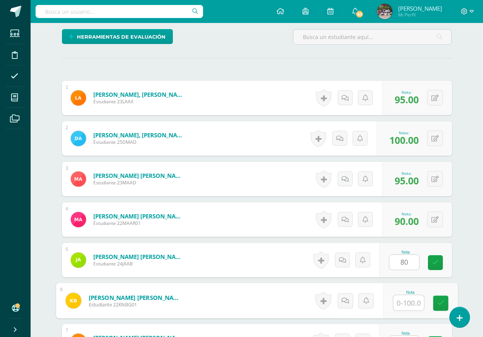
click at [404, 304] on input "text" at bounding box center [408, 302] width 31 height 15
type input "95"
drag, startPoint x: 471, startPoint y: 164, endPoint x: 476, endPoint y: 122, distance: 42.7
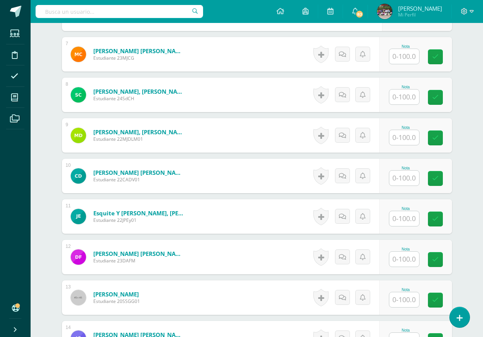
scroll to position [479, 0]
click at [404, 55] on input "text" at bounding box center [404, 56] width 30 height 15
type input "90"
click at [402, 104] on input "text" at bounding box center [408, 96] width 31 height 15
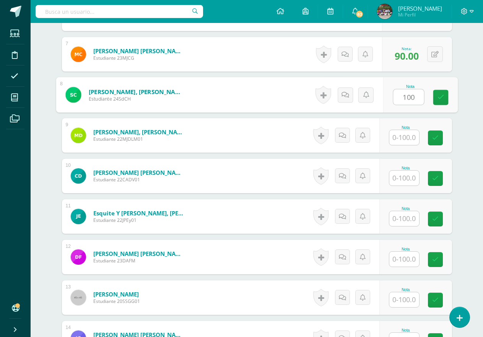
type input "100"
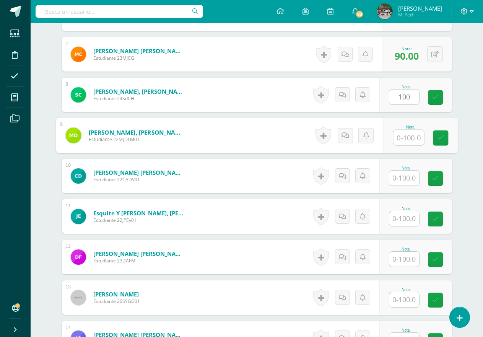
click at [400, 143] on input "text" at bounding box center [408, 137] width 31 height 15
type input "100"
click at [398, 177] on input "text" at bounding box center [404, 178] width 30 height 15
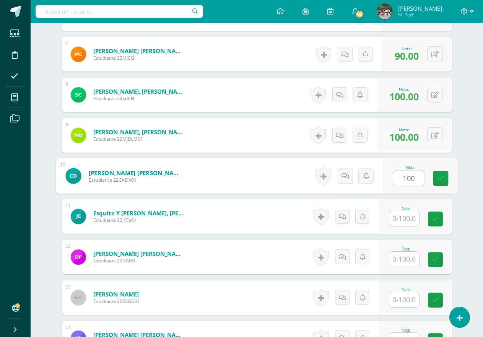
type input "100"
click at [405, 221] on input "text" at bounding box center [404, 218] width 30 height 15
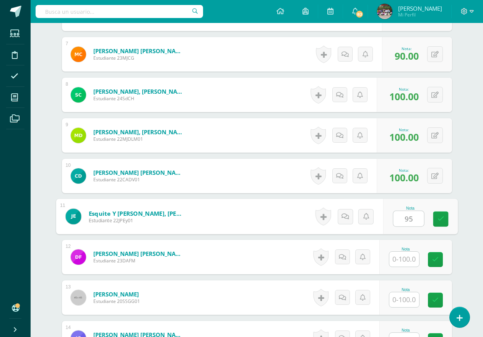
type input "95"
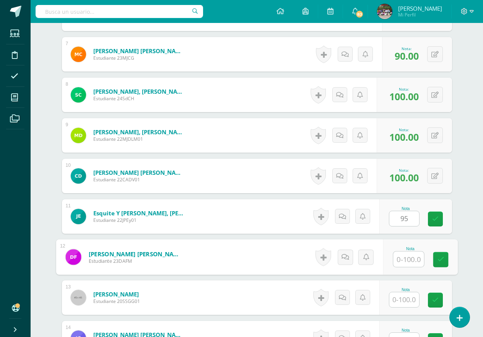
click at [403, 264] on input "text" at bounding box center [408, 259] width 31 height 15
type input "90"
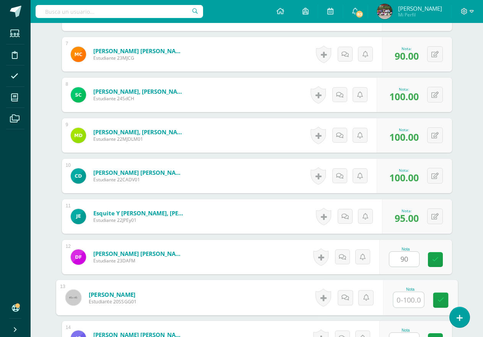
click at [407, 303] on input "text" at bounding box center [408, 299] width 31 height 15
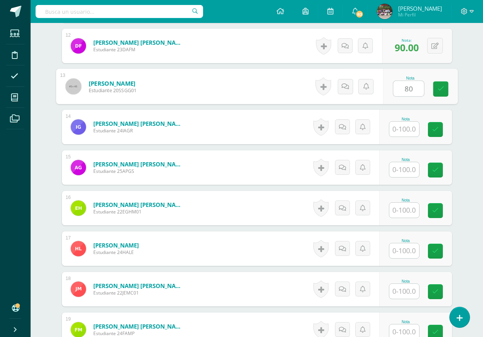
scroll to position [685, 0]
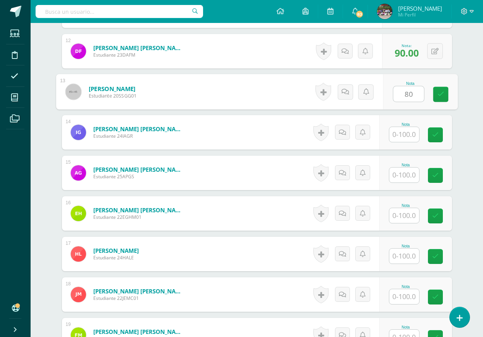
type input "80"
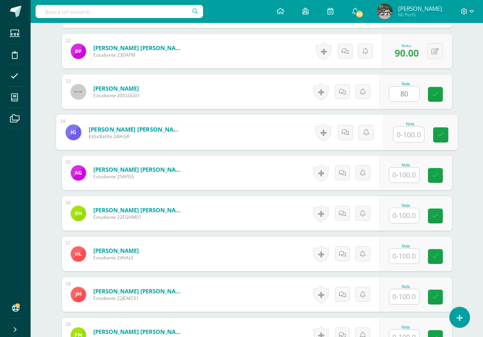
click at [399, 134] on input "text" at bounding box center [408, 134] width 31 height 15
type input "50"
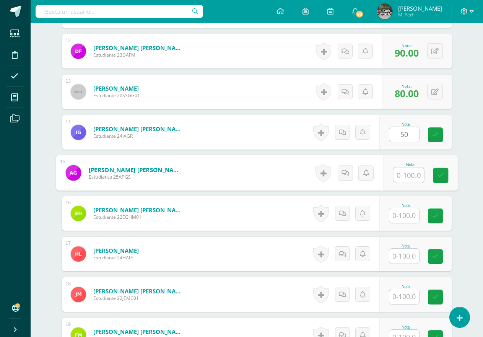
click at [411, 179] on input "text" at bounding box center [408, 175] width 31 height 15
type input "95"
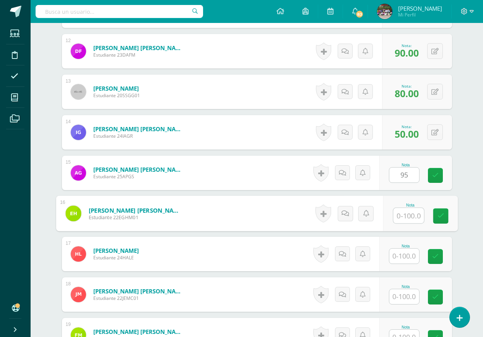
click at [406, 216] on input "text" at bounding box center [408, 215] width 31 height 15
type input "95"
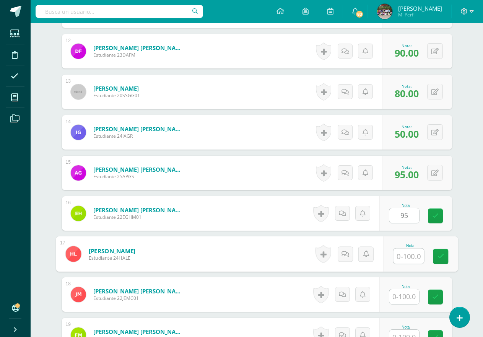
click at [405, 256] on input "text" at bounding box center [408, 256] width 31 height 15
type input "50"
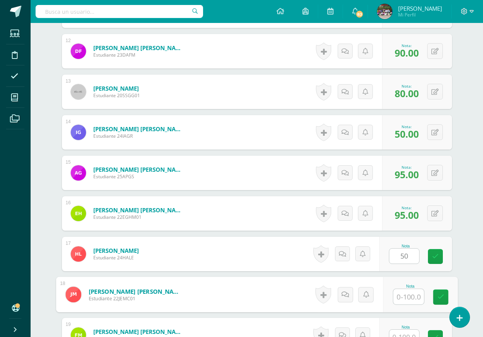
click at [411, 296] on input "text" at bounding box center [408, 296] width 31 height 15
type input "95"
click at [464, 192] on div "¿Estás seguro que quieres eliminar esta actividad? Esto borrará la actividad y …" at bounding box center [257, 98] width 421 height 1414
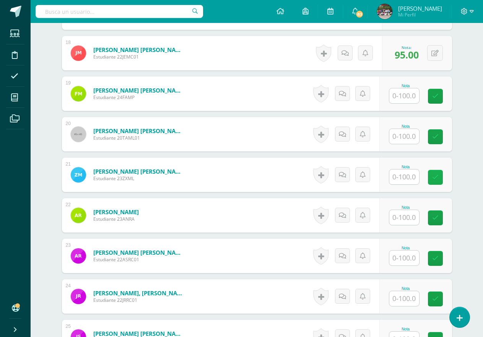
scroll to position [924, 0]
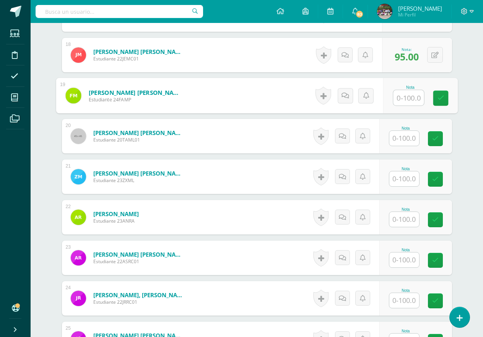
click at [411, 99] on input "text" at bounding box center [408, 97] width 31 height 15
type input "95"
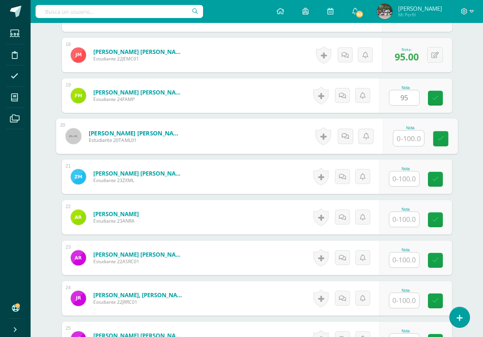
click at [406, 138] on input "text" at bounding box center [408, 138] width 31 height 15
type input "95"
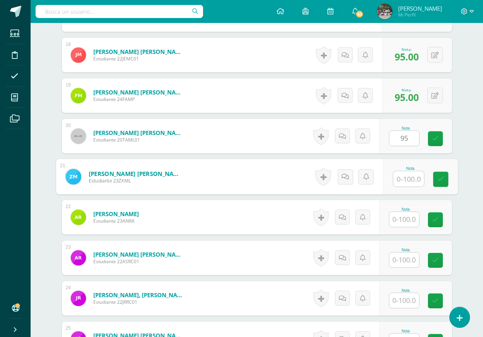
click at [408, 177] on input "text" at bounding box center [408, 178] width 31 height 15
type input "100"
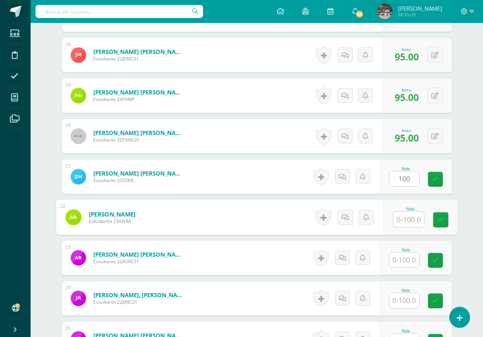
click at [413, 218] on input "text" at bounding box center [408, 219] width 31 height 15
type input "100"
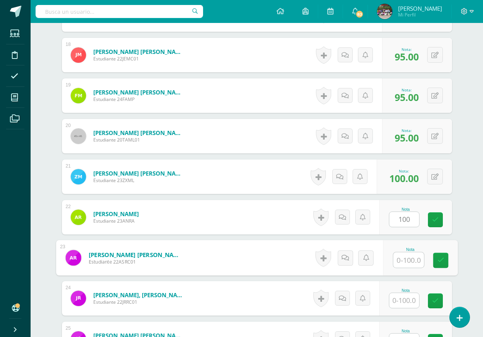
click at [403, 258] on input "text" at bounding box center [408, 259] width 31 height 15
type input "95"
click at [409, 302] on input "text" at bounding box center [404, 300] width 30 height 15
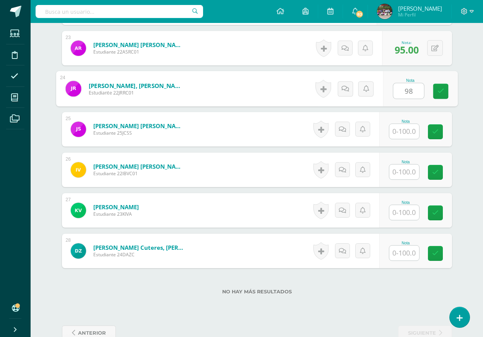
scroll to position [1123, 0]
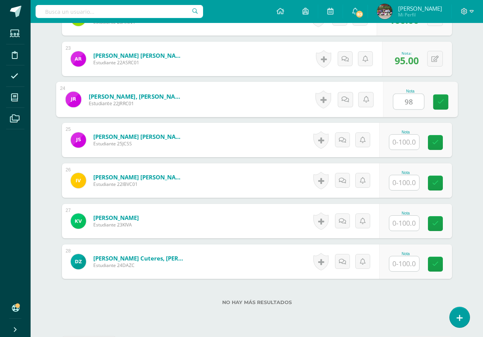
type input "98"
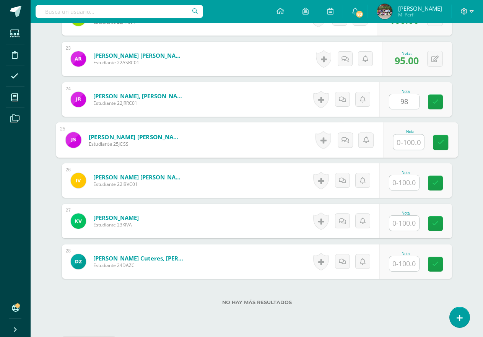
click at [408, 145] on input "text" at bounding box center [408, 142] width 31 height 15
type input "95"
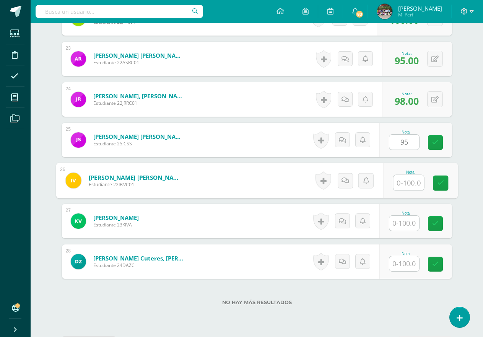
click at [404, 183] on input "text" at bounding box center [408, 182] width 31 height 15
type input "98"
click at [410, 223] on input "text" at bounding box center [404, 223] width 30 height 15
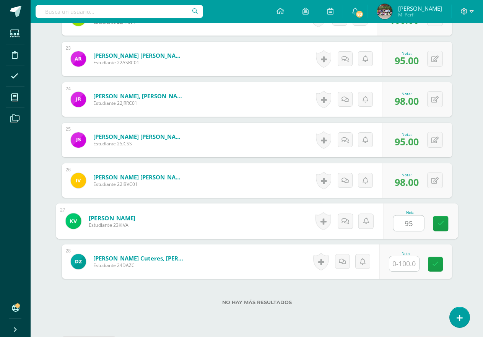
type input "95"
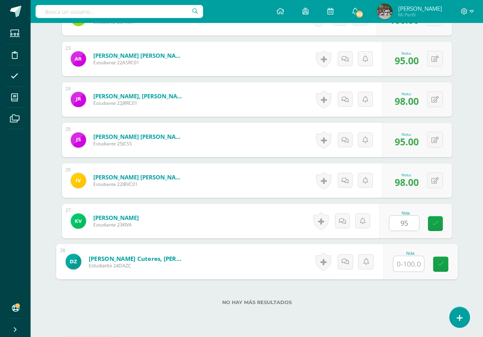
click at [408, 262] on input "text" at bounding box center [408, 263] width 31 height 15
type input "95"
click at [404, 294] on div "No hay más resultados" at bounding box center [257, 297] width 390 height 36
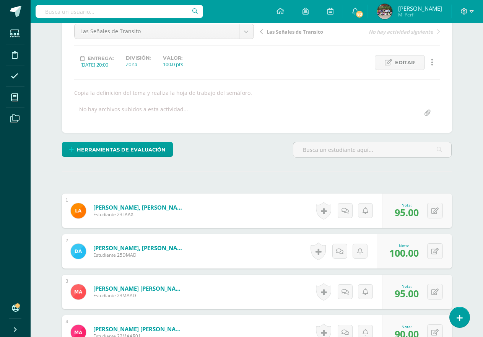
scroll to position [0, 0]
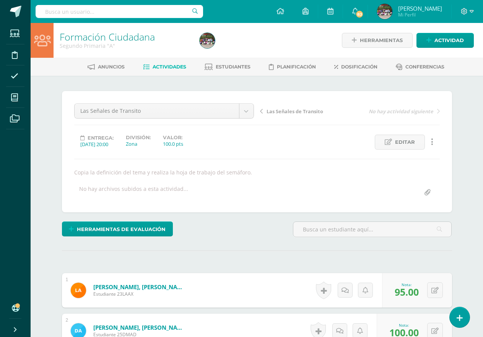
click at [164, 69] on span "Actividades" at bounding box center [170, 67] width 34 height 6
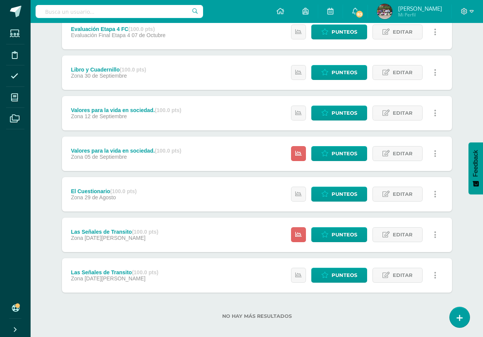
scroll to position [115, 0]
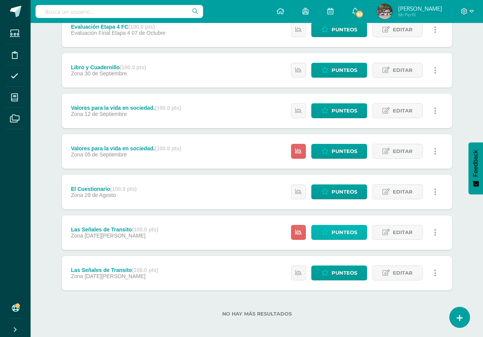
click at [332, 235] on link "Punteos" at bounding box center [339, 232] width 56 height 15
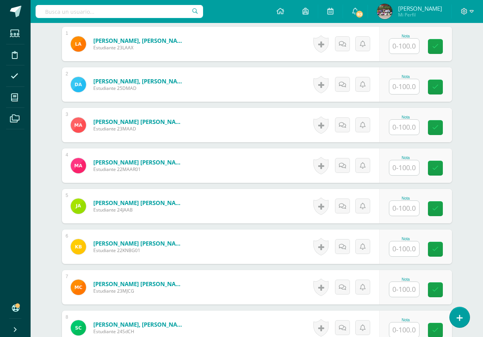
scroll to position [247, 0]
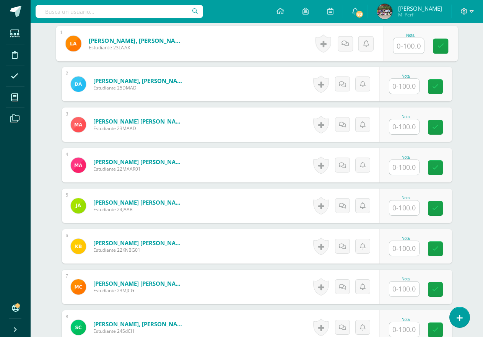
click at [401, 45] on input "text" at bounding box center [408, 45] width 31 height 15
type input "100"
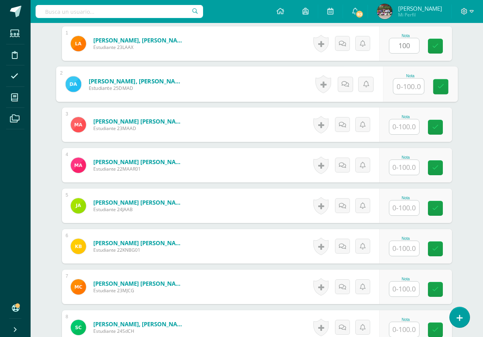
click at [406, 87] on input "text" at bounding box center [408, 86] width 31 height 15
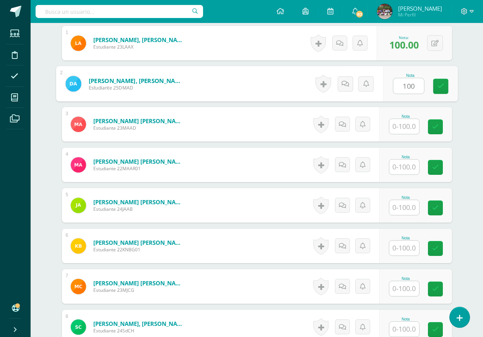
type input "100"
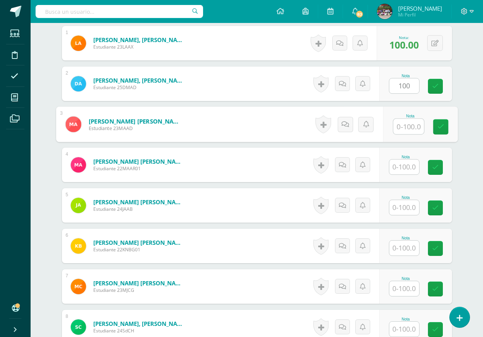
click at [405, 129] on input "text" at bounding box center [408, 126] width 31 height 15
type input "100"
click at [407, 171] on input "text" at bounding box center [404, 166] width 30 height 15
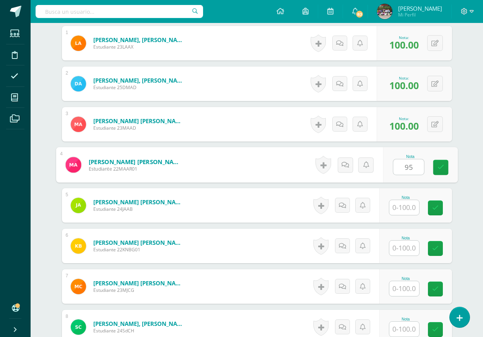
type input "95"
click at [410, 209] on input "text" at bounding box center [404, 207] width 30 height 15
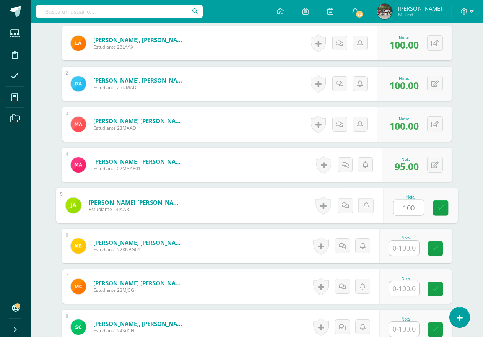
type input "100"
click at [409, 247] on input "text" at bounding box center [404, 248] width 30 height 15
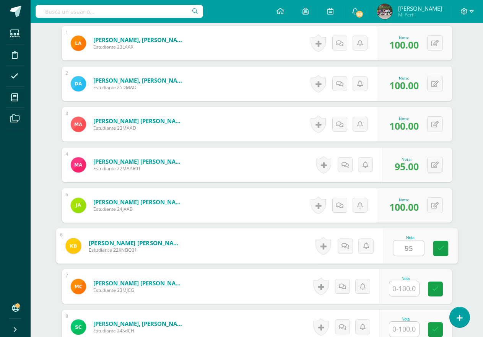
type input "95"
click at [408, 292] on input "text" at bounding box center [404, 288] width 30 height 15
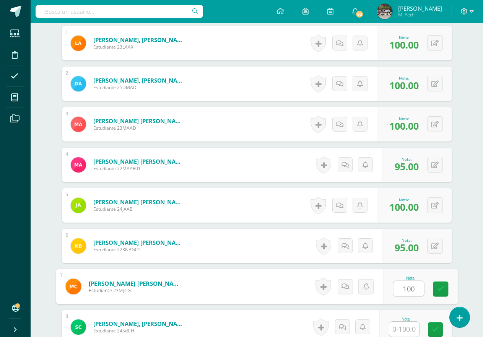
type input "100"
click at [405, 327] on input "text" at bounding box center [404, 329] width 30 height 15
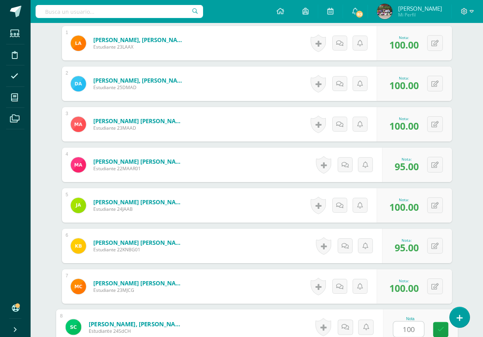
type input "100"
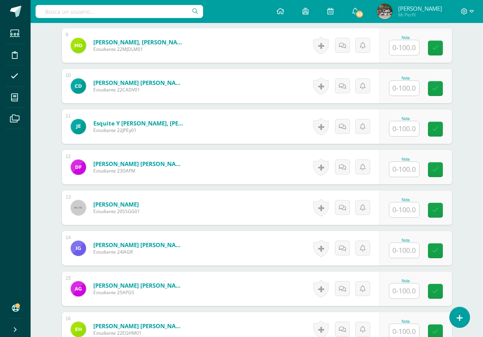
scroll to position [574, 0]
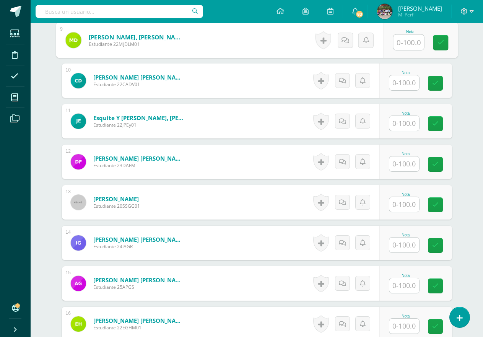
click at [406, 44] on input "text" at bounding box center [408, 42] width 31 height 15
type input "100"
click at [403, 83] on input "text" at bounding box center [404, 82] width 30 height 15
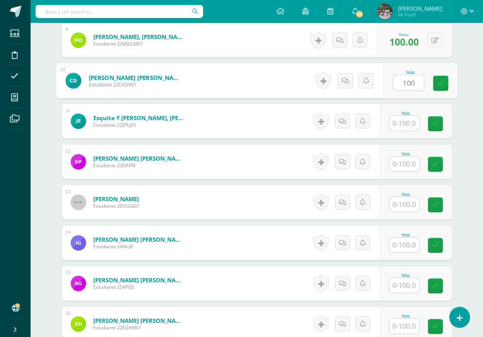
type input "100"
click at [402, 124] on input "text" at bounding box center [404, 123] width 30 height 15
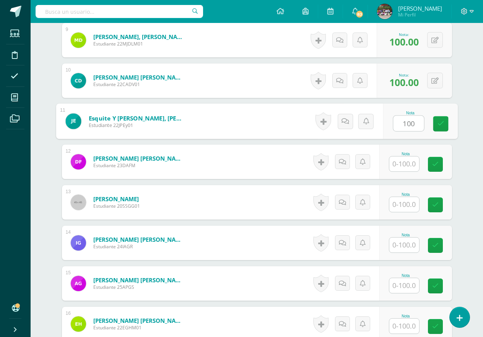
type input "100"
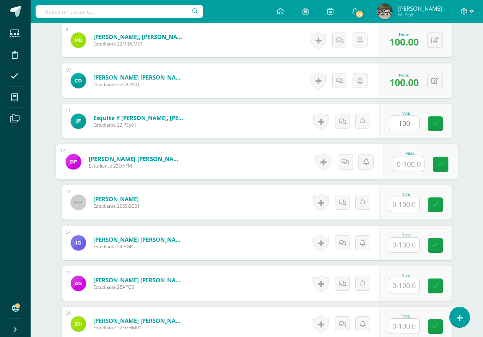
click at [402, 166] on input "text" at bounding box center [408, 163] width 31 height 15
type input "100"
click at [400, 206] on input "text" at bounding box center [404, 204] width 30 height 15
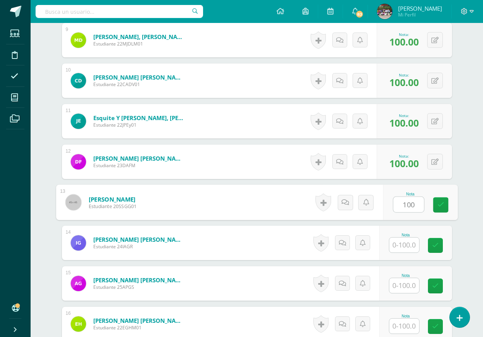
type input "100"
click at [403, 244] on input "text" at bounding box center [404, 244] width 30 height 15
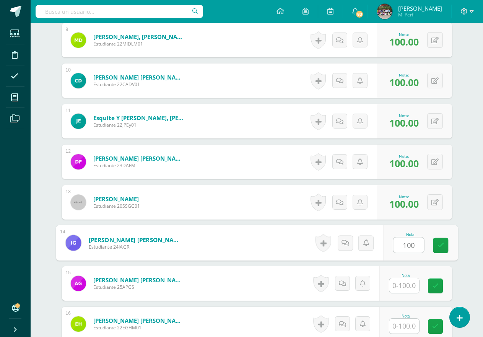
type input "100"
click at [407, 282] on input "text" at bounding box center [404, 285] width 30 height 15
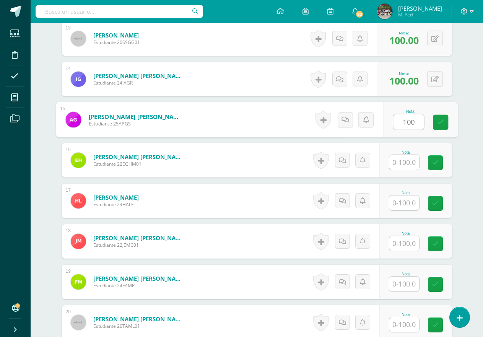
scroll to position [759, 0]
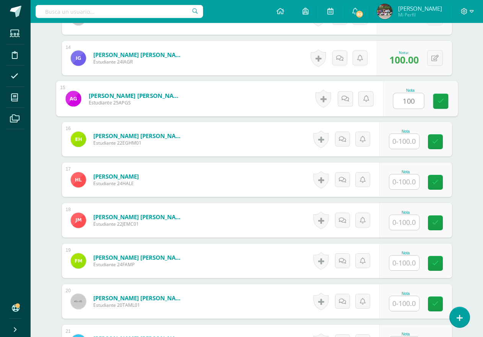
type input "100"
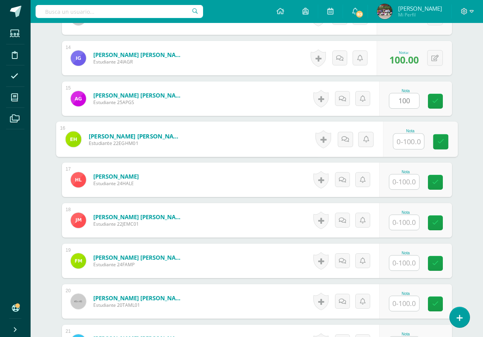
click at [411, 142] on input "text" at bounding box center [408, 141] width 31 height 15
type input "5"
type input "100"
click at [405, 180] on input "text" at bounding box center [404, 181] width 30 height 15
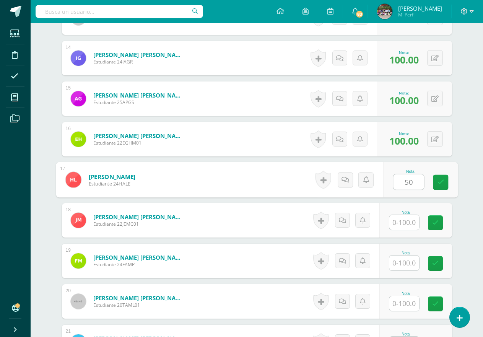
type input "50"
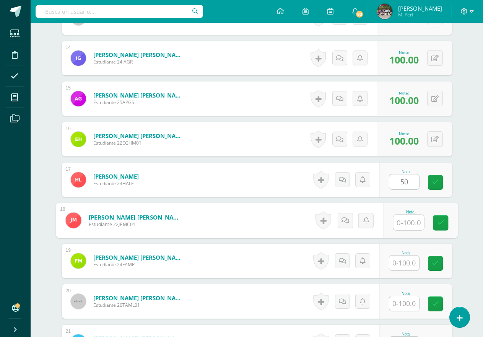
click at [405, 224] on input "text" at bounding box center [408, 222] width 31 height 15
type input "98"
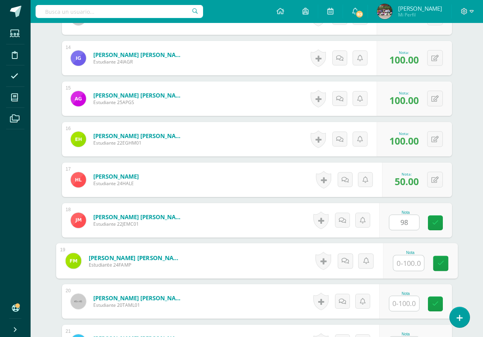
click at [409, 269] on input "text" at bounding box center [408, 262] width 31 height 15
type input "100"
click at [411, 300] on input "text" at bounding box center [404, 303] width 30 height 15
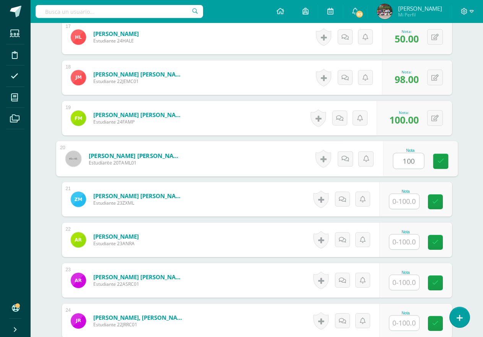
scroll to position [905, 0]
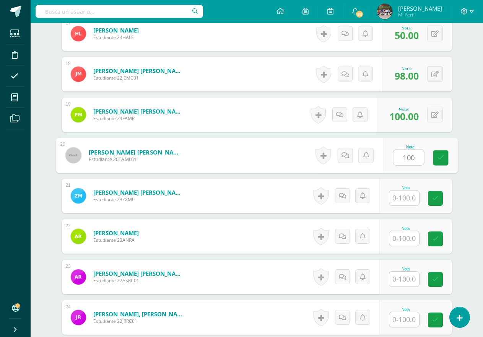
type input "100"
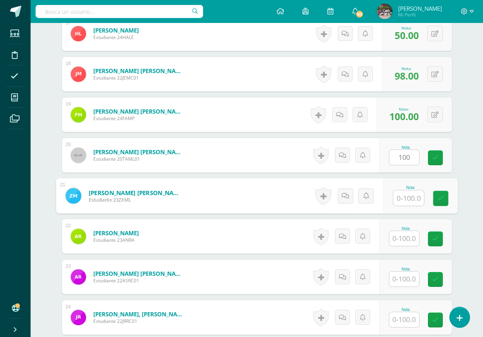
click at [402, 196] on input "text" at bounding box center [408, 197] width 31 height 15
type input "100"
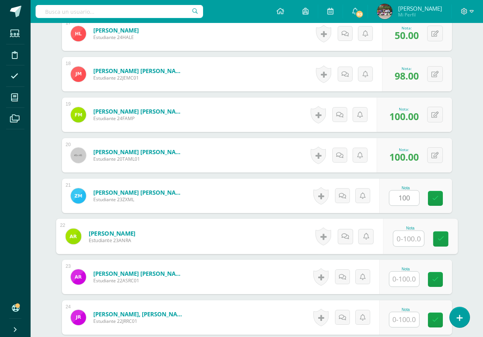
click at [407, 238] on input "text" at bounding box center [408, 238] width 31 height 15
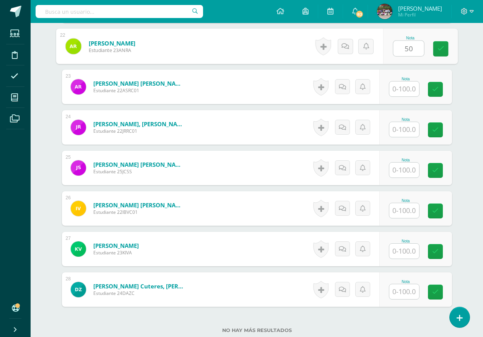
scroll to position [1099, 0]
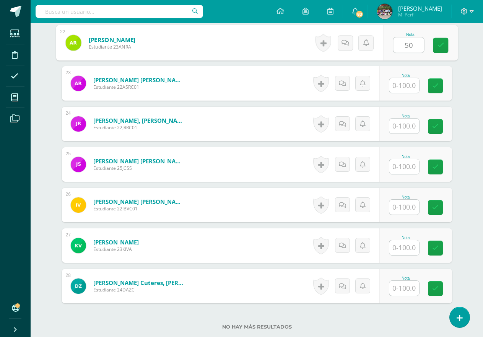
type input "50"
click at [408, 91] on input "text" at bounding box center [404, 85] width 30 height 15
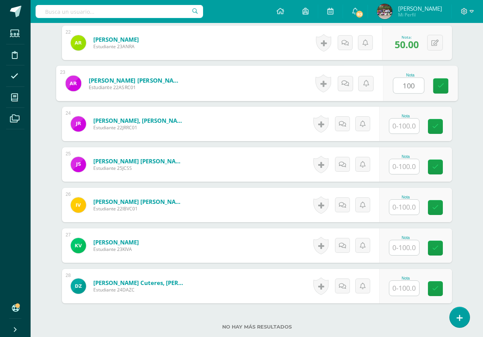
type input "100"
click at [408, 126] on input "text" at bounding box center [404, 126] width 30 height 15
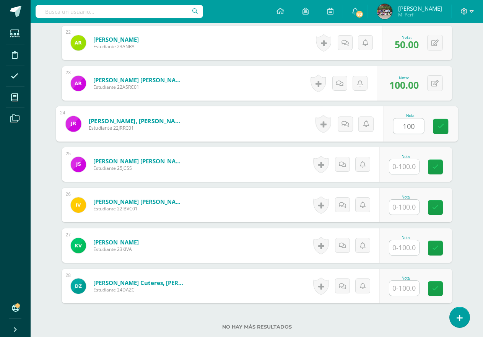
type input "100"
click at [407, 167] on input "text" at bounding box center [404, 166] width 30 height 15
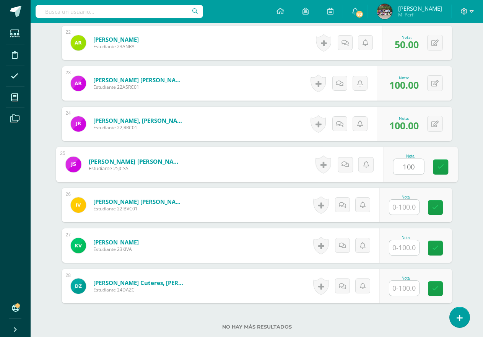
type input "100"
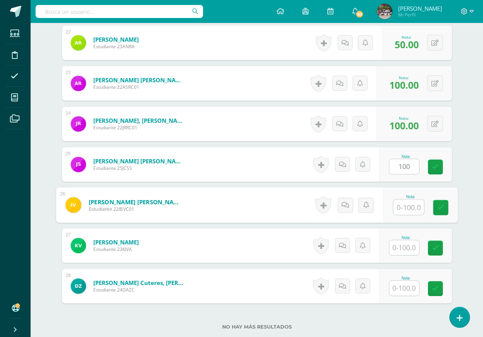
click at [408, 209] on input "text" at bounding box center [408, 207] width 31 height 15
type input "100"
click at [402, 253] on input "text" at bounding box center [404, 247] width 30 height 15
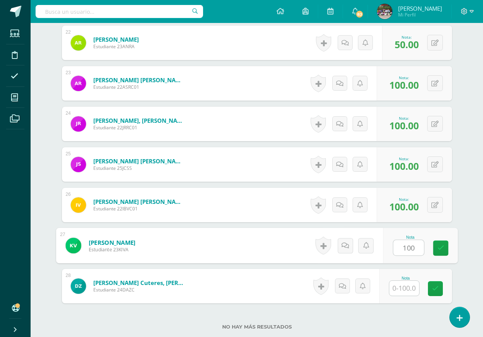
type input "100"
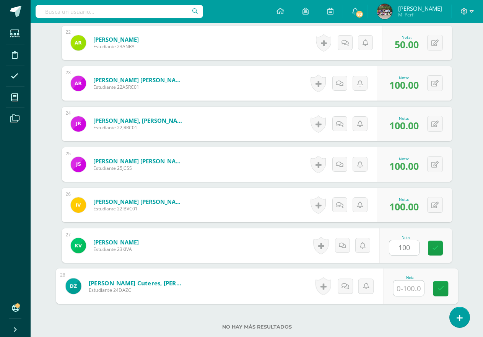
click at [404, 294] on input "text" at bounding box center [408, 288] width 31 height 15
type input "100"
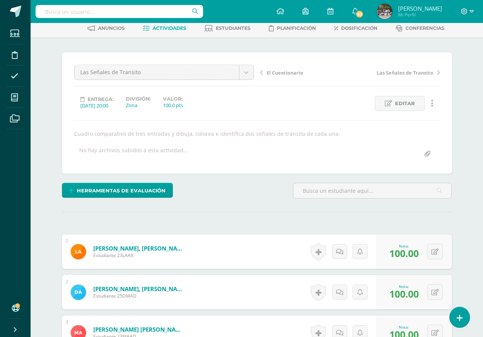
scroll to position [0, 0]
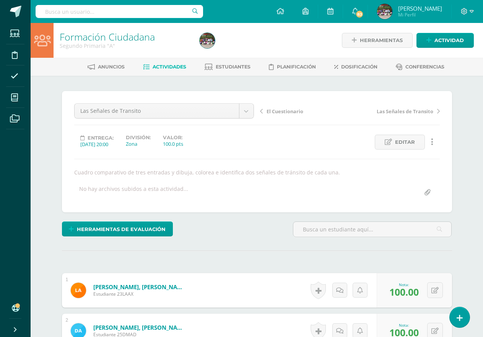
click at [158, 66] on span "Actividades" at bounding box center [170, 67] width 34 height 6
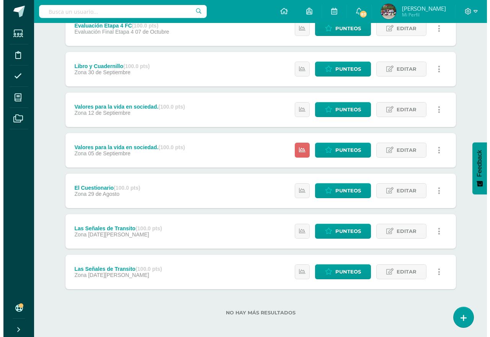
scroll to position [119, 0]
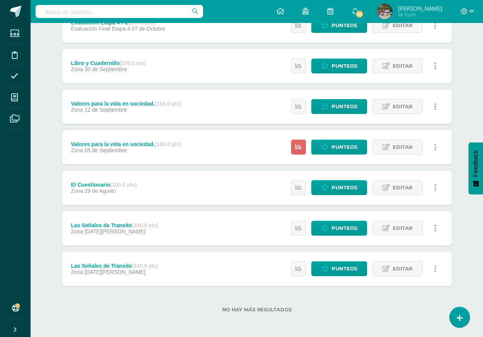
click at [434, 150] on icon at bounding box center [435, 147] width 2 height 8
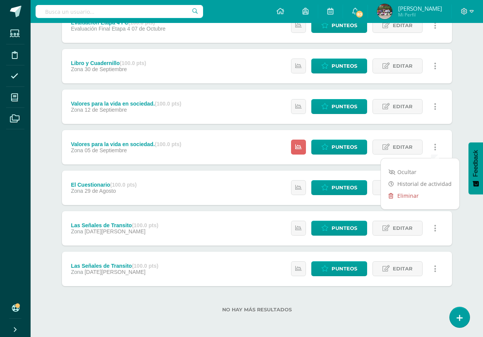
click at [395, 201] on link "Eliminar" at bounding box center [420, 196] width 78 height 12
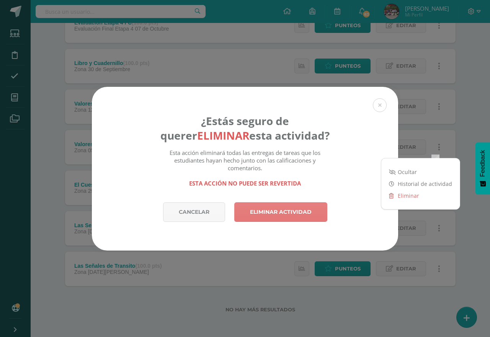
click at [285, 213] on link "Eliminar actividad" at bounding box center [280, 212] width 93 height 20
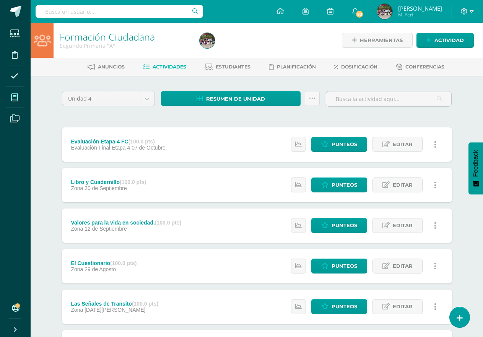
click at [12, 97] on icon at bounding box center [14, 98] width 7 height 8
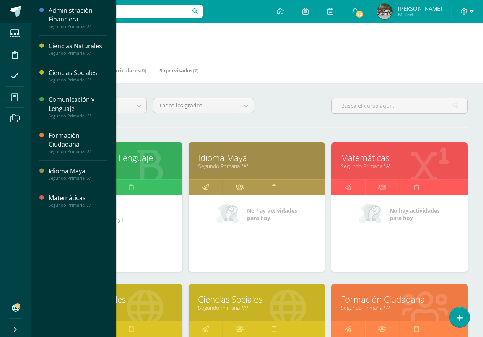
click at [9, 8] on link at bounding box center [15, 11] width 31 height 23
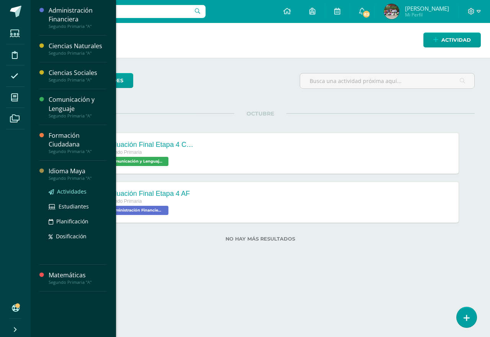
click at [68, 190] on span "Actividades" at bounding box center [71, 191] width 29 height 7
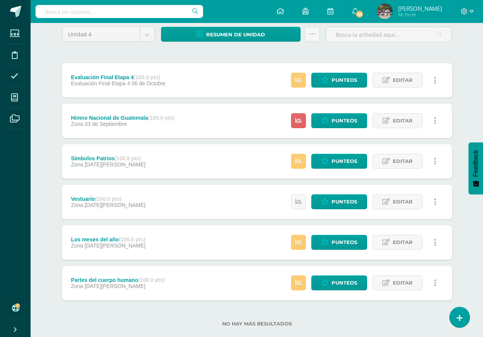
scroll to position [78, 0]
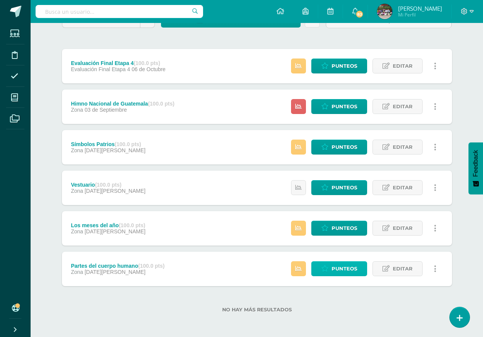
click at [346, 264] on span "Punteos" at bounding box center [345, 269] width 26 height 14
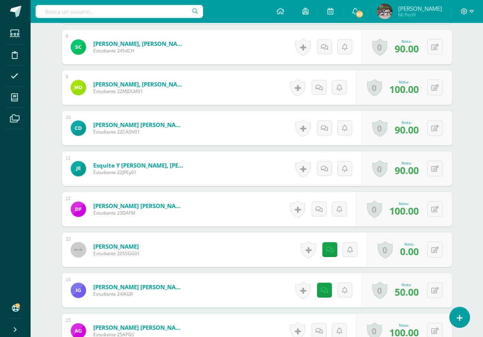
scroll to position [530, 0]
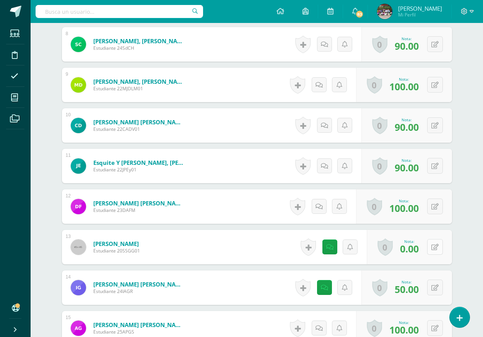
click at [433, 252] on button at bounding box center [435, 247] width 16 height 16
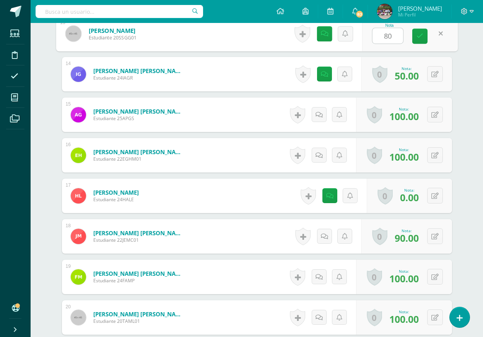
scroll to position [750, 0]
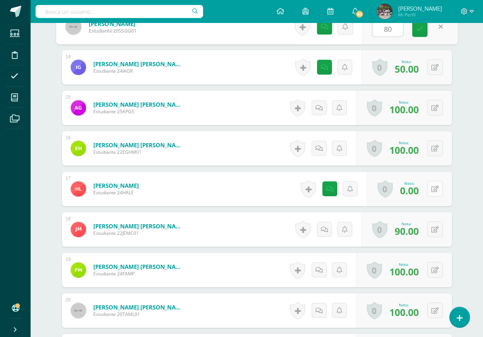
type input "80"
drag, startPoint x: 439, startPoint y: 189, endPoint x: 436, endPoint y: 182, distance: 8.4
click at [438, 189] on button at bounding box center [435, 189] width 16 height 16
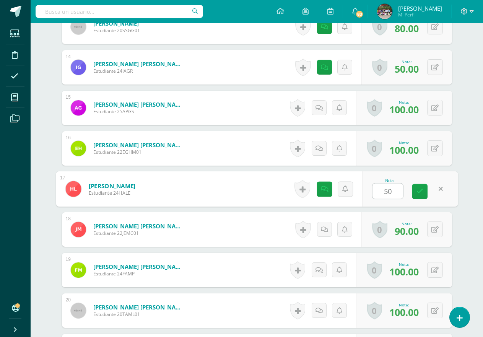
type input "50"
click at [467, 207] on div "¿Estás seguro que quieres eliminar esta actividad? Esto borrará la actividad y …" at bounding box center [257, 33] width 421 height 1414
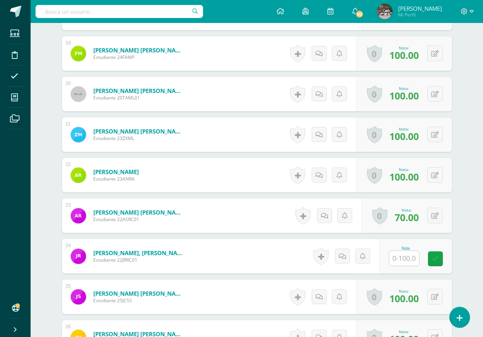
scroll to position [968, 0]
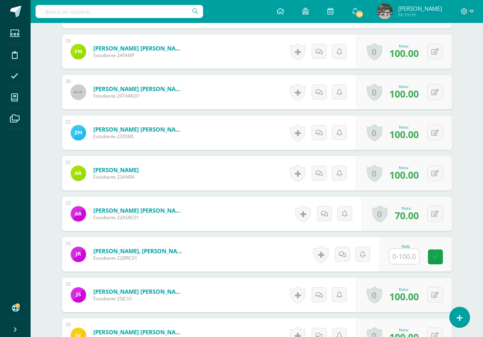
drag, startPoint x: 406, startPoint y: 257, endPoint x: 414, endPoint y: 223, distance: 35.7
click at [408, 248] on div "Nota" at bounding box center [406, 254] width 34 height 20
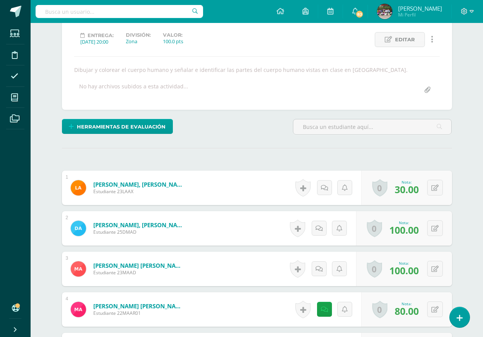
scroll to position [101, 0]
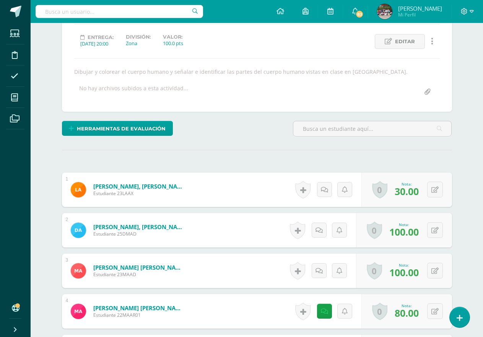
type input "80"
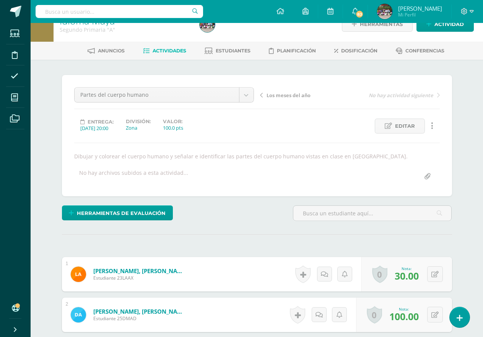
scroll to position [0, 0]
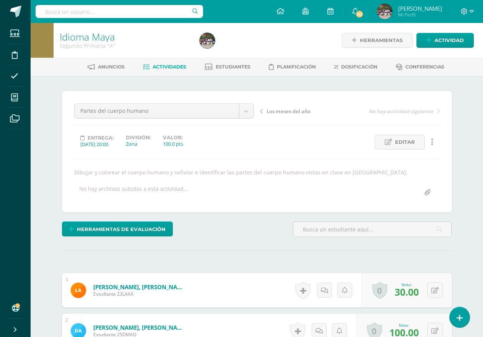
click at [171, 72] on link "Actividades" at bounding box center [164, 67] width 43 height 12
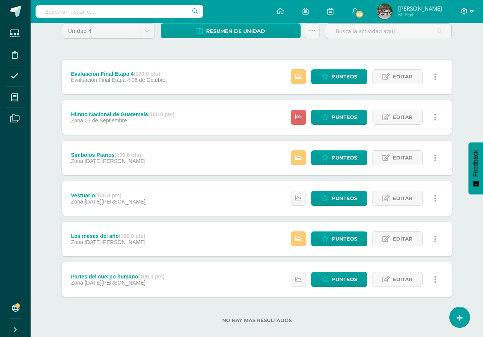
scroll to position [76, 0]
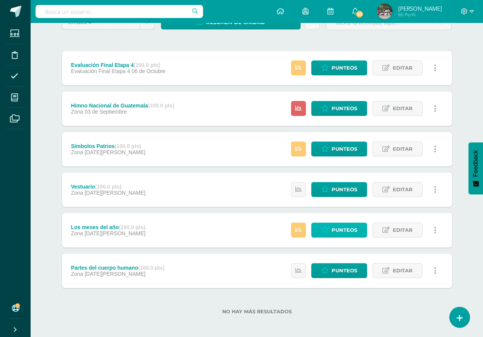
click at [346, 231] on span "Punteos" at bounding box center [345, 230] width 26 height 14
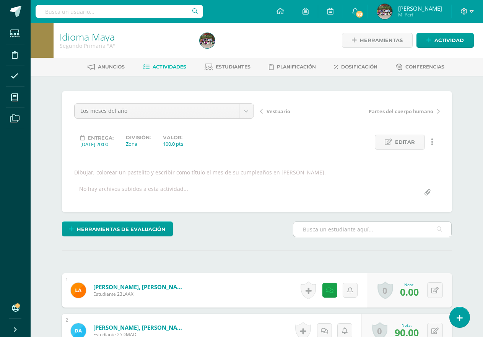
scroll to position [0, 0]
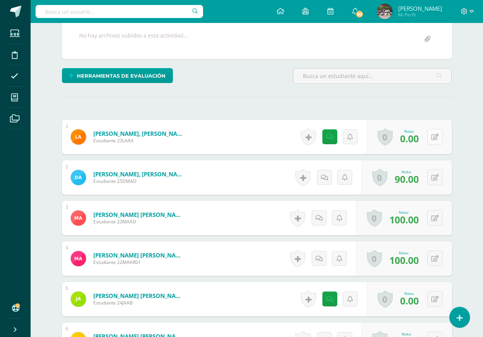
click at [429, 143] on button at bounding box center [435, 137] width 16 height 16
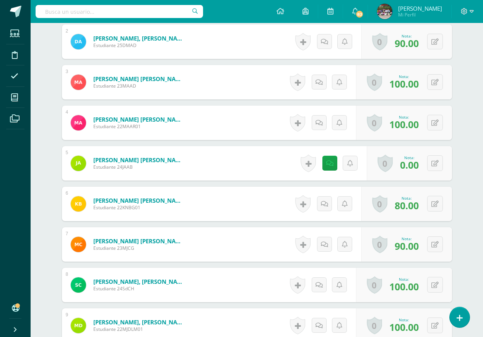
scroll to position [296, 0]
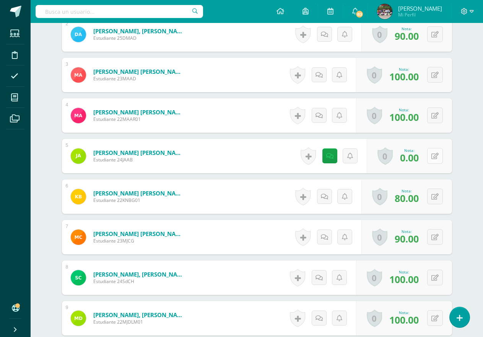
type input "50"
click at [438, 159] on icon at bounding box center [440, 156] width 8 height 7
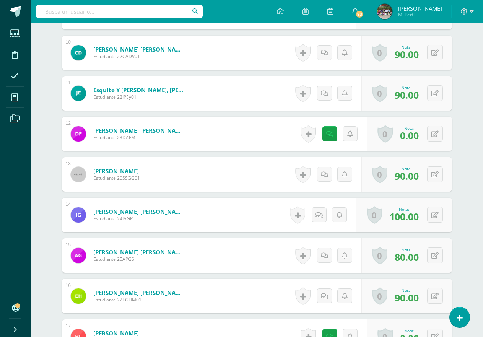
scroll to position [599, 0]
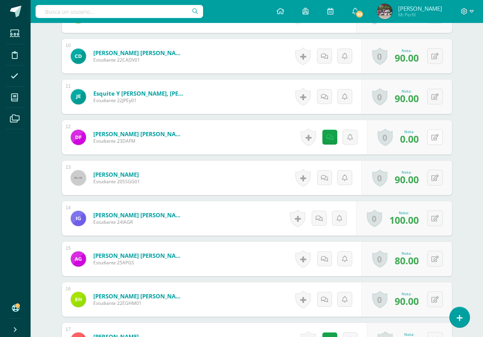
type input "50"
click at [432, 137] on div "0 Logros Logros obtenidos Aún no hay logros agregados Nota: 0.00" at bounding box center [414, 138] width 88 height 36
click at [441, 140] on icon at bounding box center [440, 137] width 8 height 7
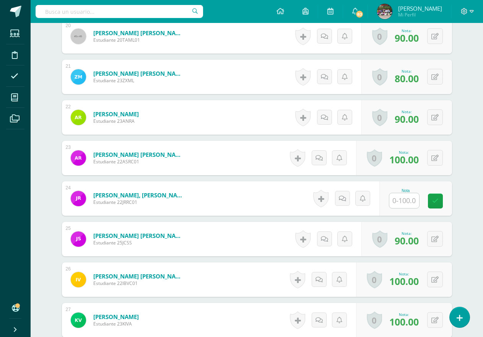
scroll to position [999, 0]
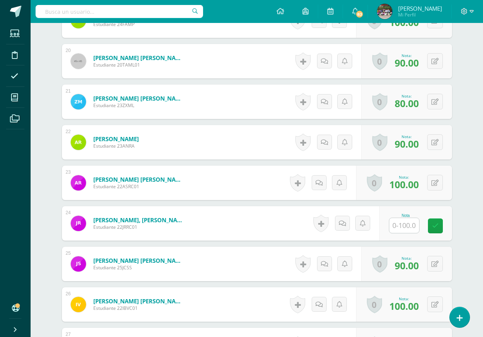
type input "50"
click at [408, 230] on input "text" at bounding box center [408, 225] width 31 height 15
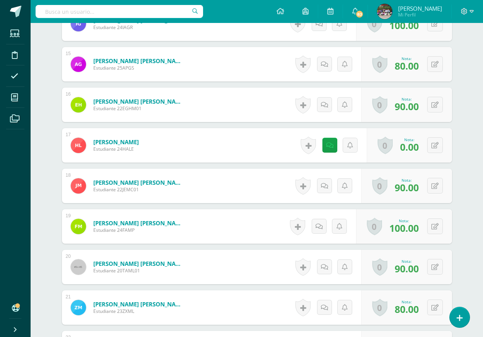
scroll to position [783, 0]
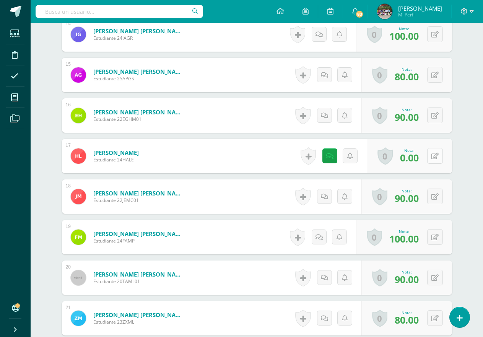
type input "80"
click at [434, 158] on button at bounding box center [435, 156] width 16 height 16
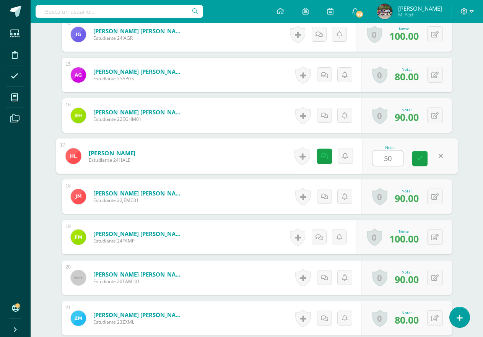
type input "50"
drag, startPoint x: 466, startPoint y: 174, endPoint x: 489, endPoint y: 194, distance: 30.7
click at [466, 175] on div "¿Estás seguro que quieres eliminar esta actividad? Esto borrará la actividad y …" at bounding box center [257, 0] width 421 height 1414
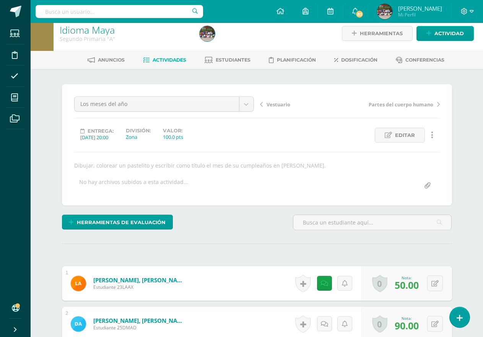
scroll to position [0, 0]
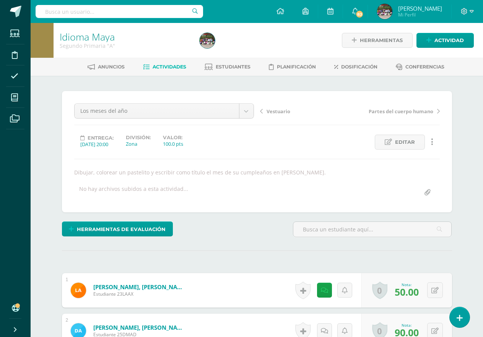
click at [164, 64] on span "Actividades" at bounding box center [170, 67] width 34 height 6
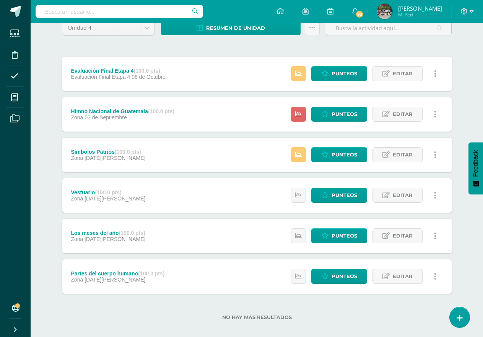
scroll to position [78, 0]
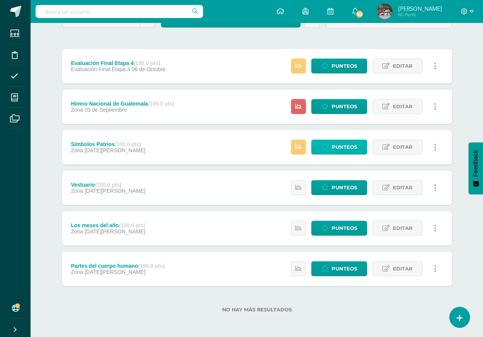
click at [331, 150] on link "Punteos" at bounding box center [339, 147] width 56 height 15
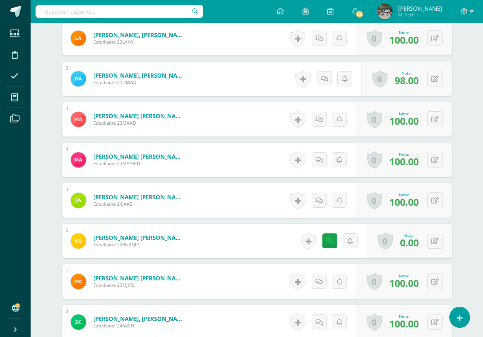
scroll to position [260, 0]
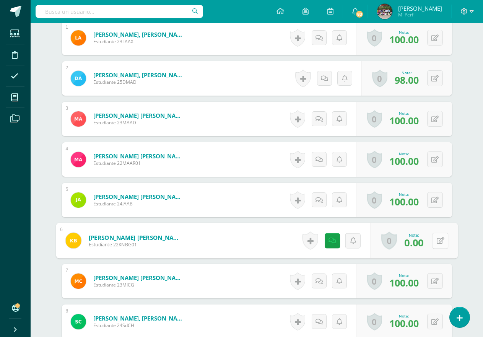
click at [437, 237] on icon at bounding box center [440, 240] width 8 height 7
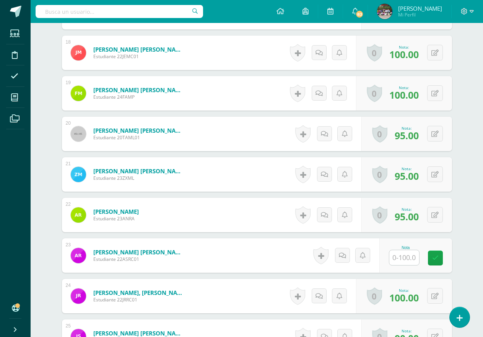
scroll to position [939, 0]
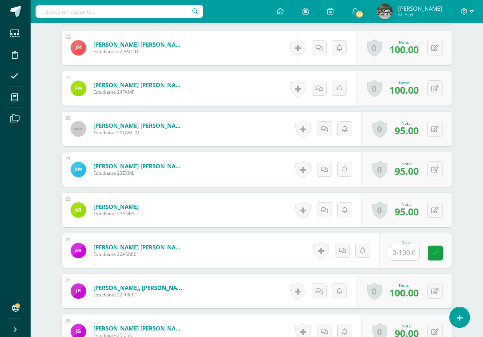
type input "50"
click at [410, 252] on input "text" at bounding box center [408, 252] width 31 height 15
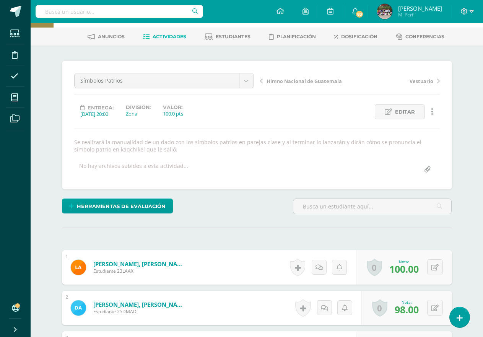
scroll to position [0, 0]
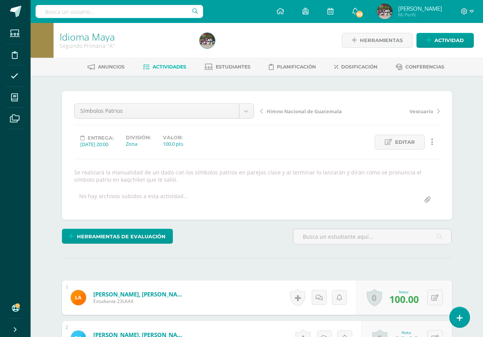
type input "80"
click at [171, 67] on span "Actividades" at bounding box center [170, 67] width 34 height 6
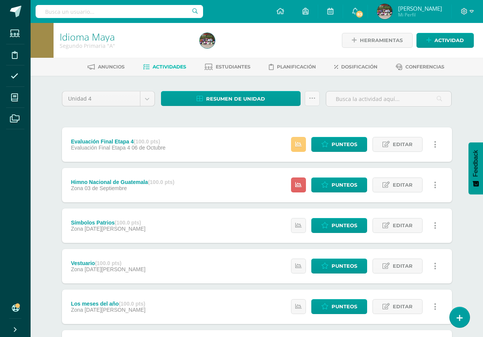
click at [335, 196] on div "Estatus de Actividad: 28 Estudiantes sin calificar 0 Estudiantes con cero Media…" at bounding box center [366, 185] width 172 height 34
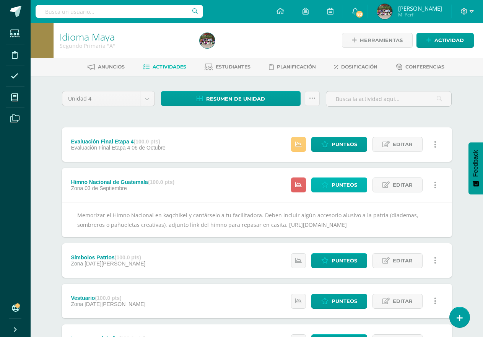
click at [339, 181] on span "Punteos" at bounding box center [345, 185] width 26 height 14
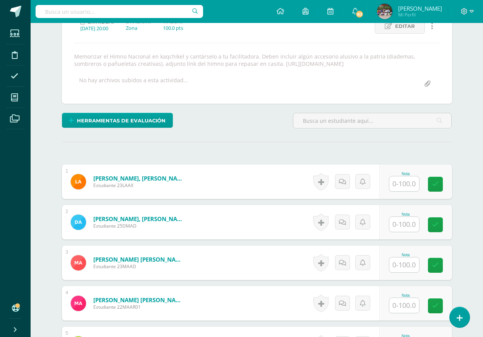
scroll to position [170, 0]
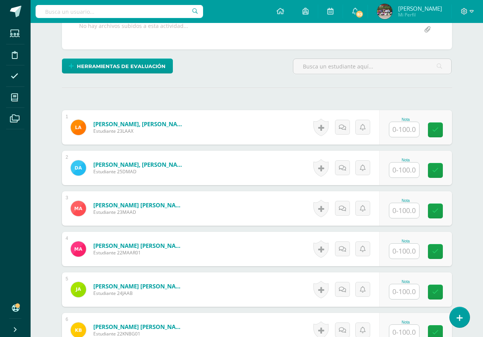
click at [411, 128] on input "text" at bounding box center [404, 129] width 30 height 15
type input "80"
click at [410, 171] on input "text" at bounding box center [408, 170] width 31 height 15
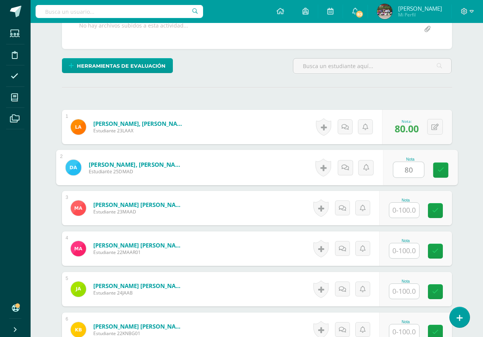
type input "80"
click at [400, 212] on input "text" at bounding box center [404, 210] width 30 height 15
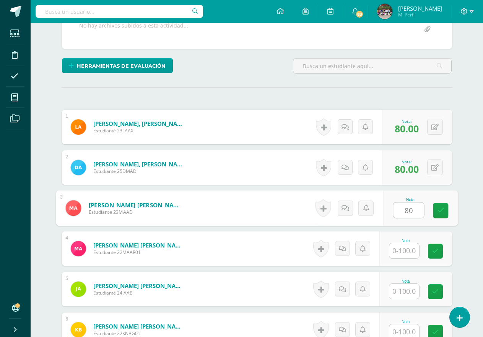
scroll to position [171, 0]
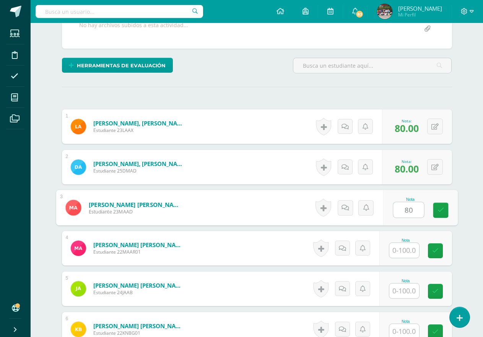
type input "80"
click at [407, 250] on input "text" at bounding box center [404, 250] width 30 height 15
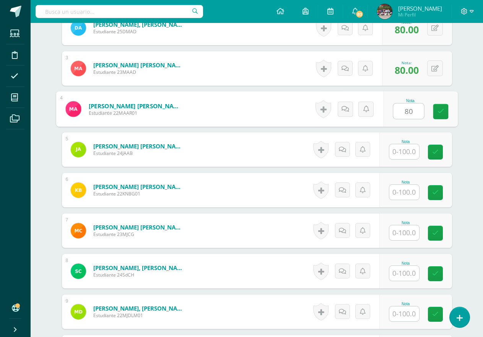
scroll to position [324, 0]
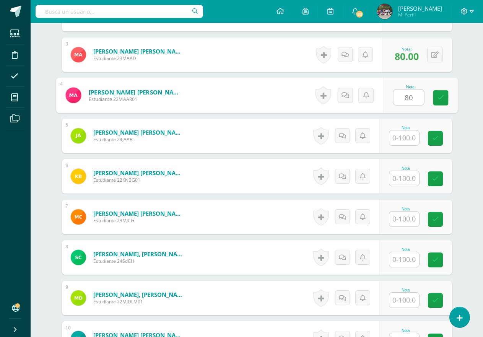
type input "80"
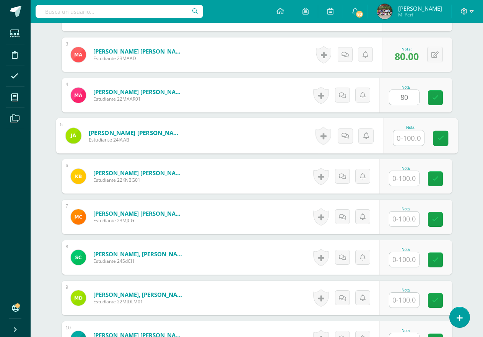
click at [402, 139] on input "text" at bounding box center [408, 137] width 31 height 15
type input "80"
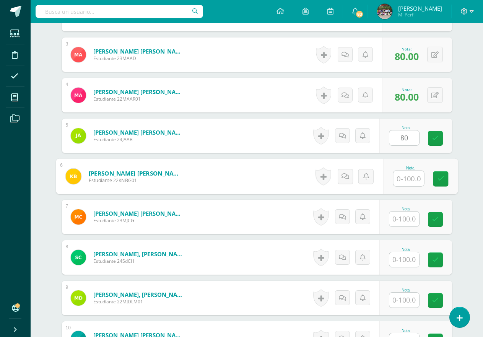
click at [402, 178] on input "text" at bounding box center [408, 178] width 31 height 15
type input "80"
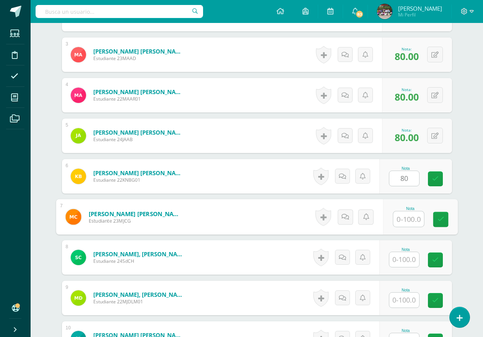
click at [404, 213] on input "text" at bounding box center [408, 218] width 31 height 15
type input "80"
click at [404, 257] on input "text" at bounding box center [404, 259] width 30 height 15
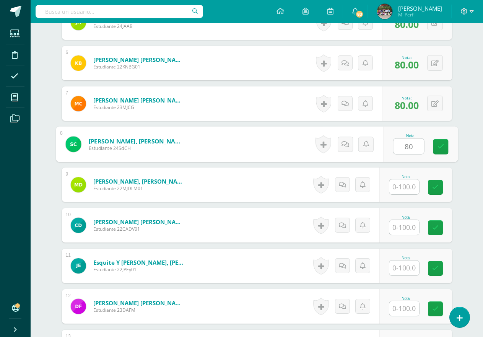
scroll to position [439, 0]
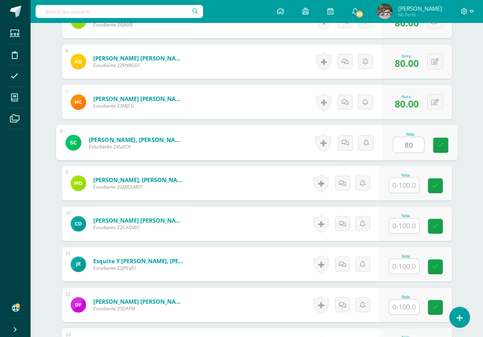
type input "80"
click at [410, 187] on input "text" at bounding box center [404, 185] width 30 height 15
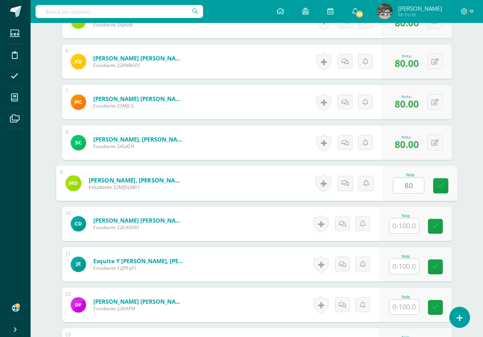
type input "80"
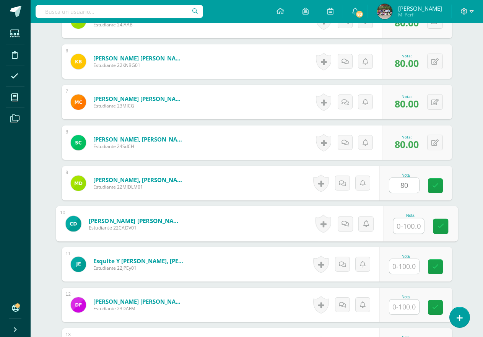
click at [407, 229] on input "text" at bounding box center [408, 225] width 31 height 15
type input "80"
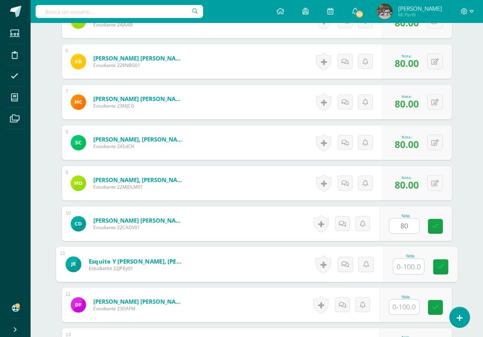
click at [405, 266] on input "text" at bounding box center [408, 266] width 31 height 15
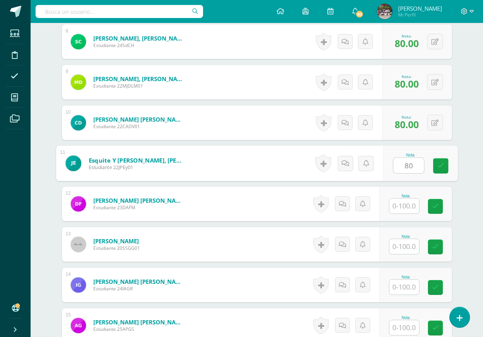
scroll to position [592, 0]
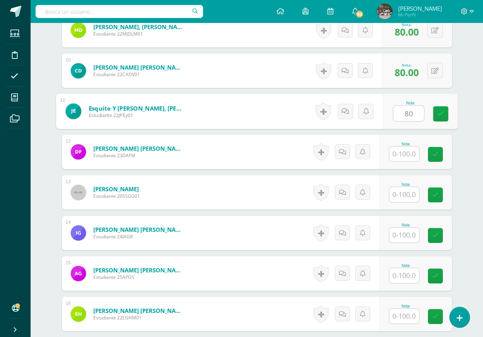
type input "80"
click at [411, 159] on input "text" at bounding box center [404, 153] width 30 height 15
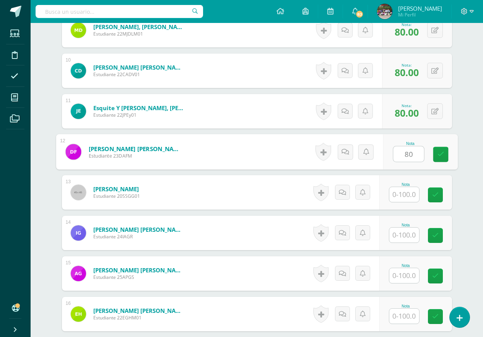
type input "80"
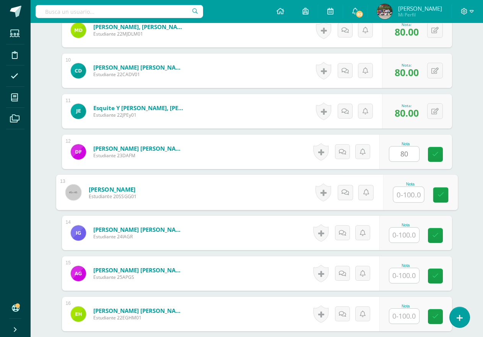
click at [403, 193] on input "text" at bounding box center [408, 194] width 31 height 15
type input "80"
click at [404, 242] on input "text" at bounding box center [404, 235] width 30 height 15
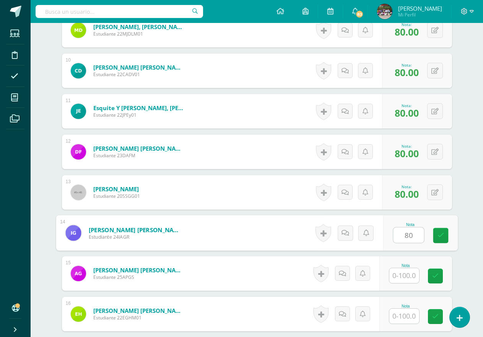
type input "80"
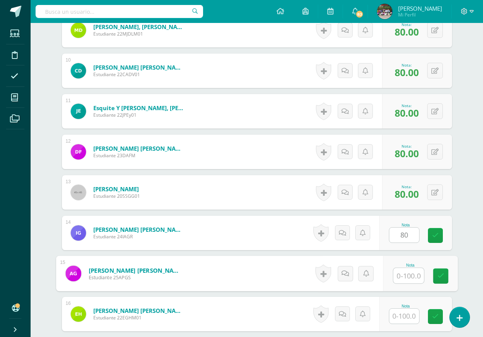
click at [407, 272] on input "text" at bounding box center [408, 275] width 31 height 15
type input "80"
click at [405, 316] on input "text" at bounding box center [404, 316] width 30 height 15
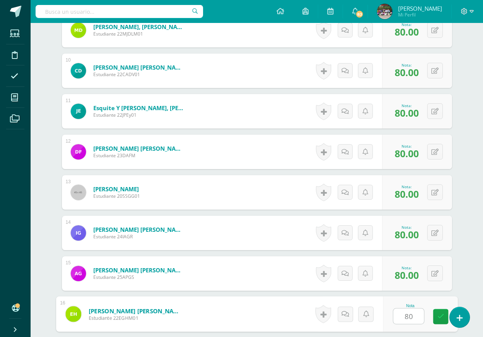
type input "80"
drag, startPoint x: 465, startPoint y: 244, endPoint x: 468, endPoint y: 221, distance: 23.6
click at [465, 244] on div "¿Estás seguro que quieres eliminar esta actividad? Esto borrará la actividad y …" at bounding box center [257, 194] width 421 height 1421
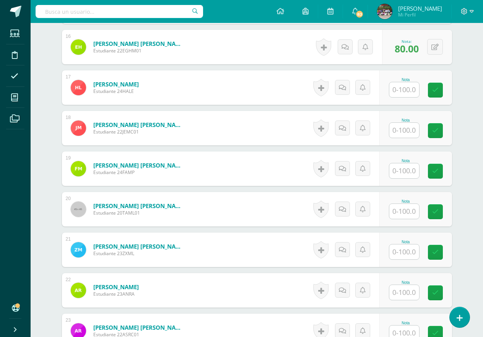
scroll to position [866, 0]
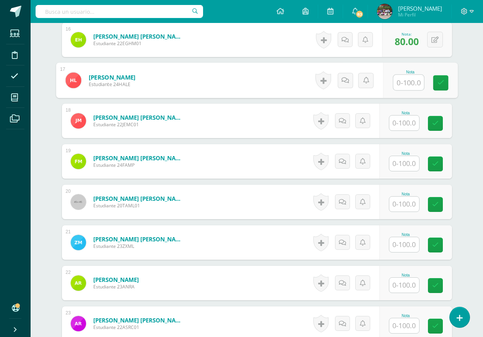
click at [406, 87] on input "text" at bounding box center [408, 82] width 31 height 15
type input "80"
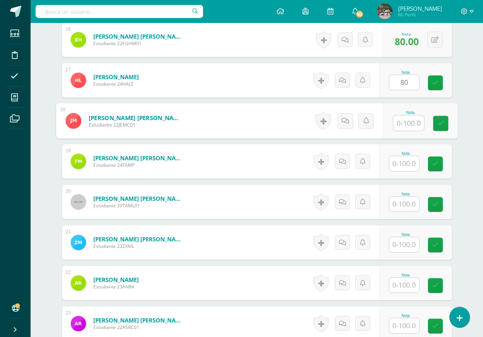
click at [408, 127] on input "text" at bounding box center [408, 122] width 31 height 15
type input "80"
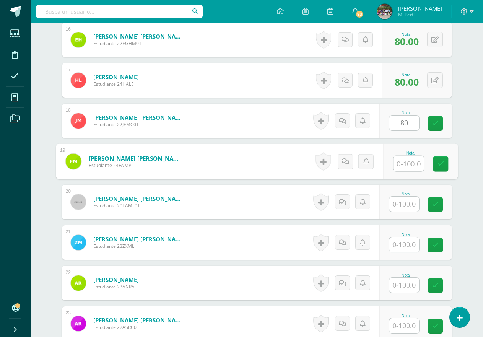
click at [408, 158] on input "text" at bounding box center [408, 163] width 31 height 15
type input "80"
click at [409, 207] on input "text" at bounding box center [404, 204] width 30 height 15
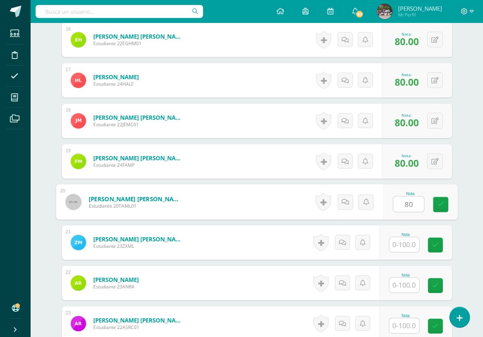
type input "80"
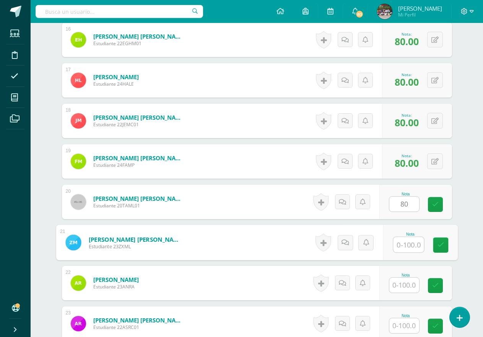
click at [403, 241] on input "text" at bounding box center [408, 244] width 31 height 15
type input "80"
click at [404, 285] on input "text" at bounding box center [404, 285] width 30 height 15
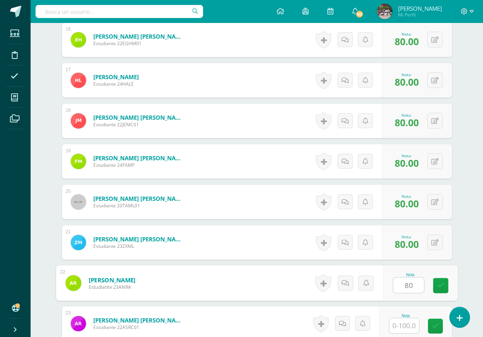
type input "80"
click at [405, 327] on input "text" at bounding box center [404, 325] width 30 height 15
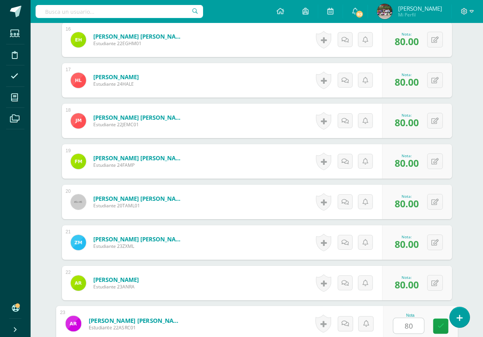
type input "80"
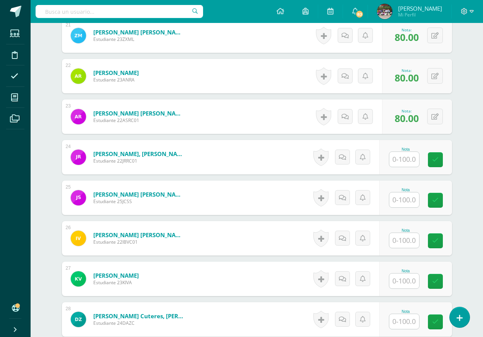
scroll to position [1064, 0]
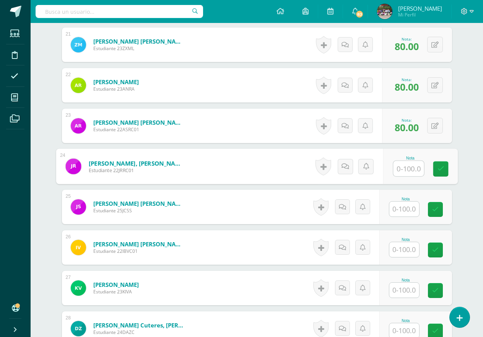
click at [402, 170] on input "text" at bounding box center [408, 168] width 31 height 15
type input "80"
click at [408, 210] on input "text" at bounding box center [404, 209] width 30 height 15
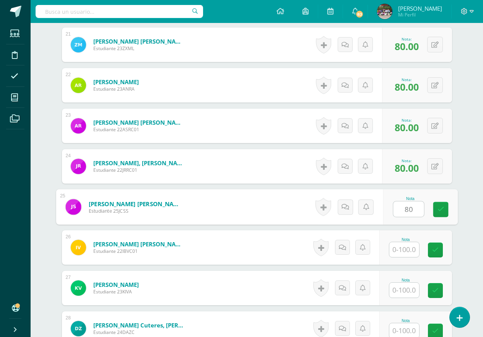
type input "80"
click at [407, 250] on input "text" at bounding box center [404, 249] width 30 height 15
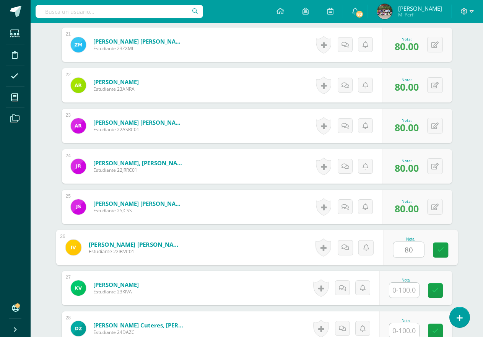
type input "80"
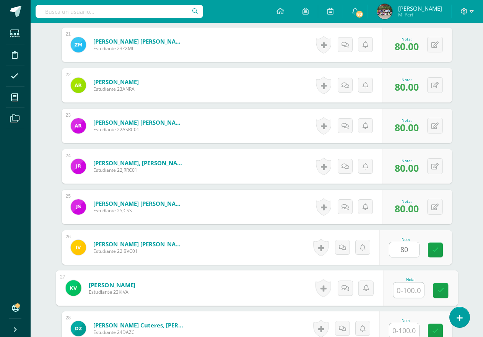
click at [401, 292] on input "text" at bounding box center [408, 290] width 31 height 15
type input "80"
click at [408, 334] on input "text" at bounding box center [404, 330] width 30 height 15
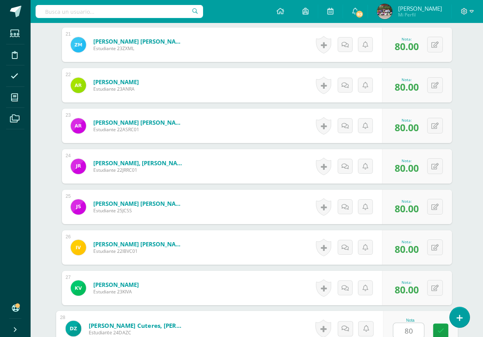
type input "80"
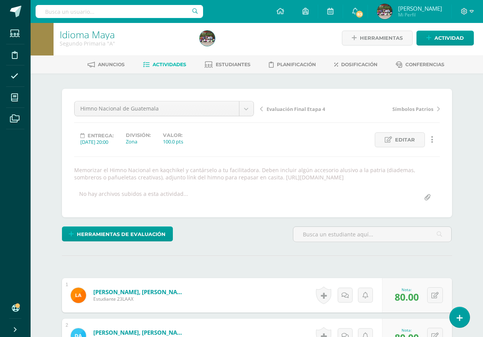
scroll to position [0, 0]
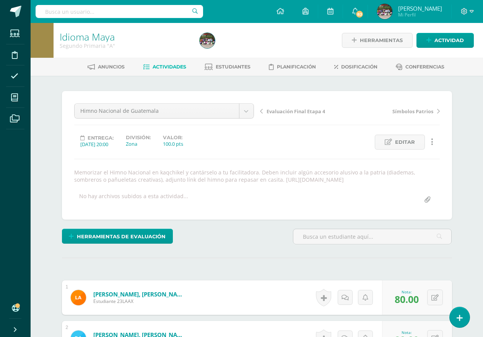
click at [158, 69] on span "Actividades" at bounding box center [170, 67] width 34 height 6
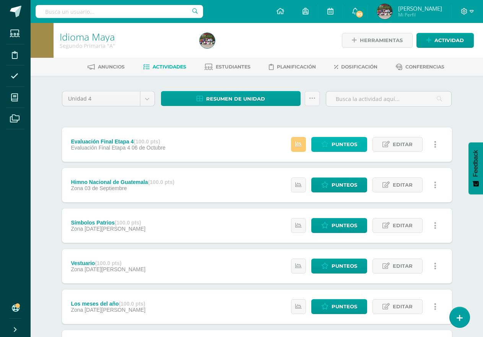
click at [340, 150] on span "Punteos" at bounding box center [345, 144] width 26 height 14
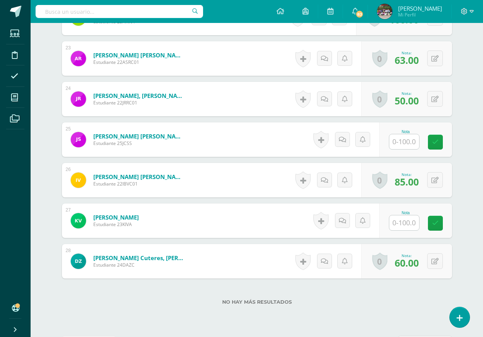
scroll to position [1132, 0]
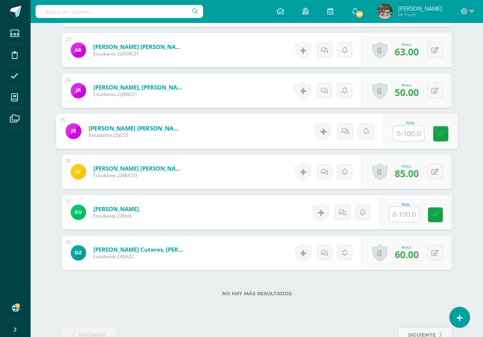
click at [404, 132] on input "text" at bounding box center [408, 133] width 31 height 15
type input "80"
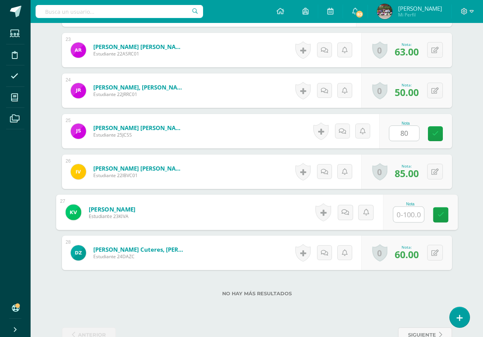
click at [409, 214] on input "text" at bounding box center [408, 214] width 31 height 15
type input "80"
click at [396, 273] on div "No hay más resultados" at bounding box center [257, 288] width 390 height 36
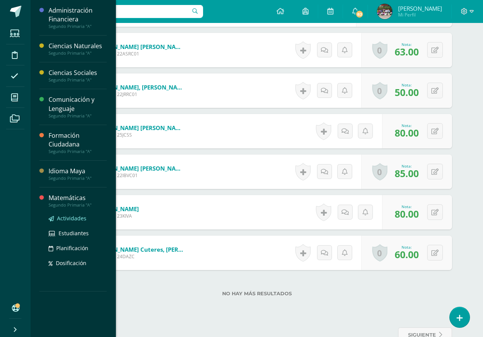
click at [62, 221] on span "Actividades" at bounding box center [71, 218] width 29 height 7
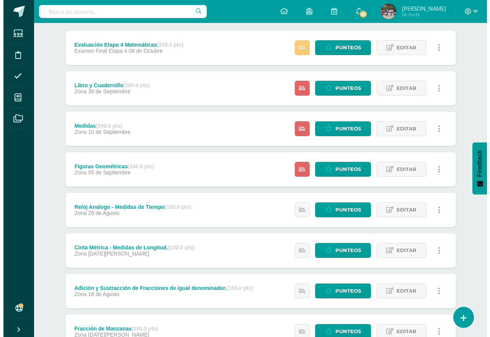
scroll to position [83, 0]
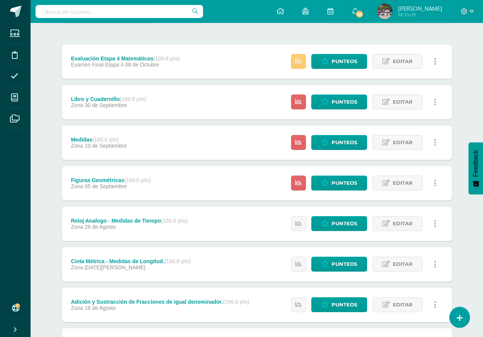
click at [436, 179] on link at bounding box center [435, 183] width 15 height 15
click at [409, 232] on link "Eliminar" at bounding box center [420, 232] width 78 height 12
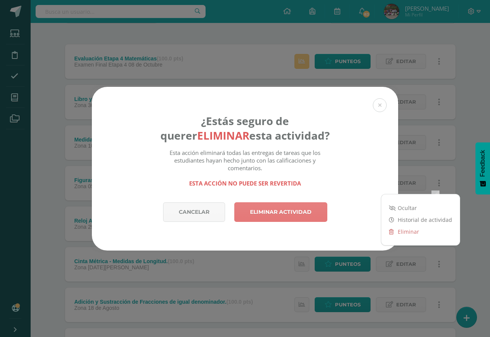
click at [301, 211] on link "Eliminar actividad" at bounding box center [280, 212] width 93 height 20
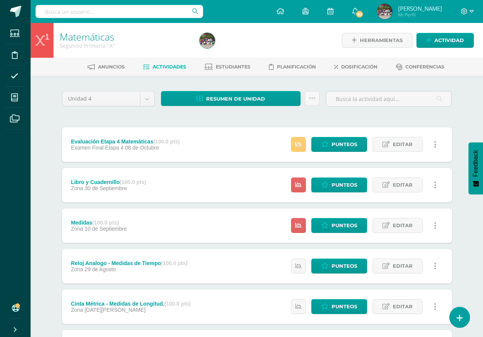
click at [433, 226] on link at bounding box center [435, 225] width 15 height 15
click at [415, 272] on link "Eliminar" at bounding box center [420, 274] width 78 height 12
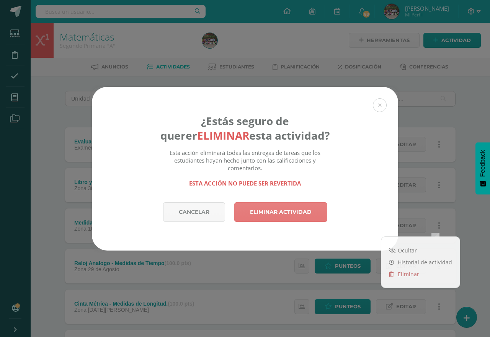
click at [291, 212] on link "Eliminar actividad" at bounding box center [280, 212] width 93 height 20
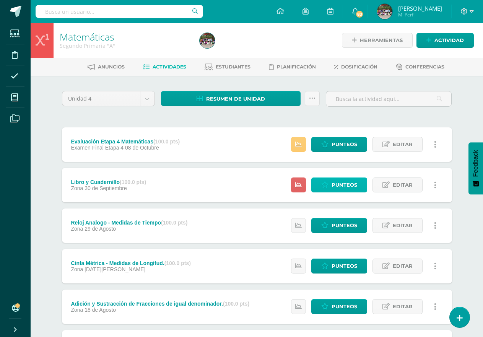
click at [343, 187] on span "Punteos" at bounding box center [345, 185] width 26 height 14
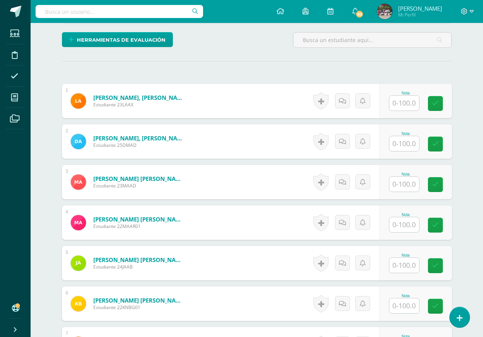
scroll to position [192, 0]
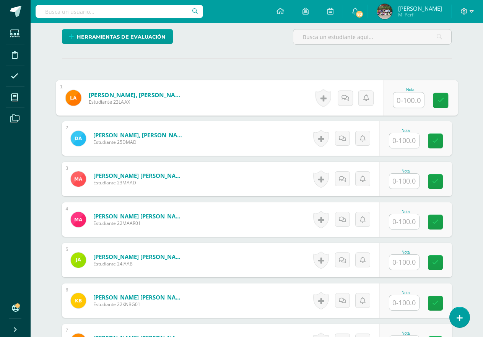
drag, startPoint x: 410, startPoint y: 96, endPoint x: 388, endPoint y: 64, distance: 38.8
click at [405, 91] on div "Nota" at bounding box center [410, 98] width 35 height 21
type input "100"
click at [405, 145] on input "text" at bounding box center [404, 140] width 30 height 15
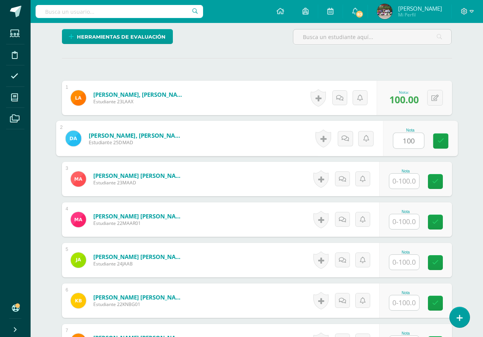
type input "100"
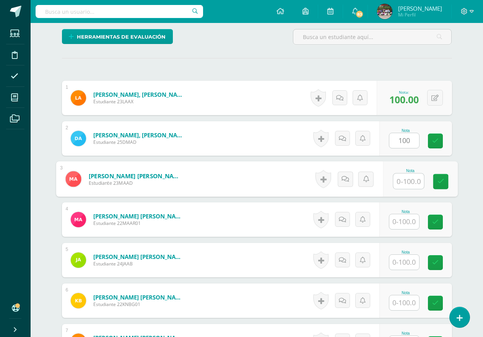
click at [405, 182] on input "text" at bounding box center [408, 181] width 31 height 15
type input "100"
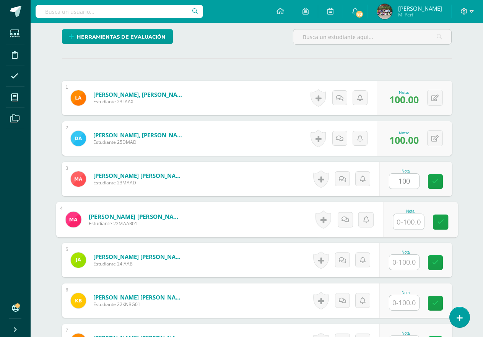
drag, startPoint x: 407, startPoint y: 218, endPoint x: 410, endPoint y: 215, distance: 4.6
click at [408, 217] on input "text" at bounding box center [408, 221] width 31 height 15
type input "100"
click at [408, 266] on input "text" at bounding box center [404, 262] width 30 height 15
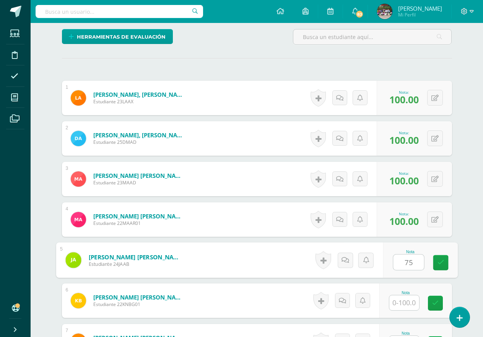
type input "75"
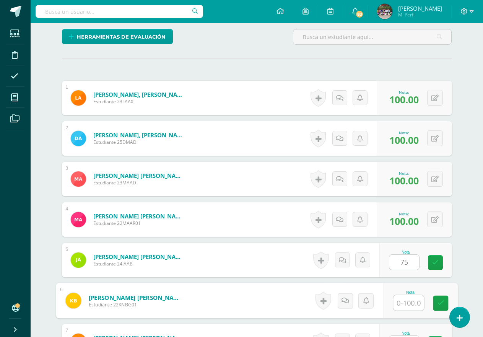
click at [400, 305] on input "text" at bounding box center [408, 302] width 31 height 15
type input "80"
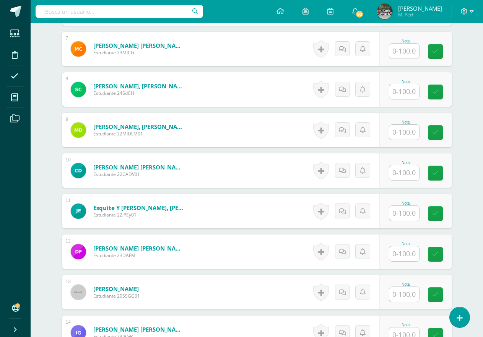
scroll to position [486, 0]
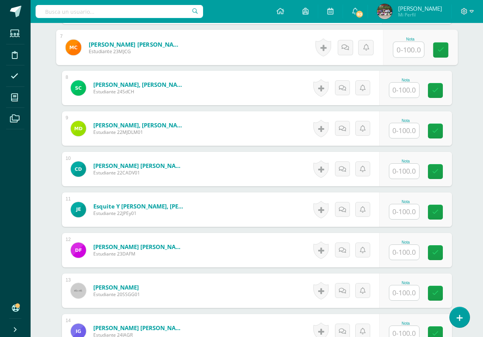
click at [404, 47] on input "text" at bounding box center [408, 49] width 31 height 15
type input "100"
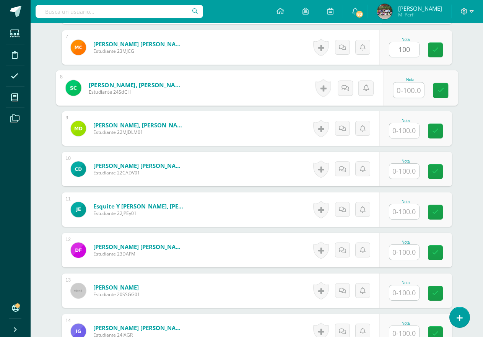
click at [403, 92] on input "text" at bounding box center [408, 90] width 31 height 15
type input "100"
drag, startPoint x: 404, startPoint y: 130, endPoint x: 406, endPoint y: 126, distance: 4.6
click at [405, 130] on input "text" at bounding box center [404, 130] width 30 height 15
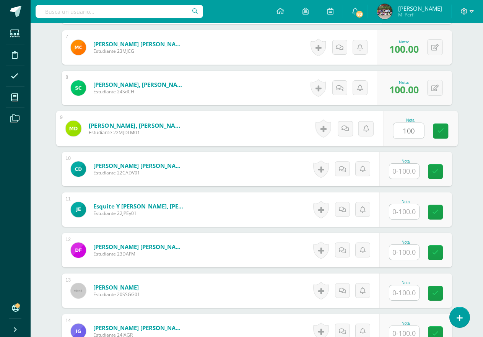
type input "100"
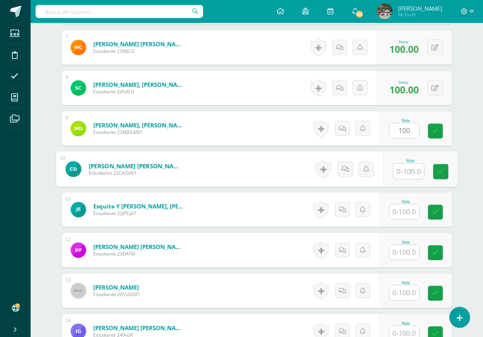
click at [410, 172] on input "text" at bounding box center [408, 171] width 31 height 15
type input "95"
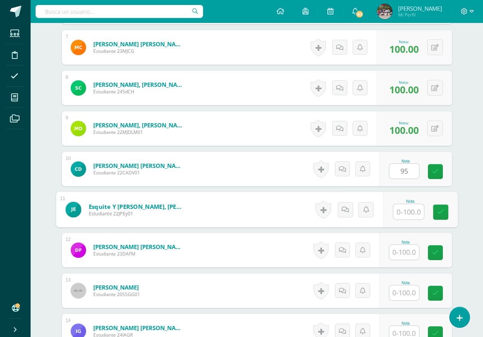
click at [412, 214] on input "text" at bounding box center [408, 211] width 31 height 15
click at [413, 212] on input "text" at bounding box center [408, 211] width 31 height 15
type input "100"
drag, startPoint x: 408, startPoint y: 253, endPoint x: 408, endPoint y: 248, distance: 4.6
click at [408, 250] on input "text" at bounding box center [404, 252] width 30 height 15
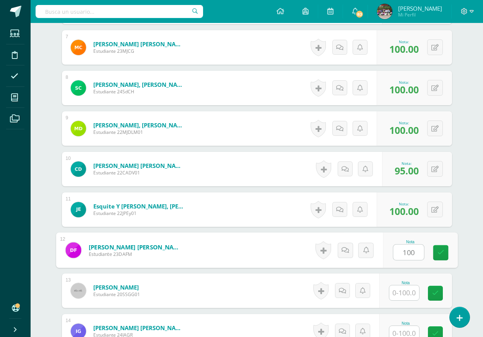
type input "100"
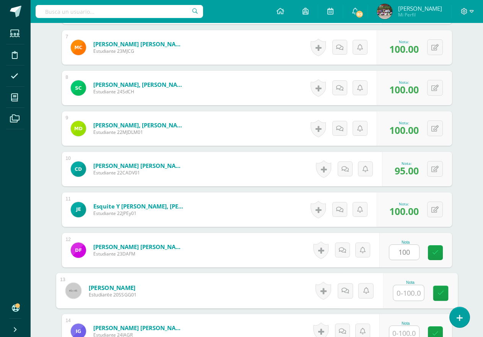
drag, startPoint x: 402, startPoint y: 294, endPoint x: 404, endPoint y: 289, distance: 5.2
click at [403, 293] on input "text" at bounding box center [408, 292] width 31 height 15
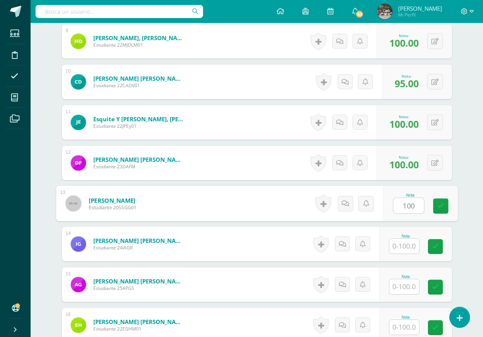
scroll to position [601, 0]
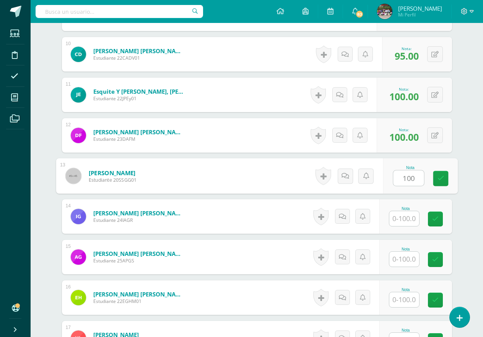
type input "100"
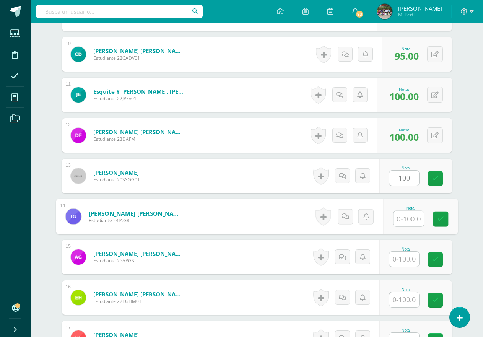
click at [410, 221] on input "text" at bounding box center [408, 218] width 31 height 15
type input "100"
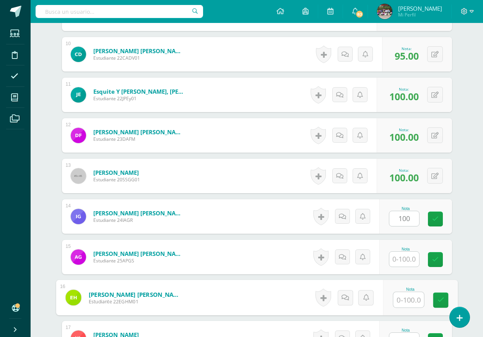
click at [407, 304] on input "text" at bounding box center [408, 299] width 31 height 15
type input "90"
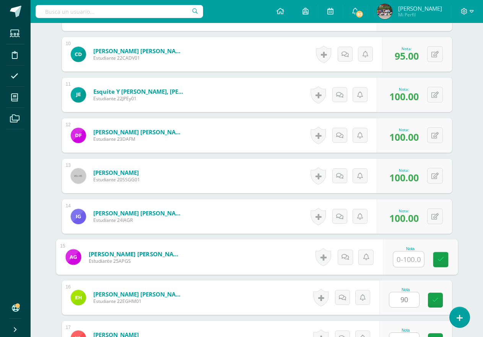
click at [407, 259] on input "text" at bounding box center [408, 259] width 31 height 15
type input "100"
click at [477, 174] on div "Matemáticas Segundo Primaria "A" Herramientas Detalle de asistencias Actividad …" at bounding box center [257, 155] width 452 height 1467
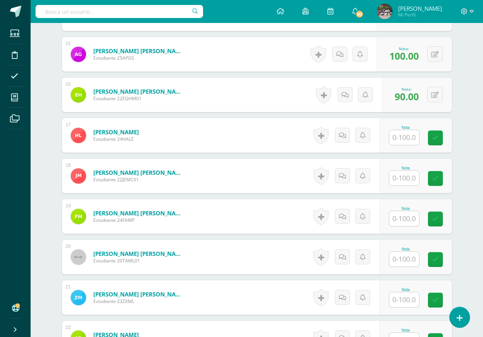
scroll to position [812, 0]
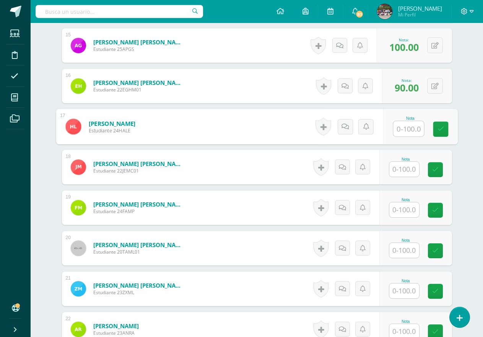
click at [405, 131] on input "text" at bounding box center [408, 128] width 31 height 15
type input "100"
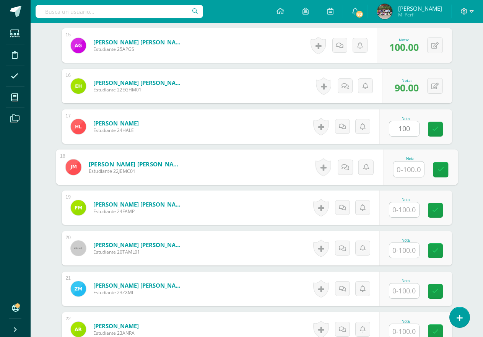
click at [408, 174] on input "text" at bounding box center [408, 169] width 31 height 15
type input "100"
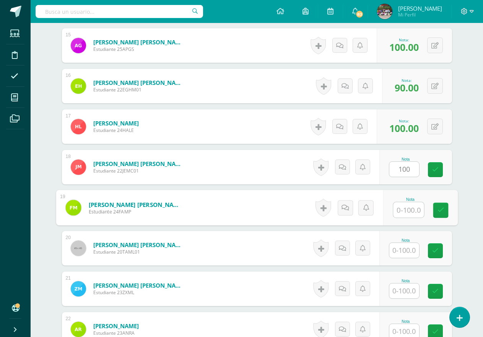
drag, startPoint x: 405, startPoint y: 212, endPoint x: 399, endPoint y: 203, distance: 10.2
click at [405, 211] on input "text" at bounding box center [408, 209] width 31 height 15
type input "100"
click at [407, 246] on input "text" at bounding box center [404, 250] width 30 height 15
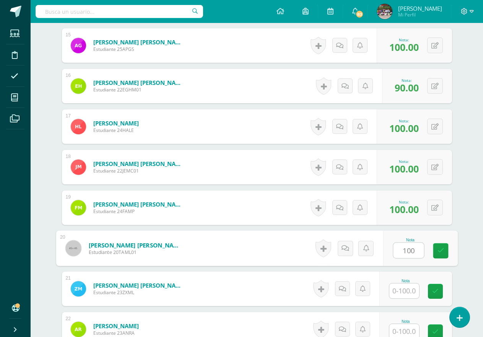
type input "100"
drag, startPoint x: 411, startPoint y: 290, endPoint x: 411, endPoint y: 285, distance: 5.4
click at [411, 285] on input "text" at bounding box center [404, 290] width 30 height 15
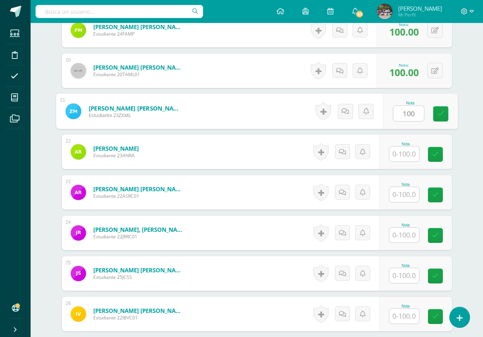
scroll to position [1009, 0]
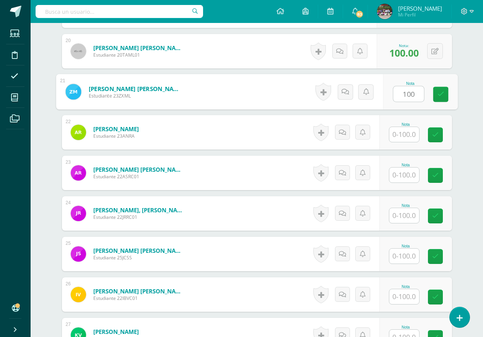
type input "100"
drag, startPoint x: 400, startPoint y: 134, endPoint x: 392, endPoint y: 119, distance: 17.5
click at [397, 130] on input "text" at bounding box center [404, 134] width 30 height 15
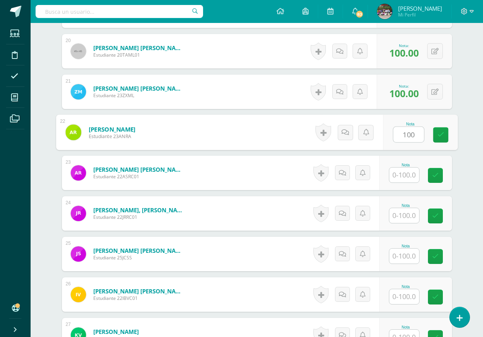
type input "100"
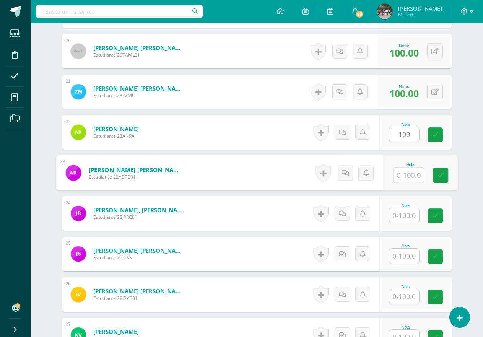
click at [410, 175] on input "text" at bounding box center [408, 175] width 31 height 15
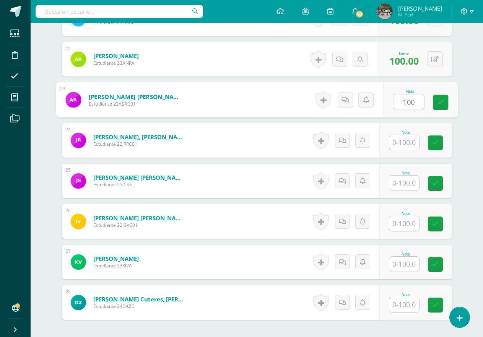
scroll to position [1086, 0]
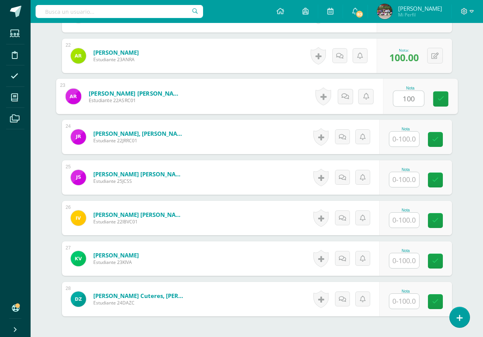
type input "100"
click at [403, 139] on input "text" at bounding box center [404, 139] width 30 height 15
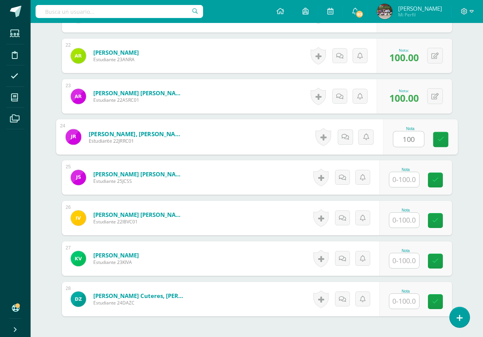
type input "100"
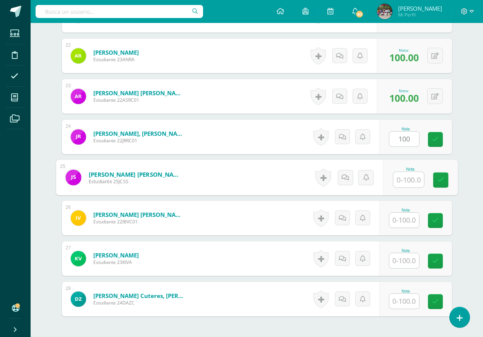
click at [411, 181] on input "text" at bounding box center [408, 179] width 31 height 15
type input "80"
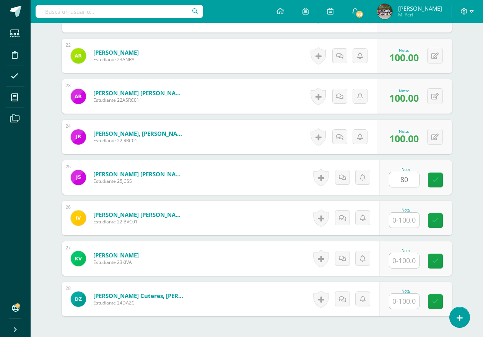
click at [412, 211] on div "Nota" at bounding box center [406, 210] width 34 height 4
click at [411, 228] on div at bounding box center [404, 220] width 31 height 16
click at [407, 218] on input "text" at bounding box center [404, 220] width 30 height 15
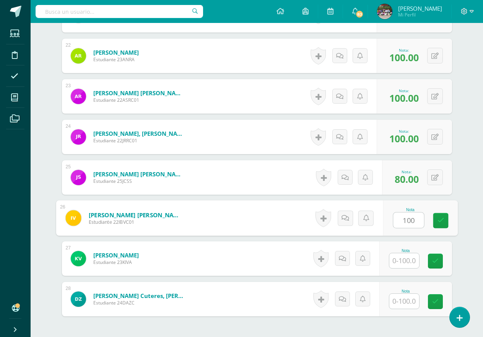
type input "100"
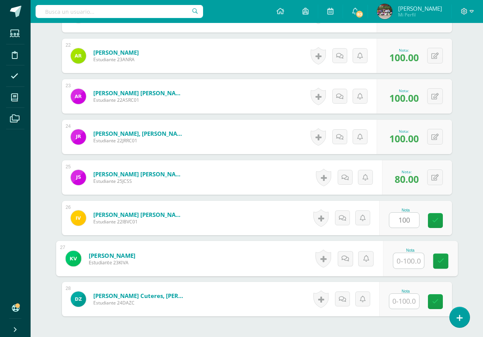
click at [407, 263] on input "text" at bounding box center [408, 260] width 31 height 15
type input "80"
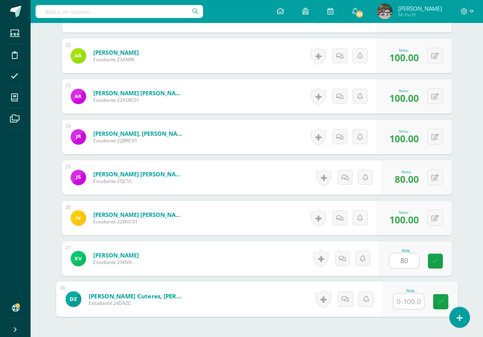
click at [407, 305] on input "text" at bounding box center [408, 301] width 31 height 15
type input "100"
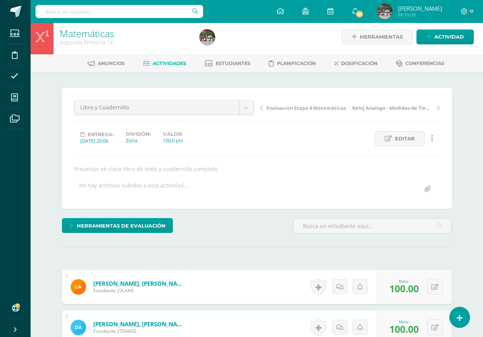
scroll to position [0, 0]
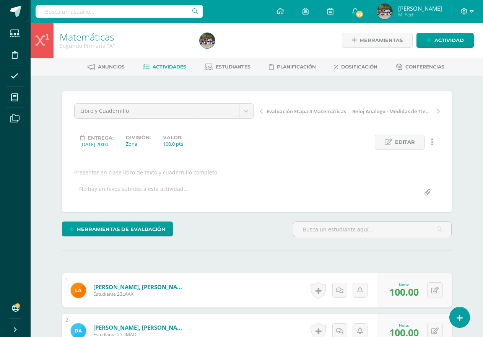
click at [160, 63] on link "Actividades" at bounding box center [164, 67] width 43 height 12
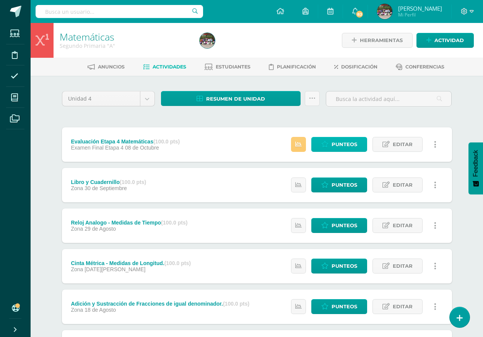
click at [340, 141] on span "Punteos" at bounding box center [345, 144] width 26 height 14
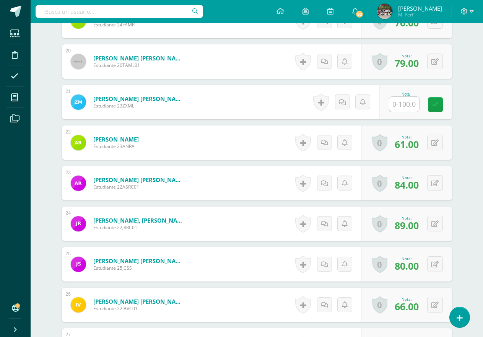
scroll to position [979, 0]
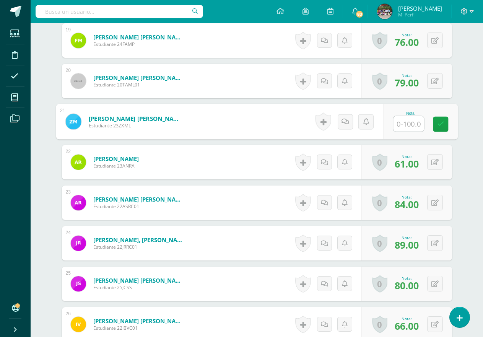
click at [400, 124] on input "text" at bounding box center [408, 123] width 31 height 15
type input "80"
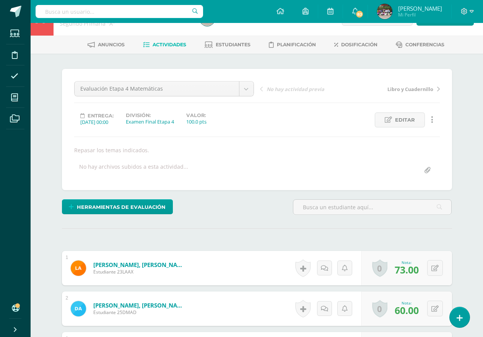
scroll to position [0, 0]
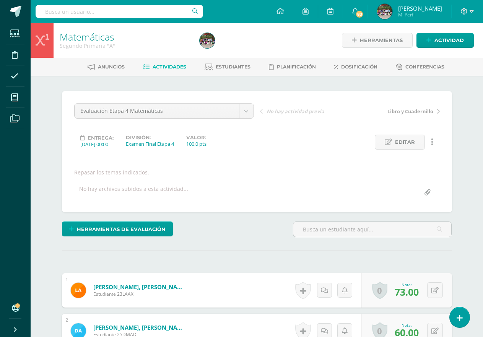
click at [160, 68] on span "Actividades" at bounding box center [170, 67] width 34 height 6
